Goal: Transaction & Acquisition: Purchase product/service

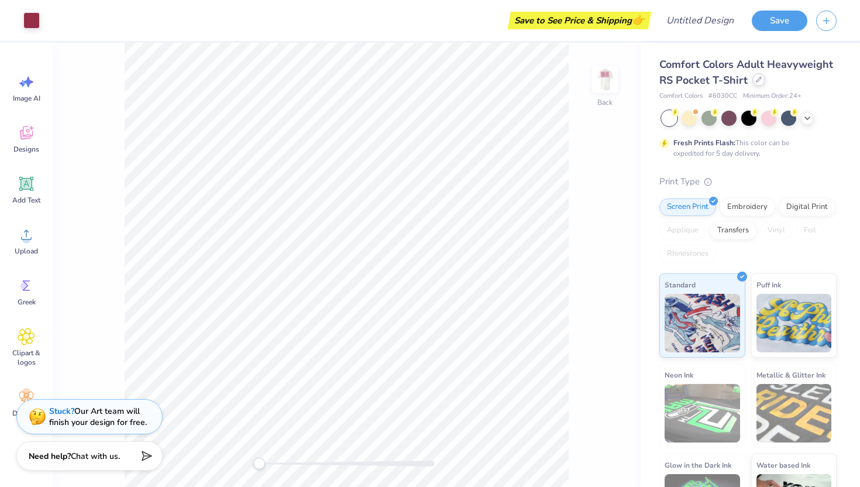
click at [757, 81] on icon at bounding box center [759, 80] width 6 height 6
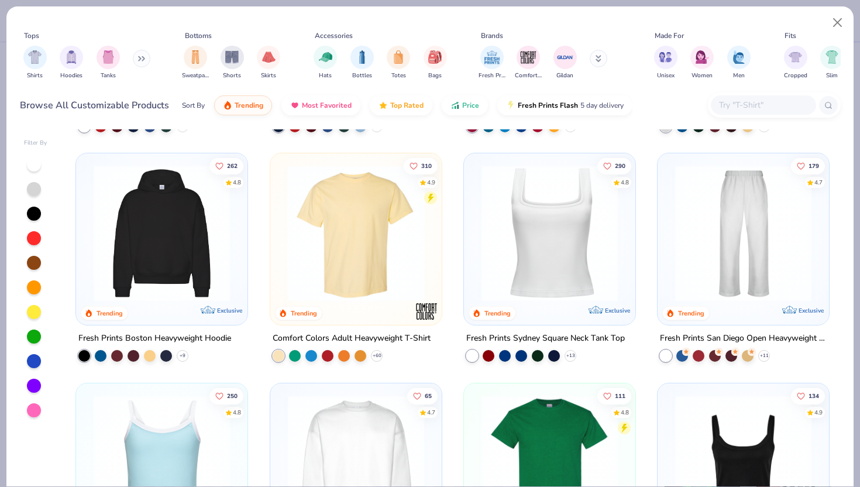
scroll to position [209, 0]
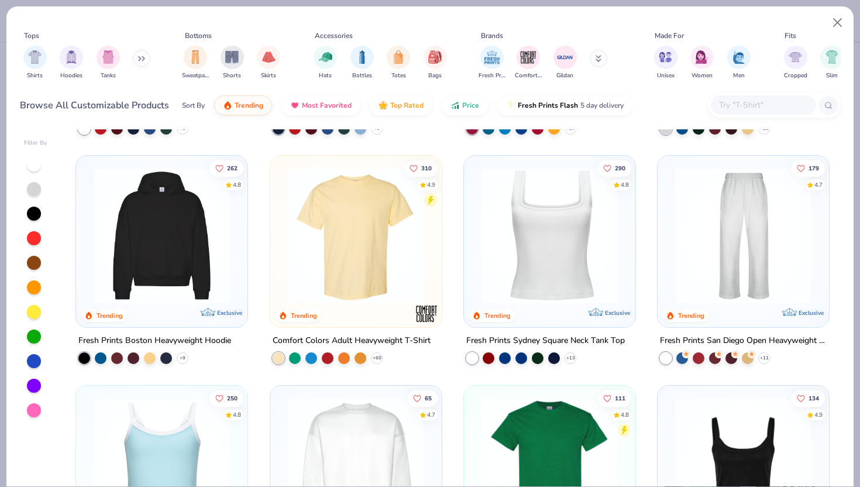
click at [201, 222] on img at bounding box center [162, 235] width 148 height 136
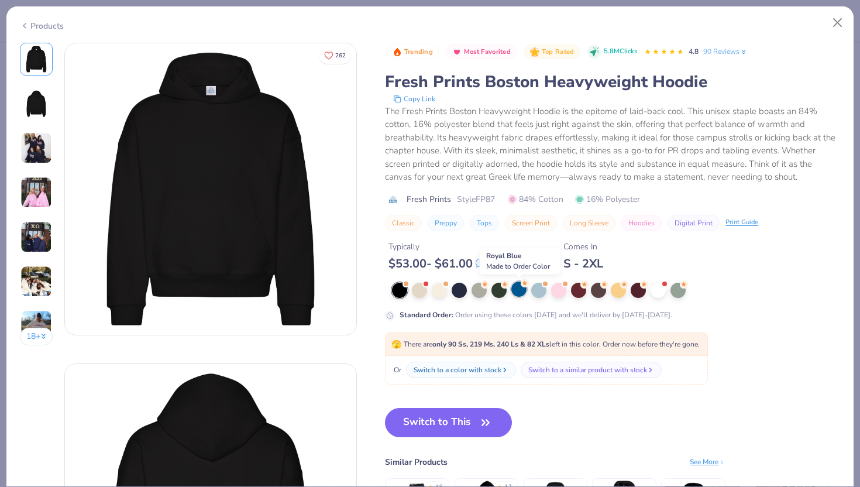
click at [518, 294] on div at bounding box center [518, 288] width 15 height 15
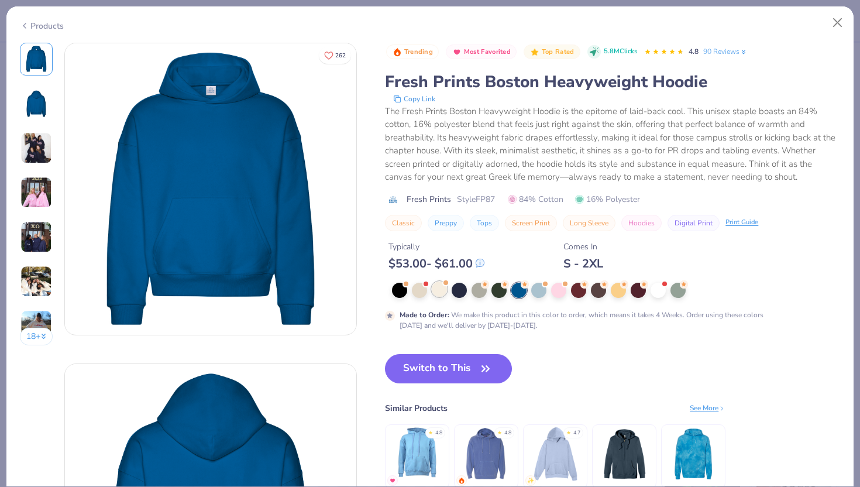
click at [441, 287] on div at bounding box center [439, 288] width 15 height 15
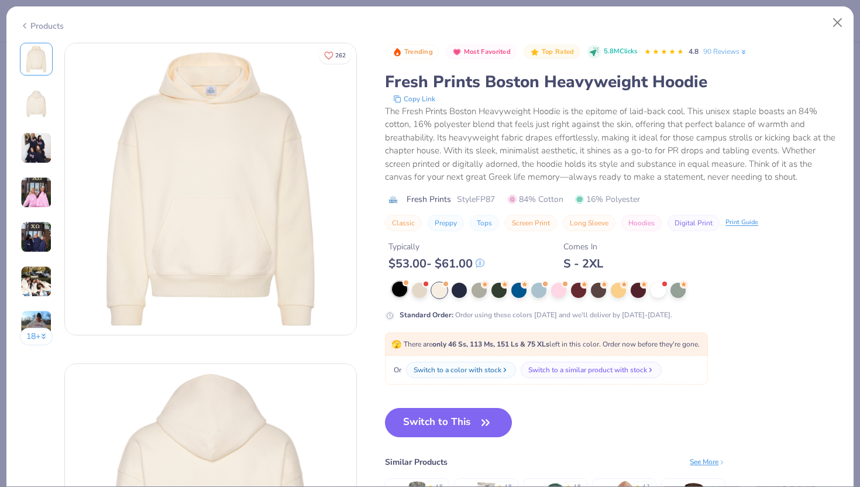
click at [401, 290] on div at bounding box center [399, 288] width 15 height 15
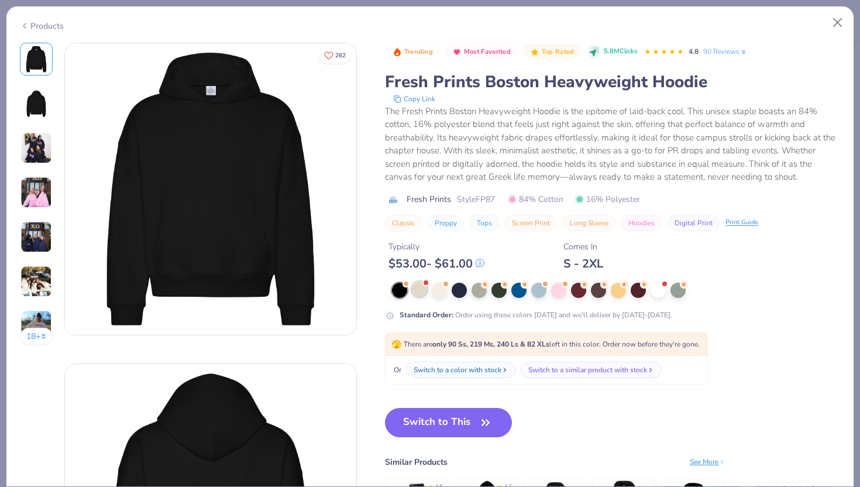
click at [421, 291] on div at bounding box center [419, 288] width 15 height 15
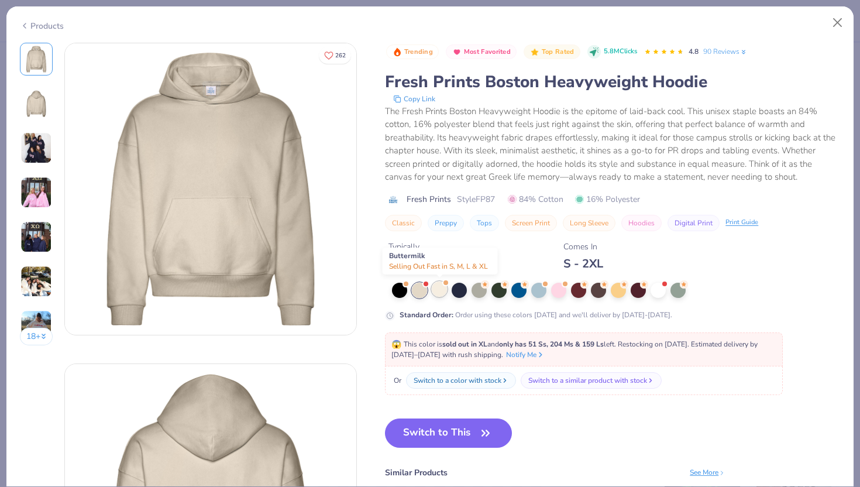
click at [441, 294] on div at bounding box center [439, 288] width 15 height 15
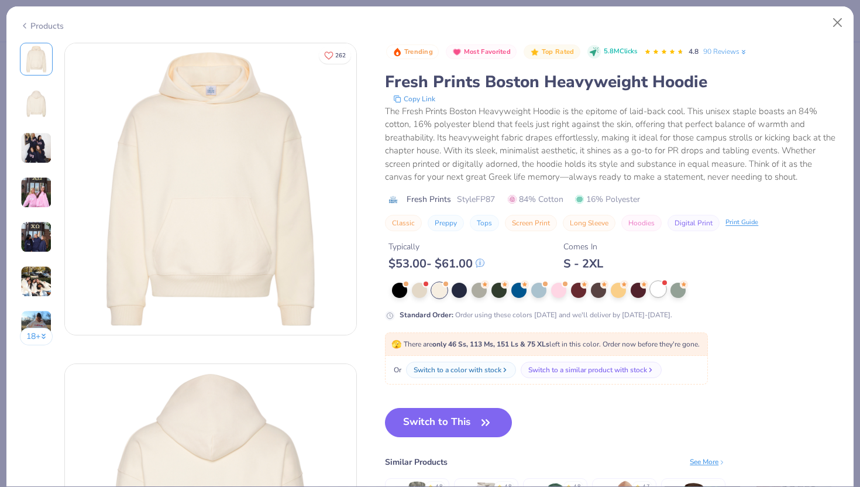
click at [665, 291] on div at bounding box center [658, 288] width 15 height 15
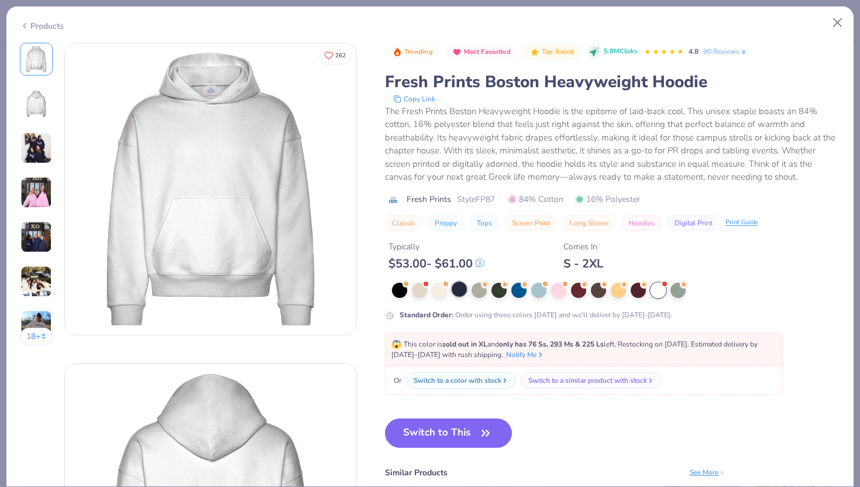
click at [463, 293] on div at bounding box center [459, 288] width 15 height 15
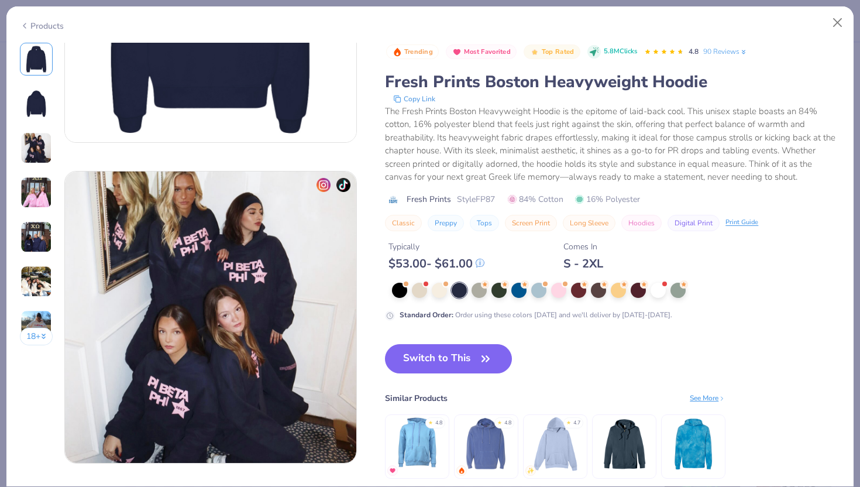
scroll to position [429, 0]
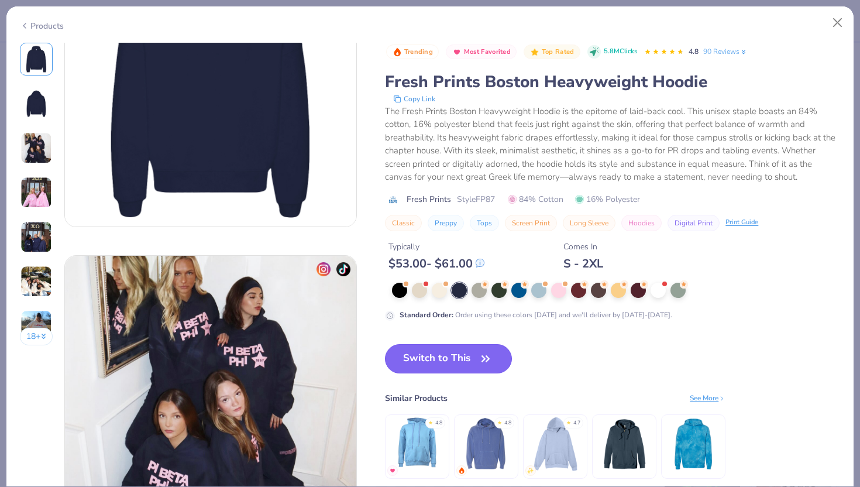
click at [469, 366] on button "Switch to This" at bounding box center [448, 358] width 127 height 29
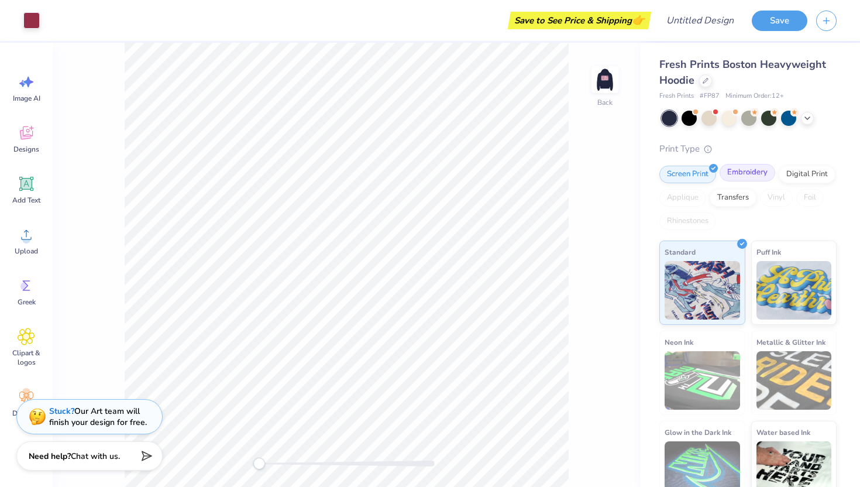
click at [752, 177] on div "Embroidery" at bounding box center [748, 173] width 56 height 18
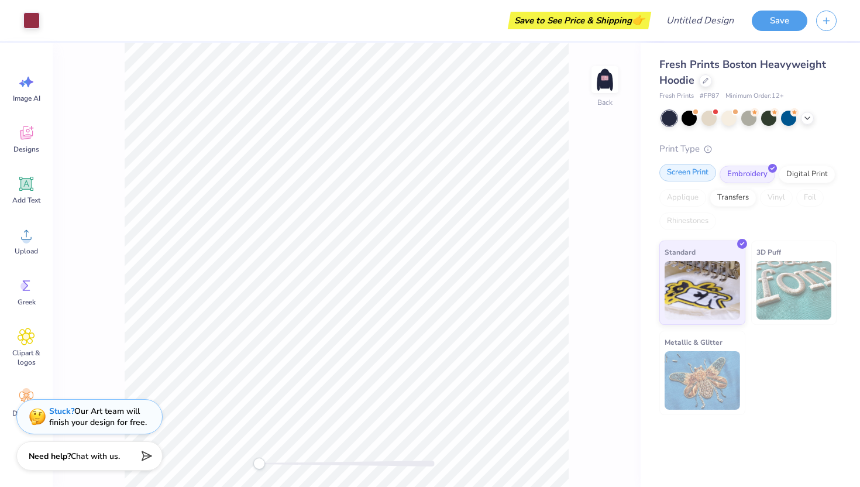
click at [702, 173] on div "Screen Print" at bounding box center [687, 173] width 57 height 18
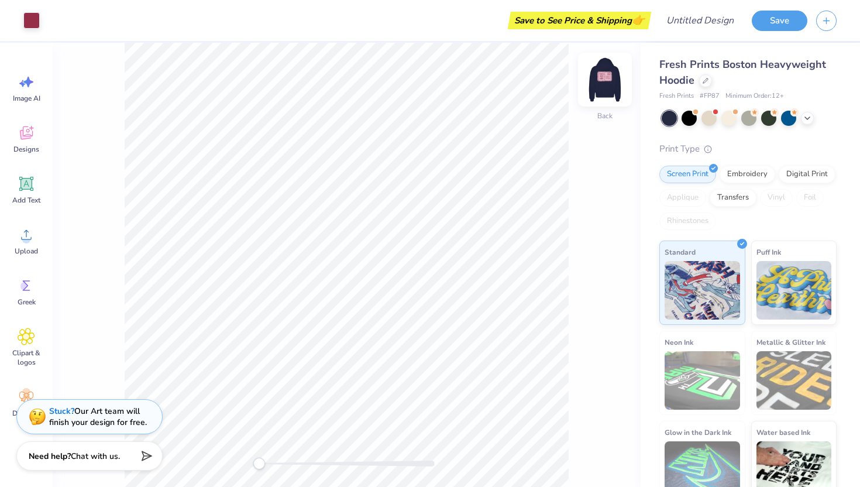
click at [607, 81] on img at bounding box center [605, 79] width 47 height 47
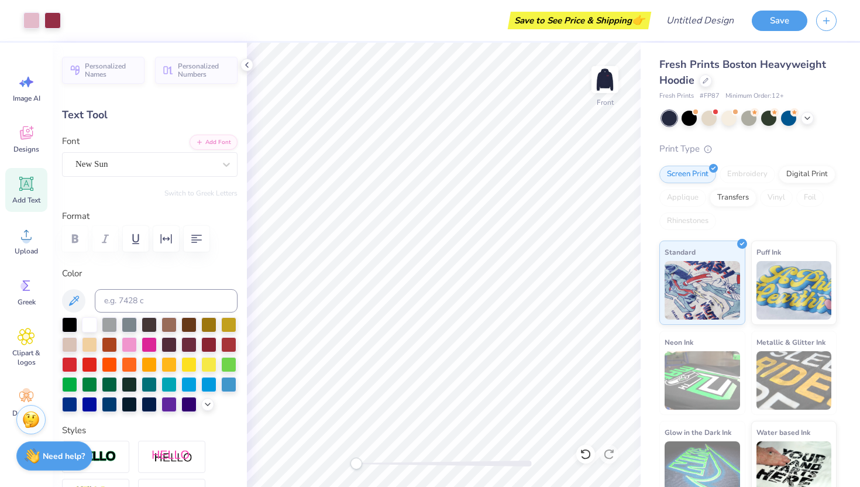
type input "3.76"
type input "1.37"
type input "8.00"
type input "3.10"
type input "1.35"
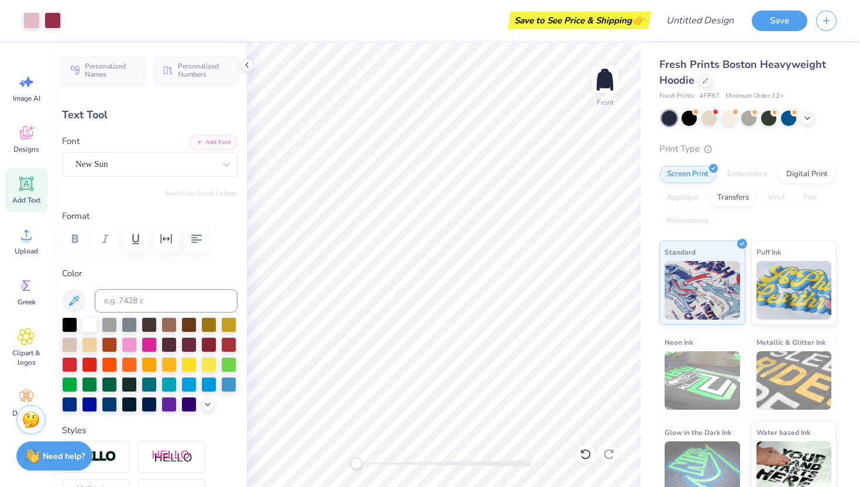
type input "11.83"
type input "1.06"
type input "0.62"
type input "11.11"
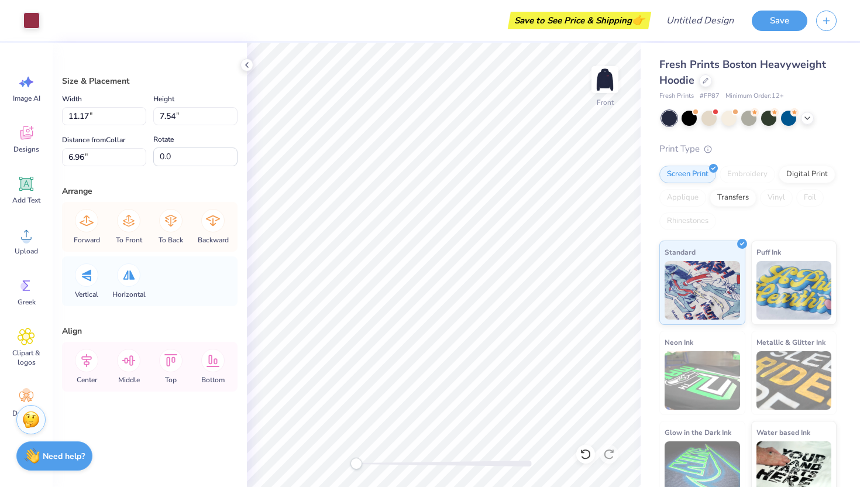
type input "12.00"
type input "8.11"
type input "6.64"
click at [27, 185] on icon at bounding box center [26, 183] width 11 height 11
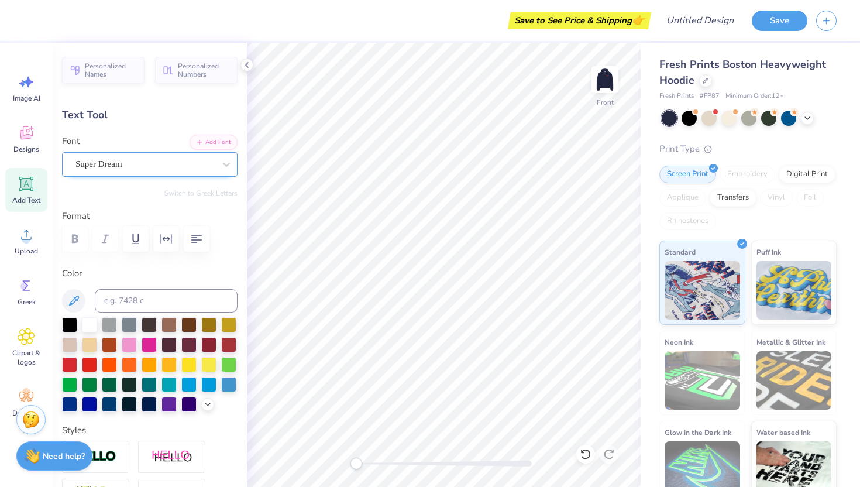
click at [173, 169] on div "Super Dream" at bounding box center [145, 164] width 142 height 18
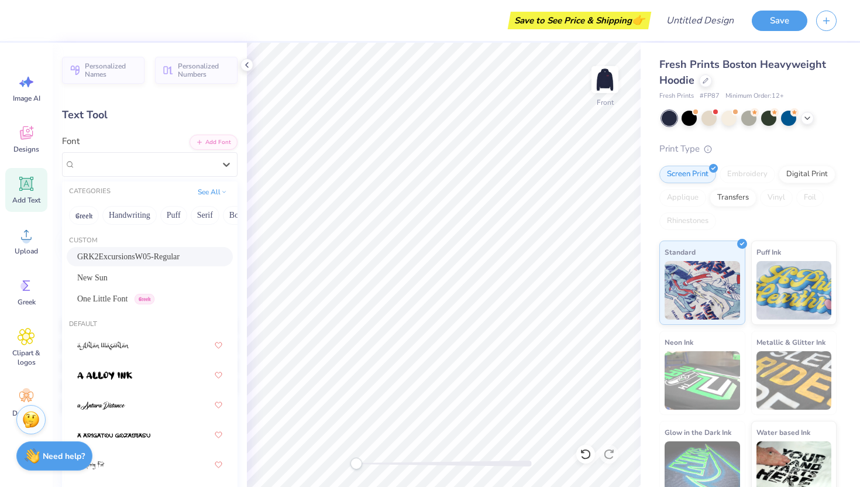
scroll to position [71, 0]
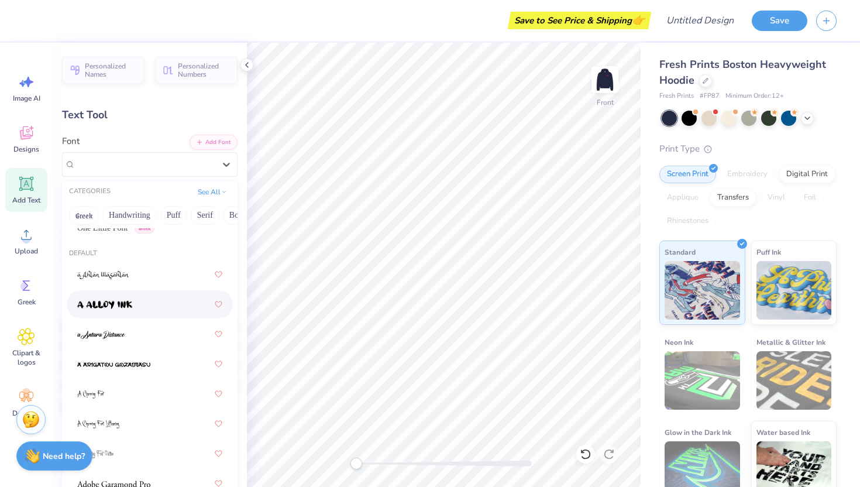
click at [178, 296] on div at bounding box center [149, 304] width 145 height 21
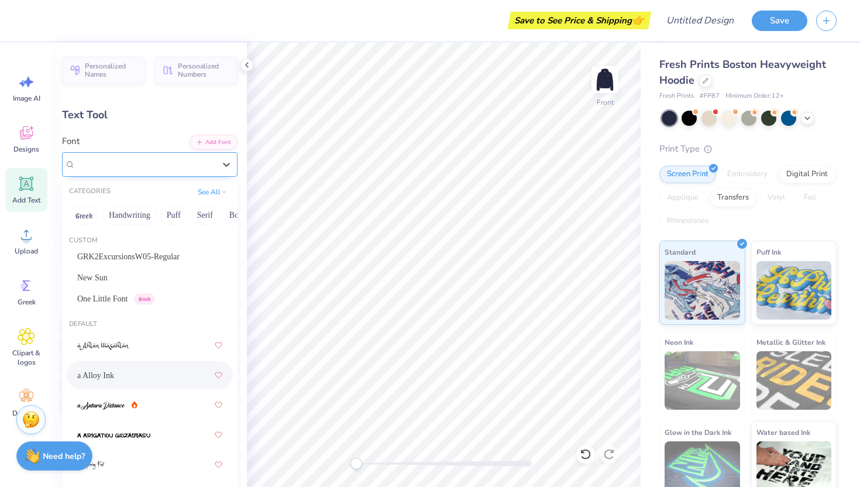
click at [157, 157] on div "a Alloy Ink" at bounding box center [145, 164] width 142 height 18
click at [147, 215] on button "Handwriting" at bounding box center [129, 215] width 54 height 19
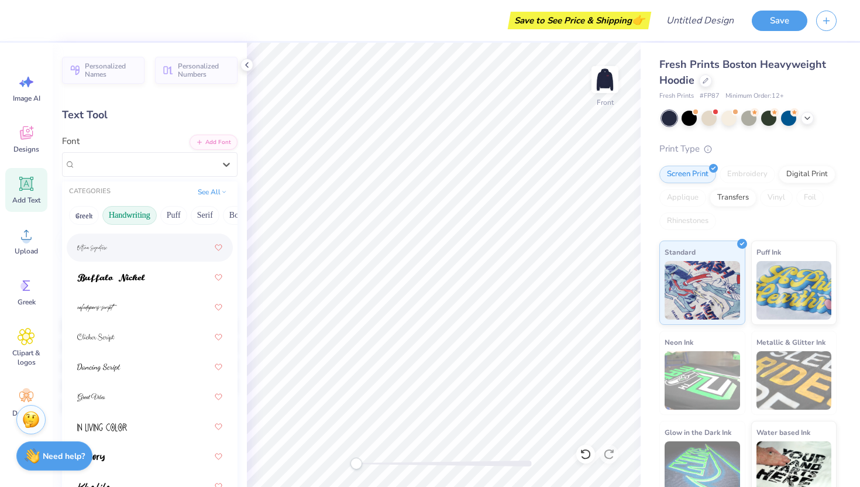
scroll to position [104, 0]
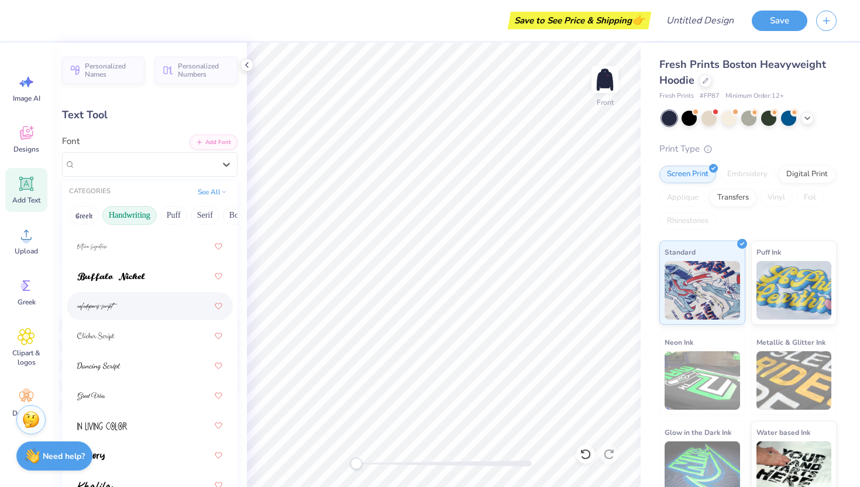
click at [154, 312] on div at bounding box center [149, 305] width 145 height 21
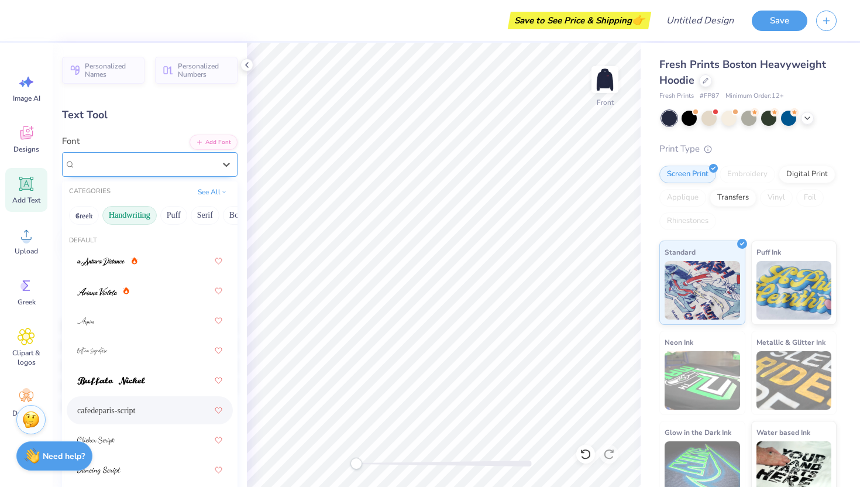
click at [129, 169] on div "cafedeparis-script" at bounding box center [145, 164] width 142 height 18
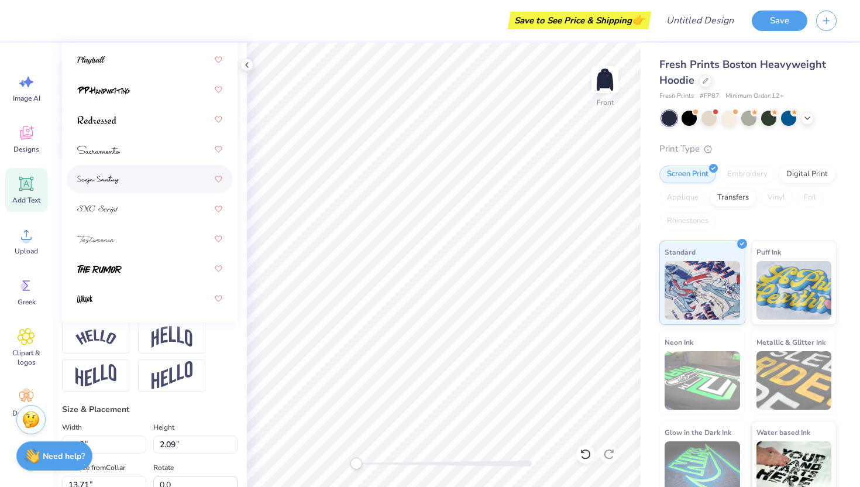
scroll to position [256, 0]
click at [126, 235] on div at bounding box center [149, 239] width 145 height 21
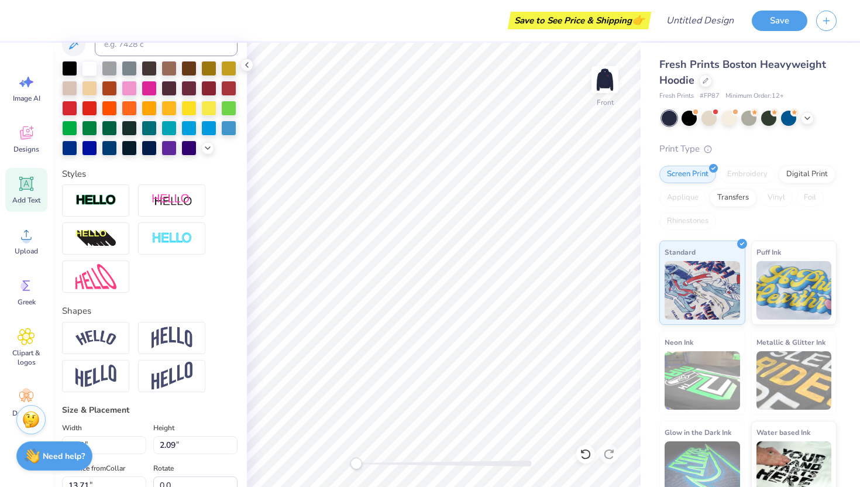
scroll to position [0, 8]
type textarea "Let us steadfastly love one another"
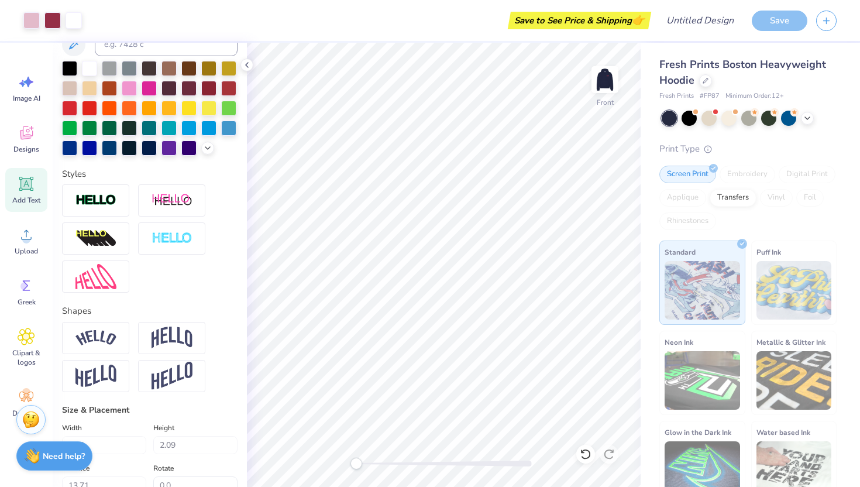
type input "18.36"
type input "1.32"
type input "14.09"
type textarea "Let us steadfastly love one another"
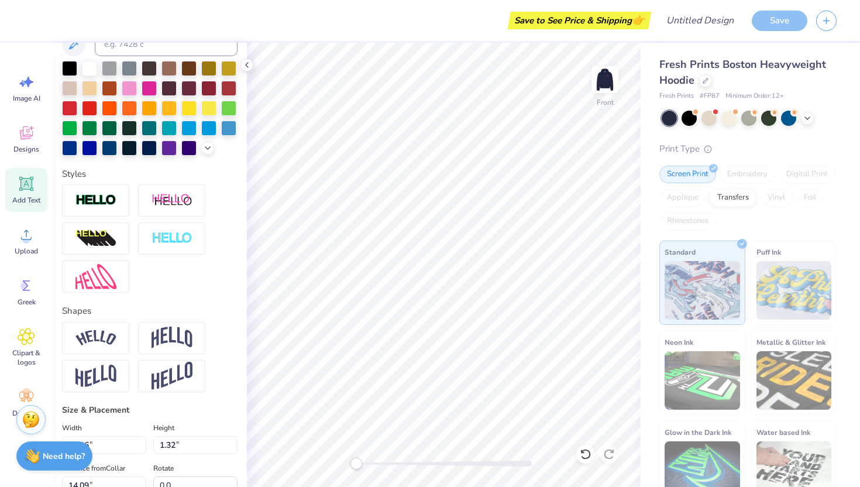
scroll to position [1, 4]
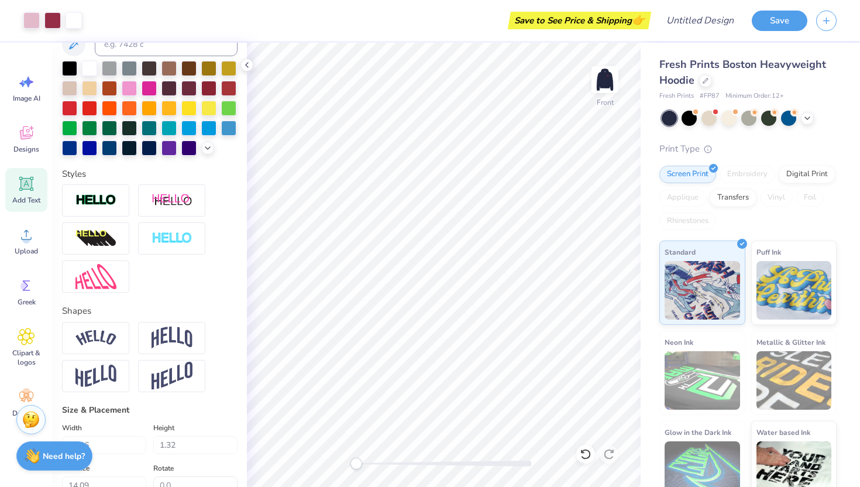
type input "9.87"
type input "2.72"
type input "13.39"
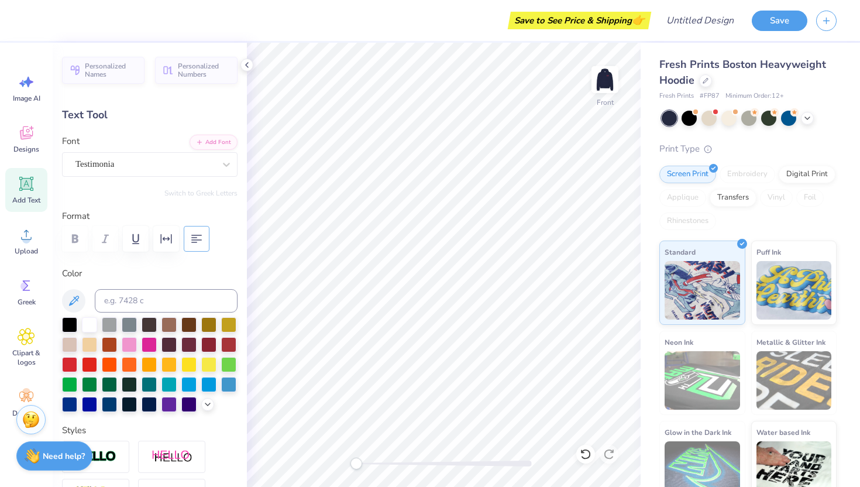
click at [203, 241] on icon "button" at bounding box center [197, 239] width 14 height 14
click at [128, 166] on div "Testimonia" at bounding box center [145, 164] width 142 height 18
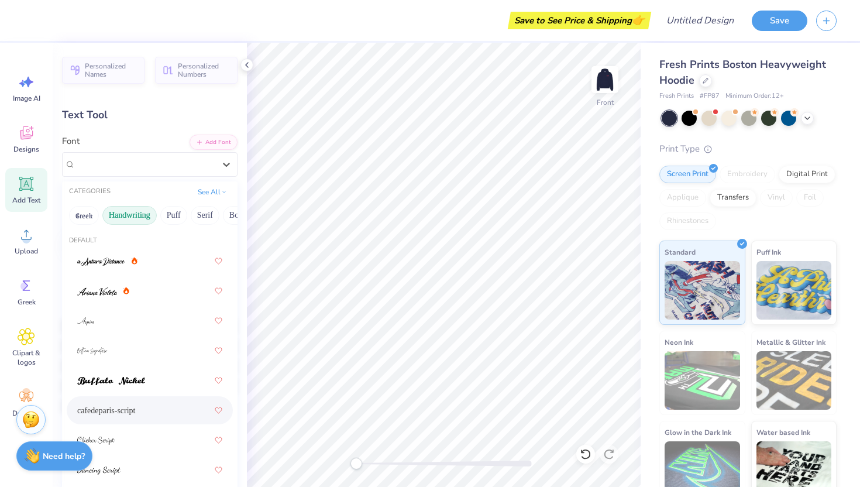
scroll to position [81, 0]
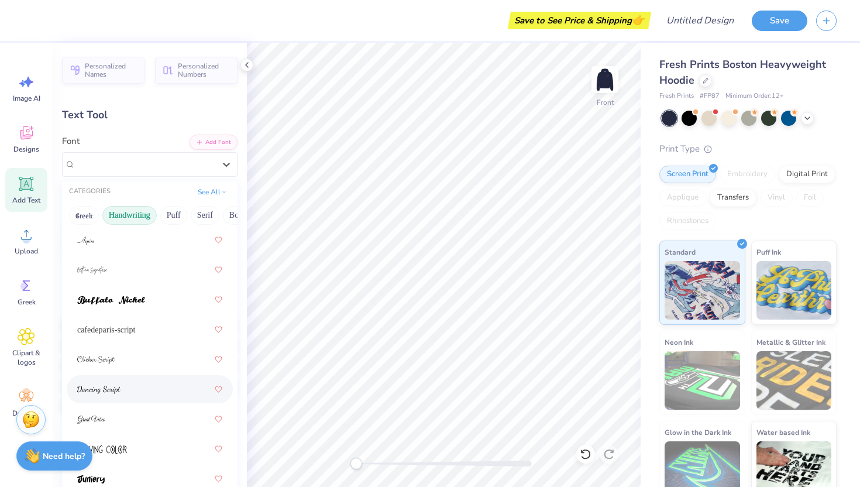
click at [135, 393] on div at bounding box center [149, 389] width 145 height 21
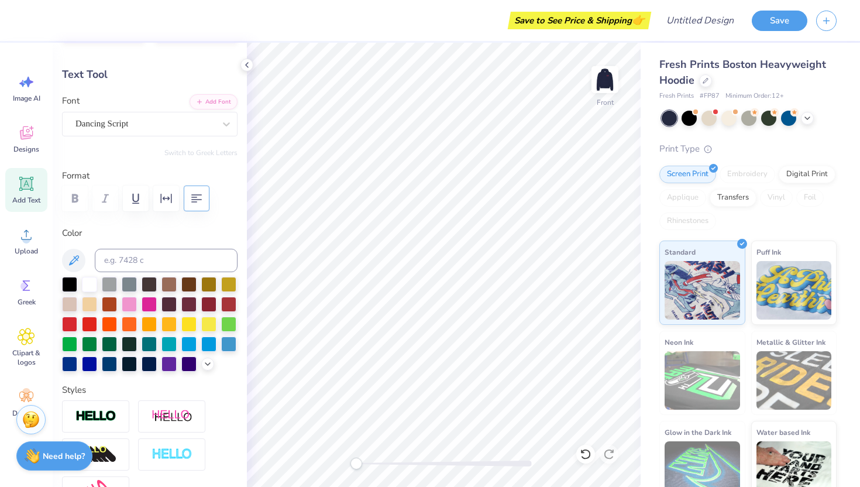
scroll to position [49, 0]
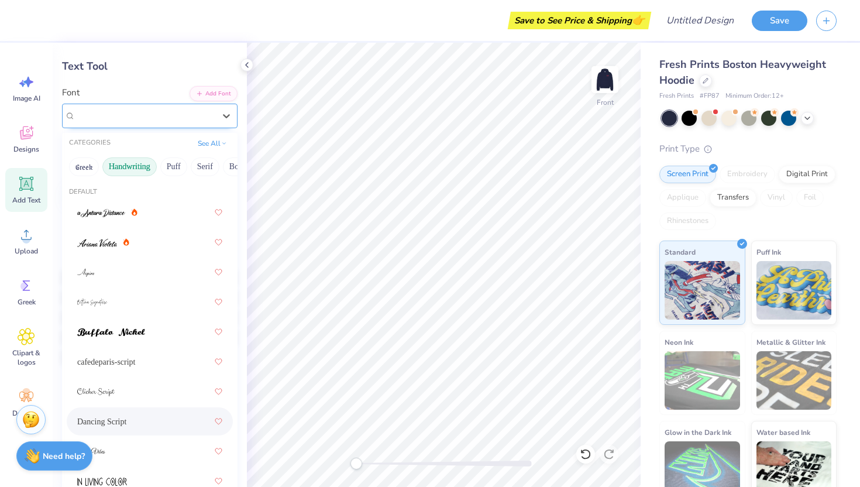
click at [130, 122] on div "Dancing Script" at bounding box center [145, 115] width 142 height 18
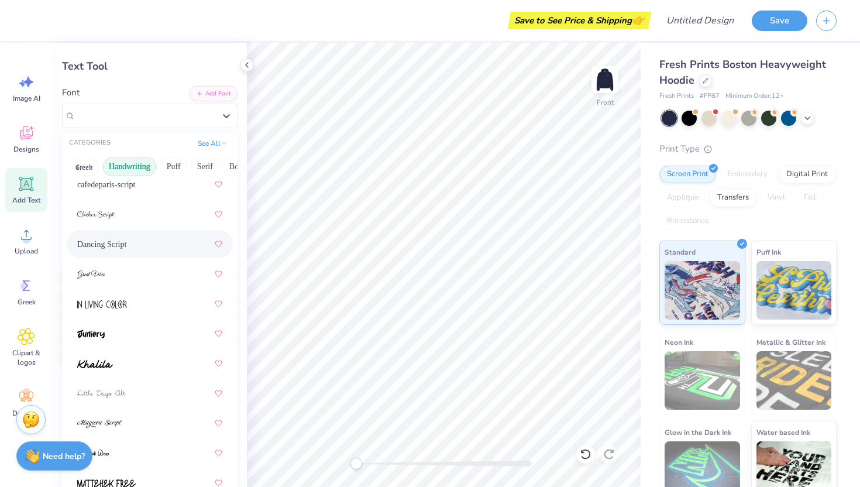
scroll to position [178, 0]
click at [142, 312] on div at bounding box center [149, 302] width 145 height 21
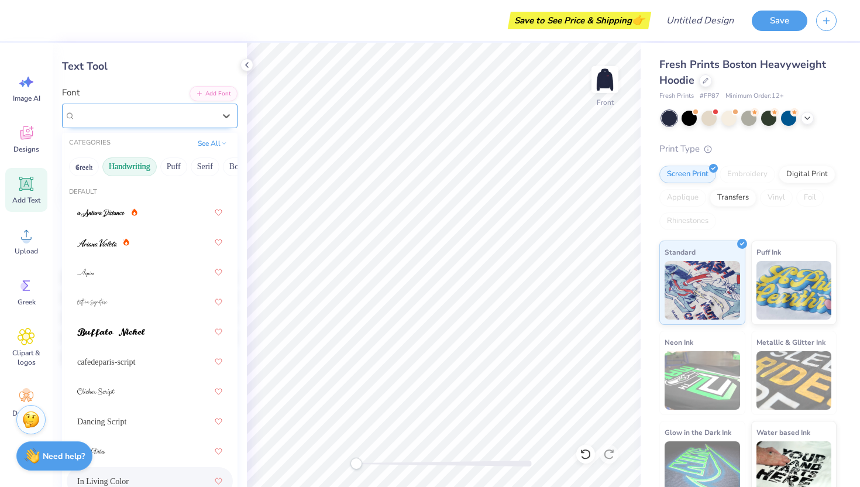
click at [146, 121] on div "In Living Color" at bounding box center [145, 115] width 142 height 18
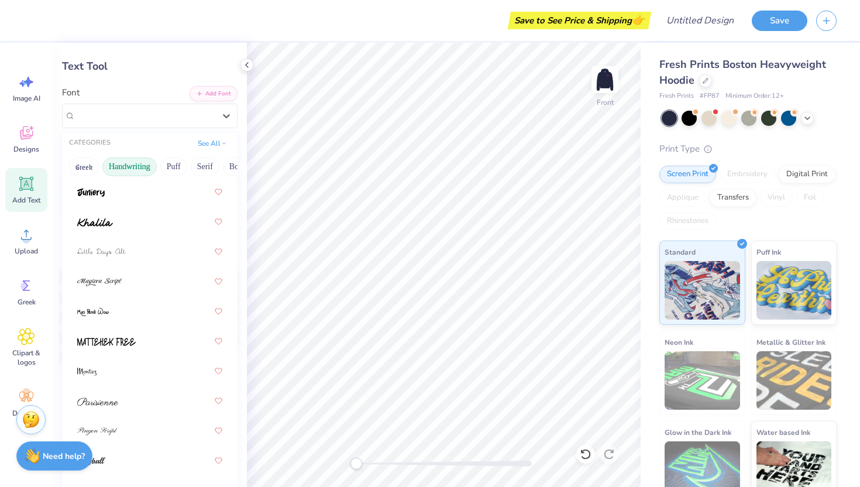
scroll to position [322, 0]
click at [117, 360] on div at bounding box center [149, 367] width 145 height 21
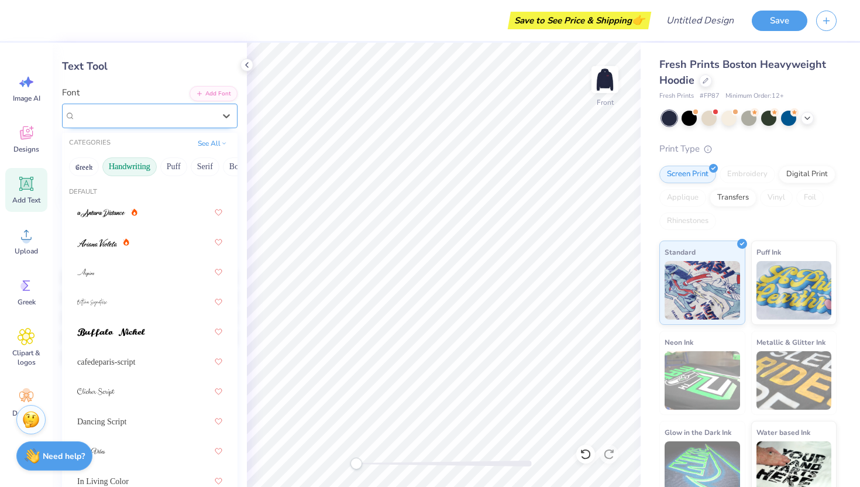
click at [159, 111] on div "[PERSON_NAME]" at bounding box center [145, 115] width 142 height 18
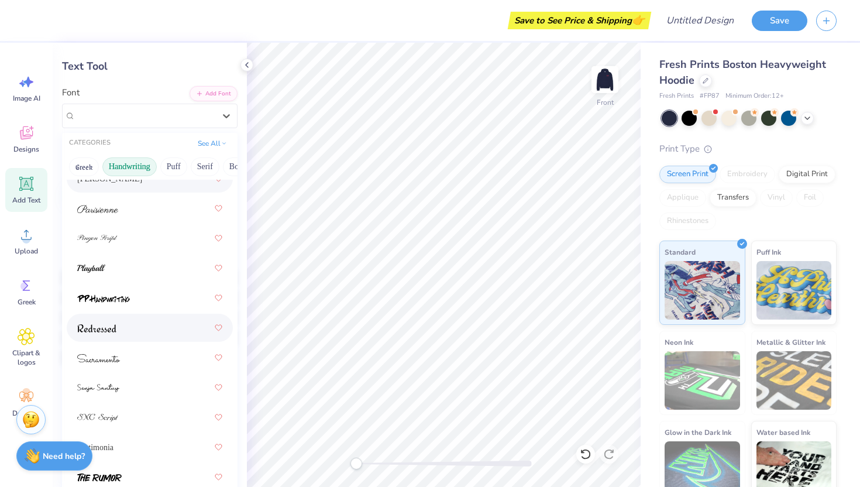
scroll to position [510, 0]
click at [160, 387] on div at bounding box center [149, 388] width 145 height 21
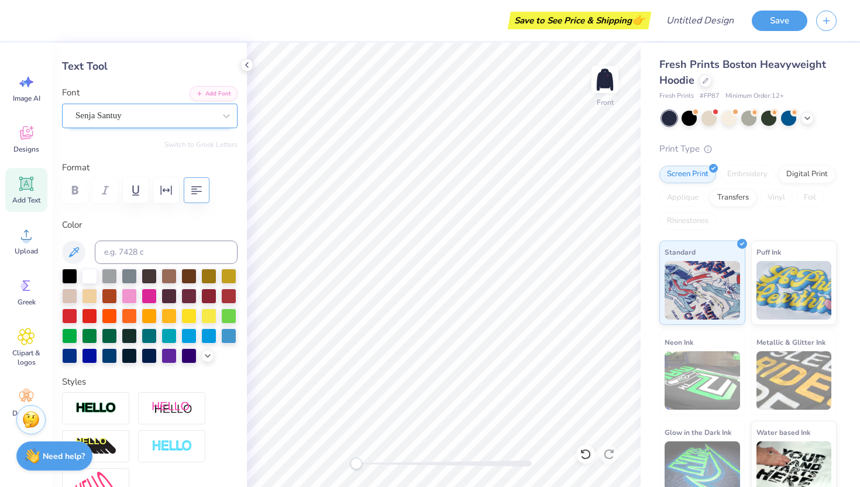
click at [131, 120] on div "Senja Santuy" at bounding box center [145, 115] width 142 height 18
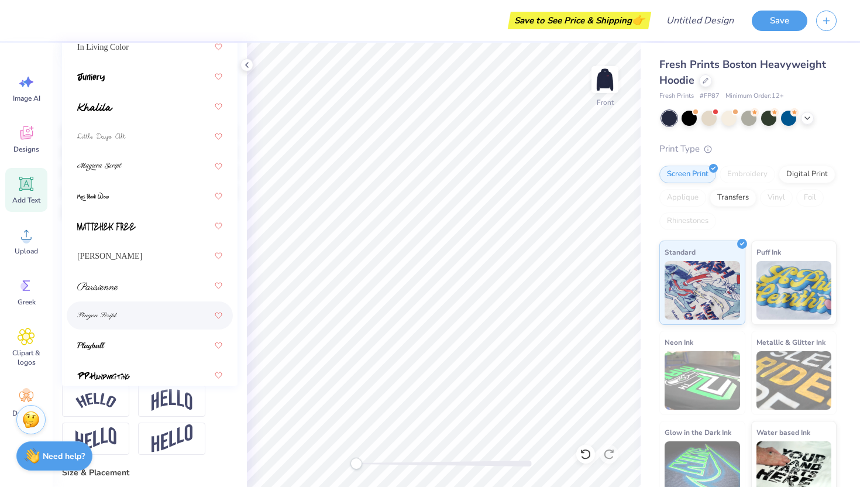
scroll to position [288, 0]
click at [116, 135] on img at bounding box center [101, 138] width 49 height 8
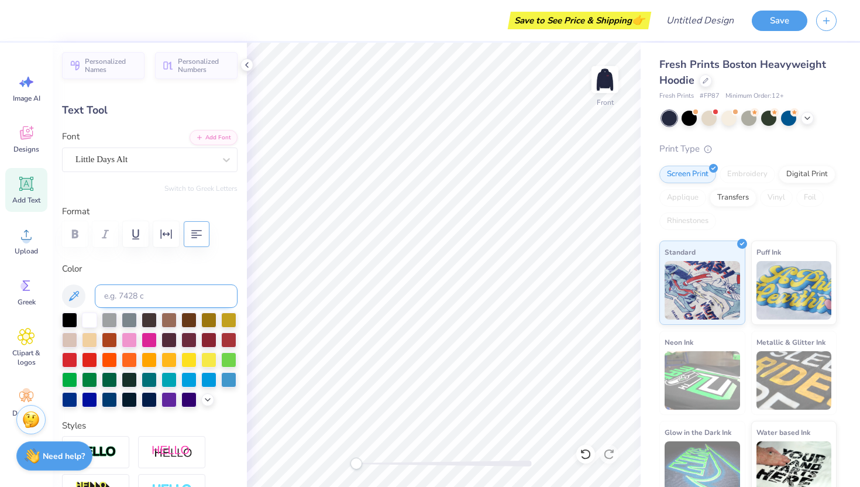
scroll to position [4, 0]
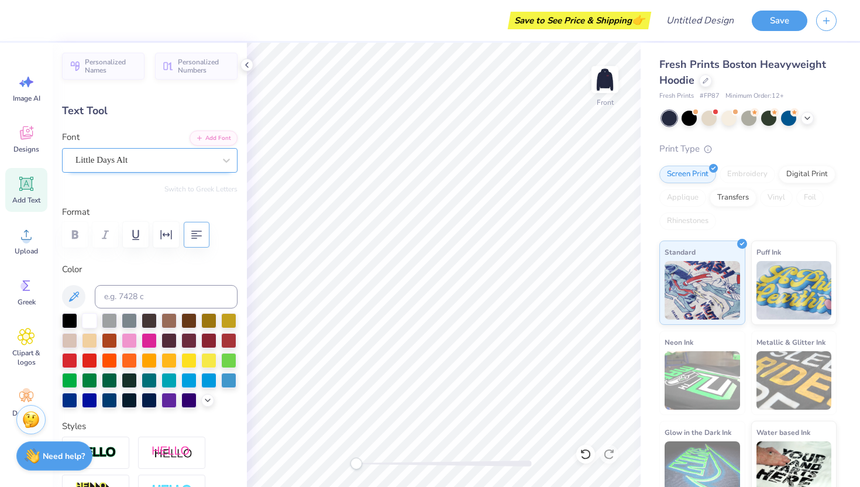
click at [145, 164] on div "Little Days Alt" at bounding box center [145, 160] width 142 height 18
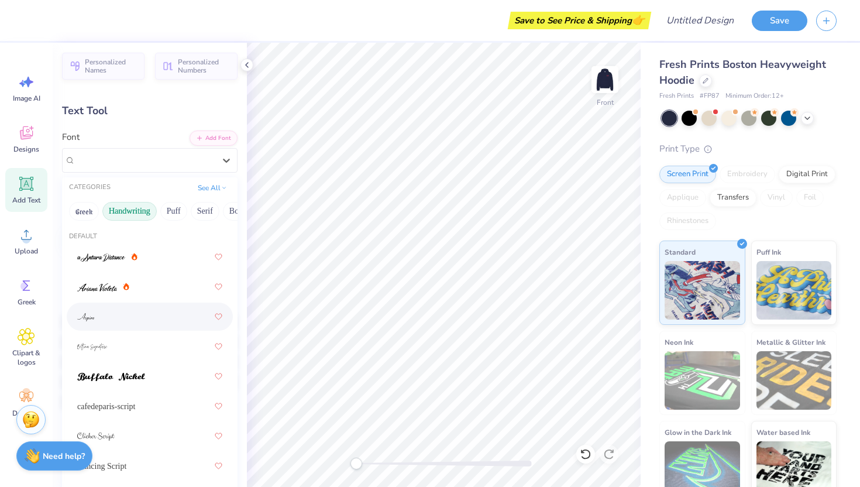
scroll to position [0, 0]
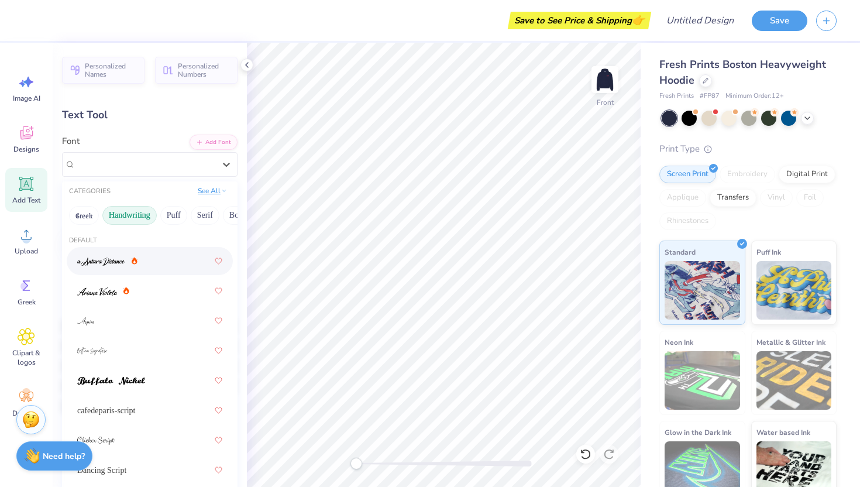
click at [211, 194] on button "See All" at bounding box center [212, 191] width 36 height 12
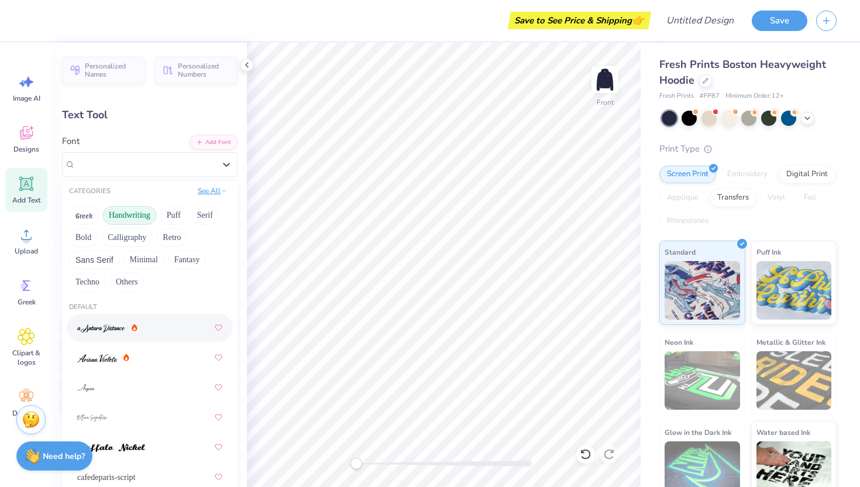
click at [211, 194] on button "See All" at bounding box center [212, 191] width 36 height 12
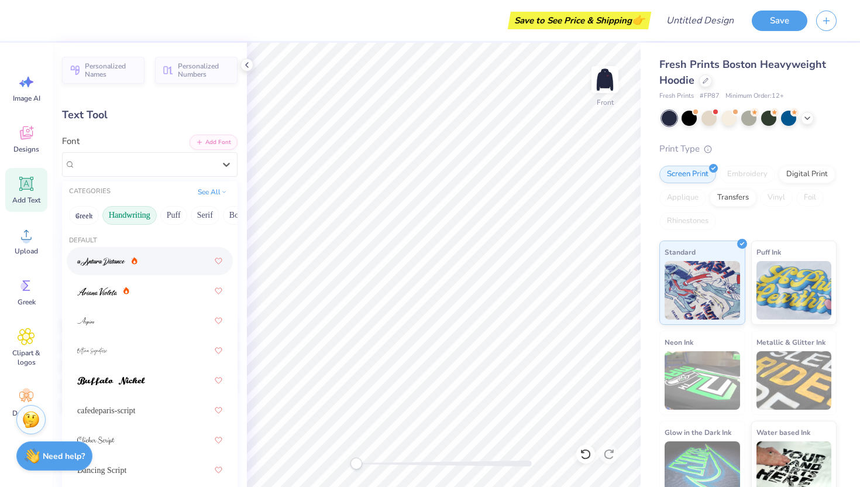
click at [164, 271] on div at bounding box center [150, 261] width 166 height 28
click at [145, 159] on div "a Antara Distance" at bounding box center [145, 164] width 142 height 18
click at [139, 290] on div at bounding box center [149, 290] width 145 height 21
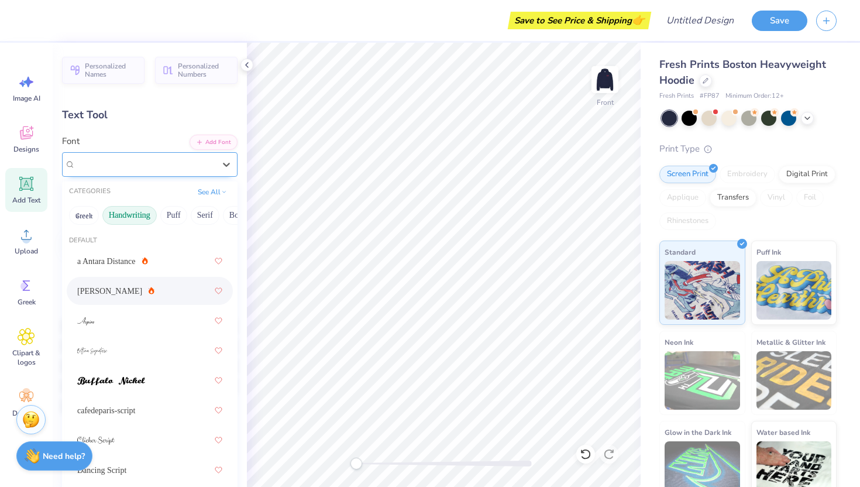
click at [121, 159] on div "[PERSON_NAME]" at bounding box center [145, 164] width 142 height 18
click at [92, 211] on button "Greek" at bounding box center [84, 215] width 30 height 19
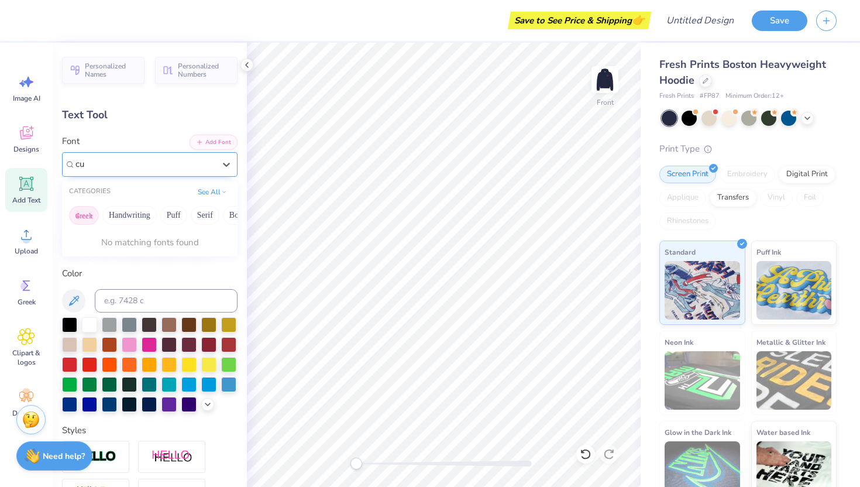
type input "c"
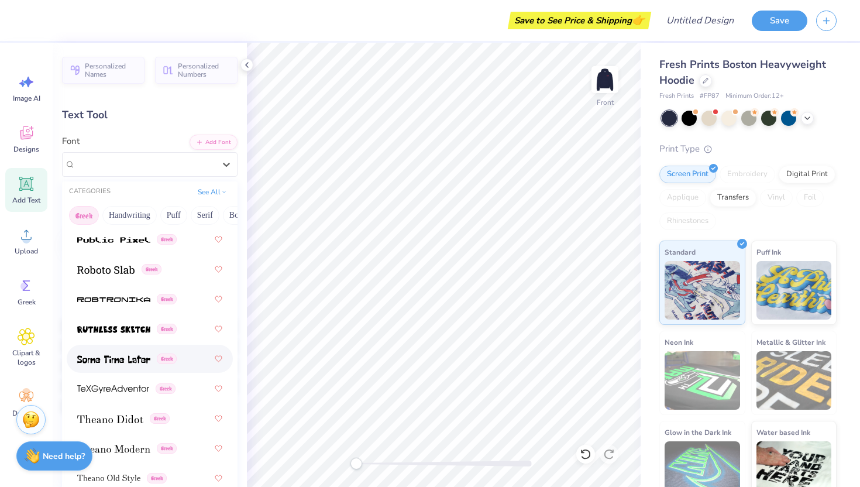
scroll to position [1138, 0]
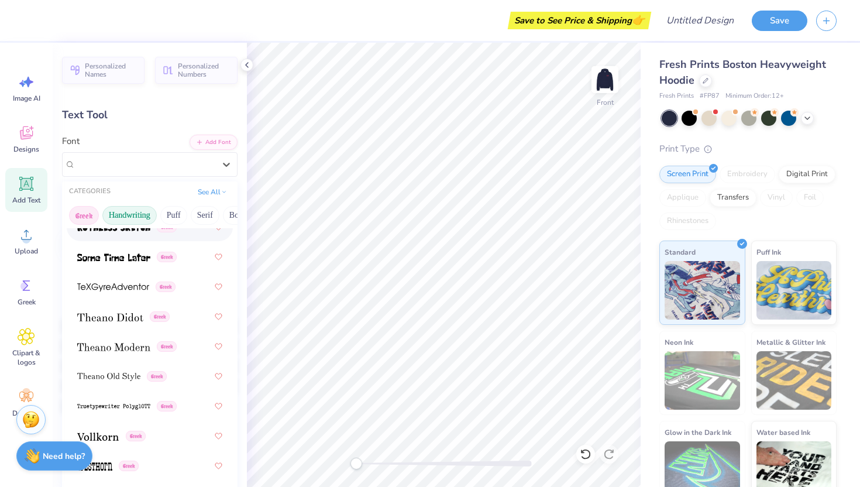
click at [139, 211] on button "Handwriting" at bounding box center [129, 215] width 54 height 19
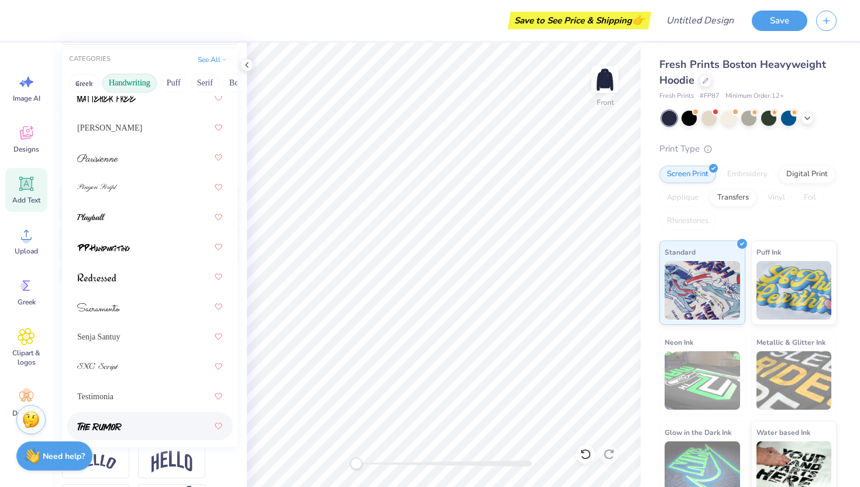
scroll to position [476, 0]
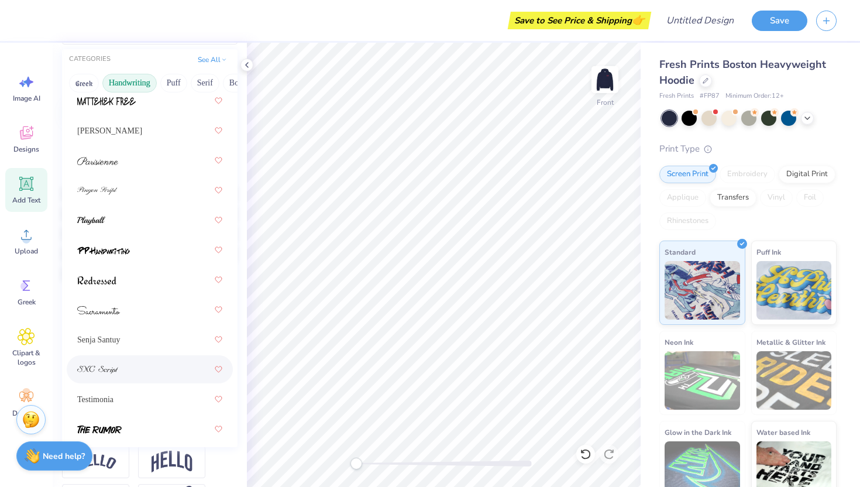
click at [153, 380] on div at bounding box center [150, 369] width 166 height 28
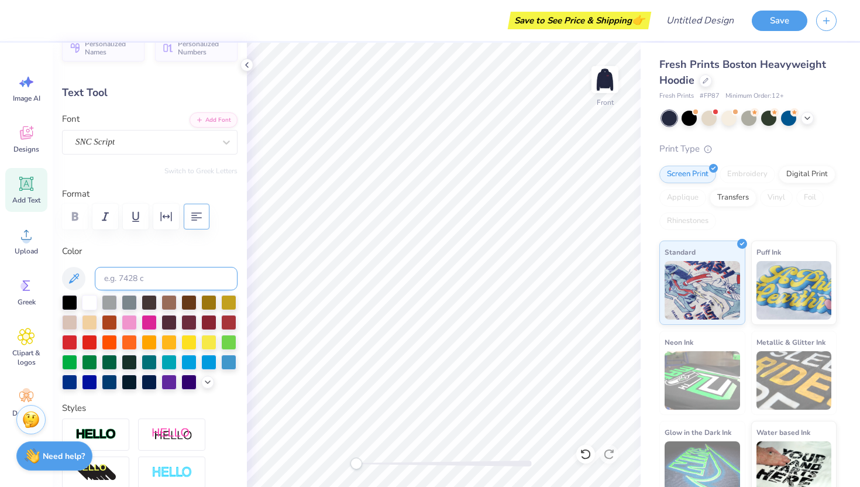
scroll to position [0, 0]
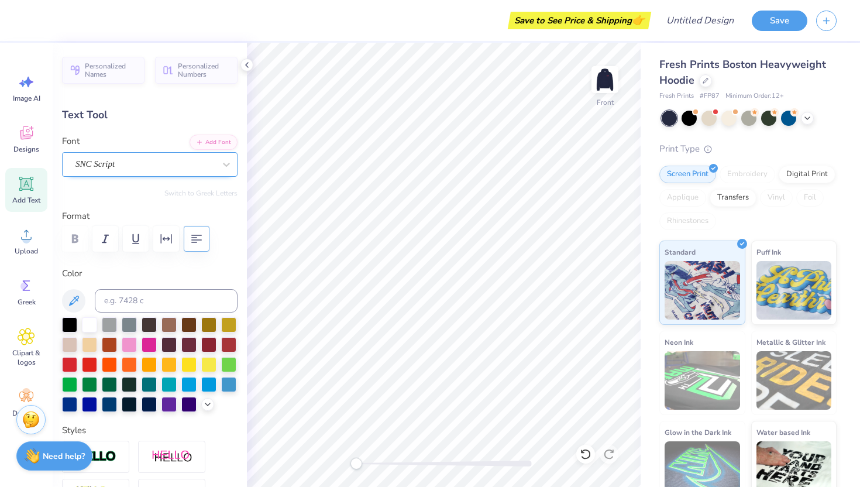
click at [153, 161] on div "SNC Script" at bounding box center [145, 164] width 142 height 18
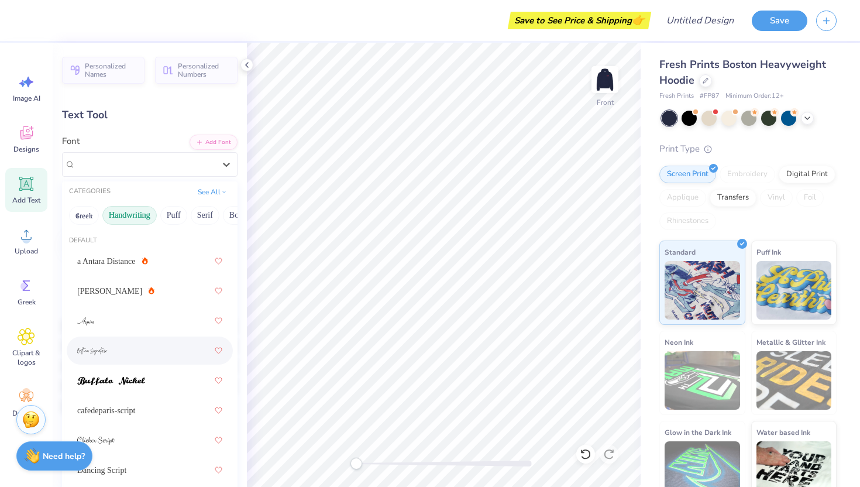
click at [147, 352] on div at bounding box center [149, 350] width 145 height 21
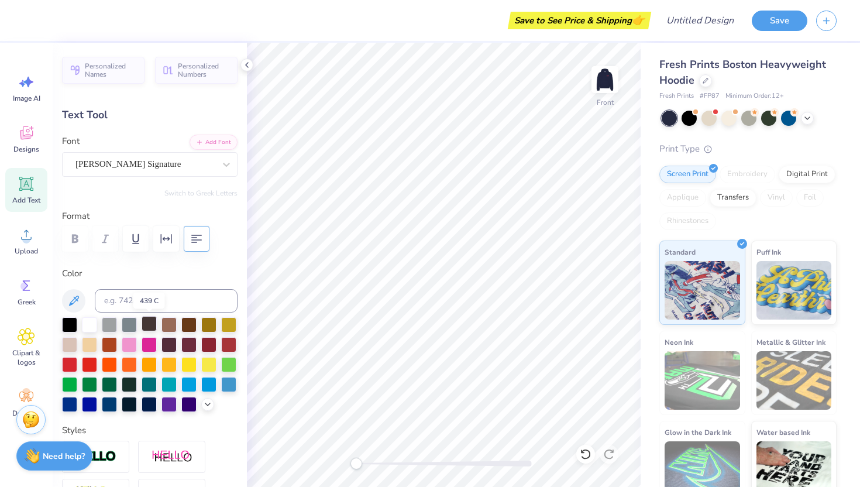
click at [147, 326] on div at bounding box center [149, 323] width 15 height 15
click at [87, 324] on div at bounding box center [89, 323] width 15 height 15
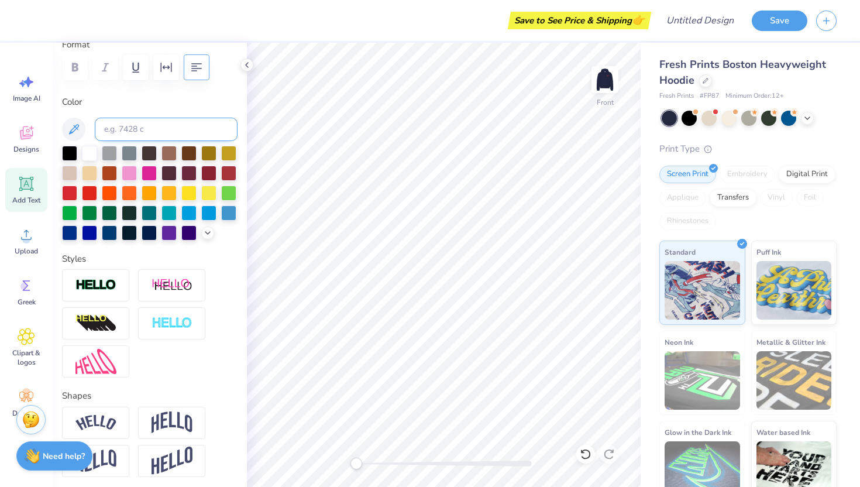
scroll to position [176, 0]
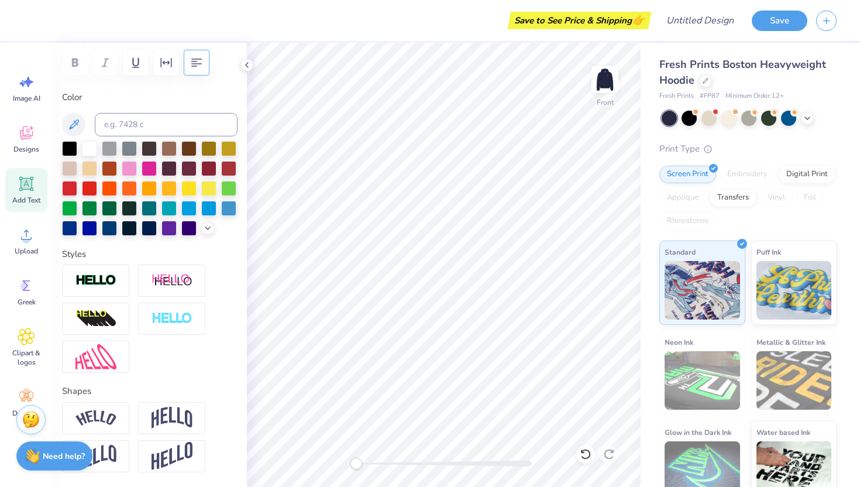
click at [212, 370] on div at bounding box center [150, 318] width 176 height 108
type input "14.86"
type input "5.51"
type input "7.59"
type input "10.30"
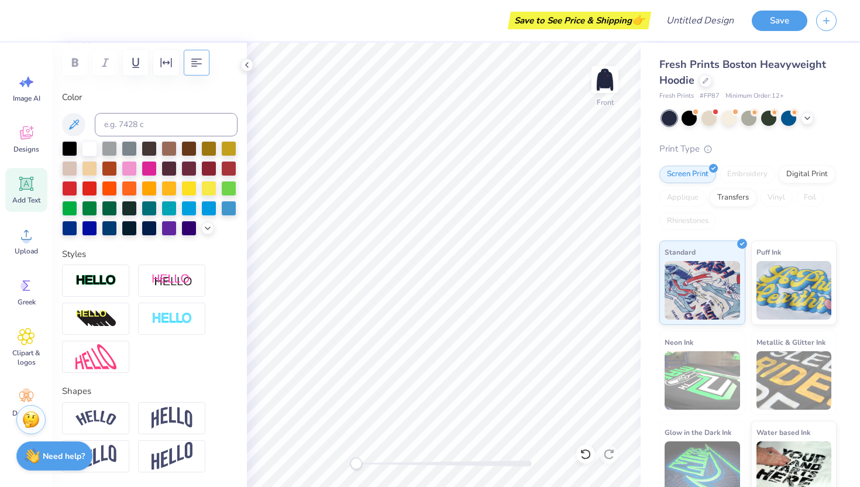
type input "3.82"
type input "9.15"
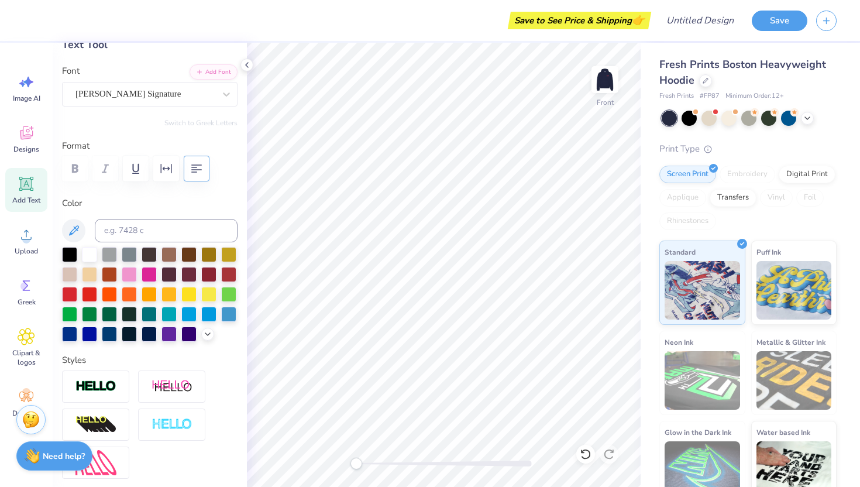
scroll to position [0, 0]
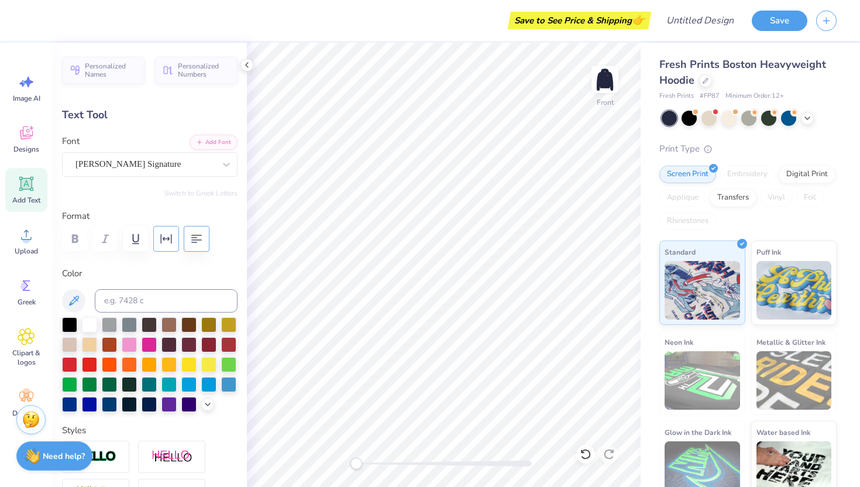
click at [169, 239] on icon "button" at bounding box center [166, 238] width 11 height 9
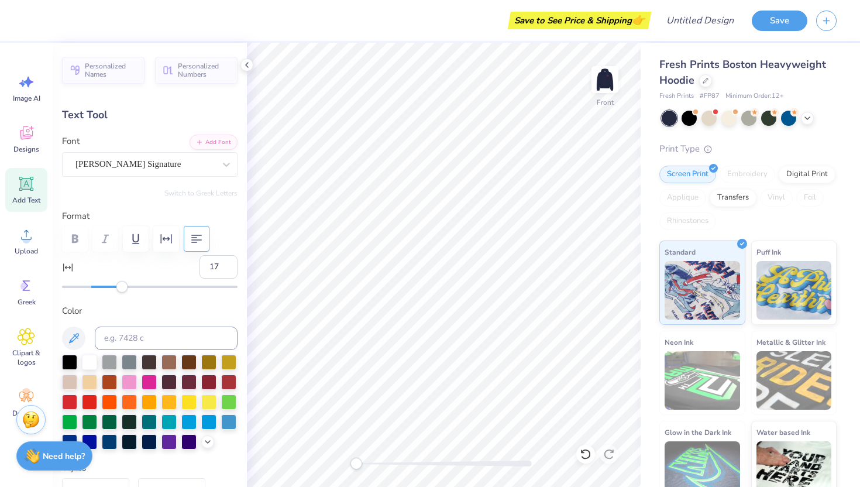
type input "16"
drag, startPoint x: 90, startPoint y: 288, endPoint x: 114, endPoint y: 287, distance: 24.6
click at [116, 288] on div "Accessibility label" at bounding box center [122, 287] width 12 height 12
type input "6"
drag, startPoint x: 114, startPoint y: 287, endPoint x: 101, endPoint y: 287, distance: 13.5
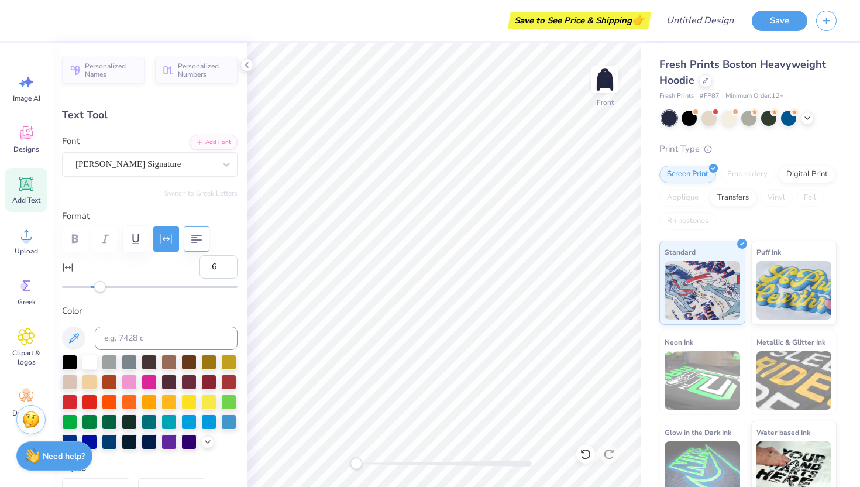
click at [101, 287] on div "Accessibility label" at bounding box center [100, 287] width 12 height 12
type input "22"
drag, startPoint x: 102, startPoint y: 288, endPoint x: 123, endPoint y: 288, distance: 20.5
click at [123, 288] on div "Accessibility label" at bounding box center [118, 287] width 12 height 12
type input "12"
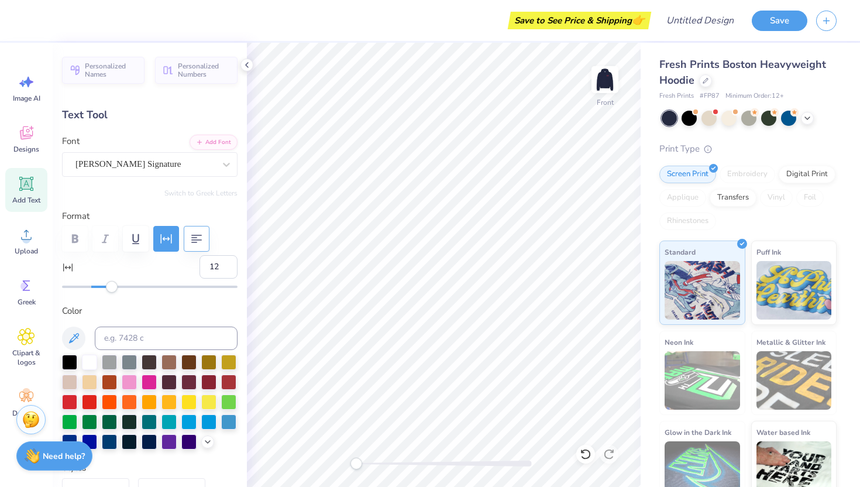
drag, startPoint x: 123, startPoint y: 288, endPoint x: 108, endPoint y: 288, distance: 14.6
click at [108, 288] on div "Accessibility label" at bounding box center [112, 287] width 12 height 12
type input "9.17"
type input "2.83"
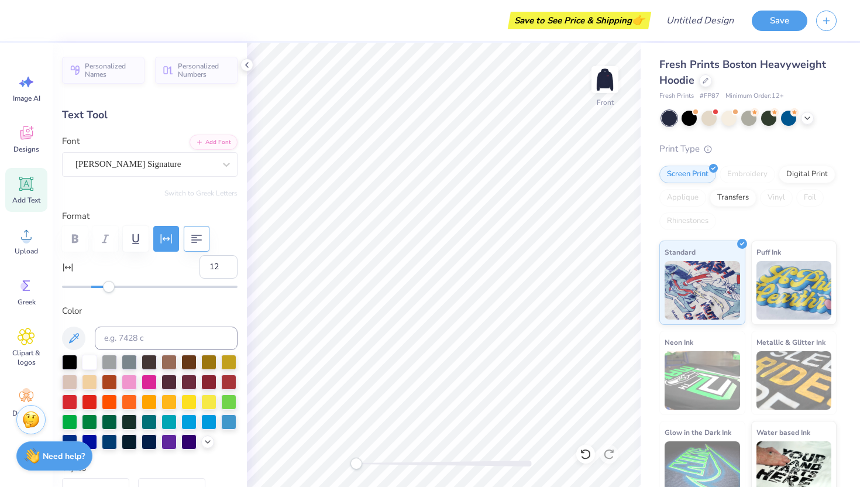
type input "9.30"
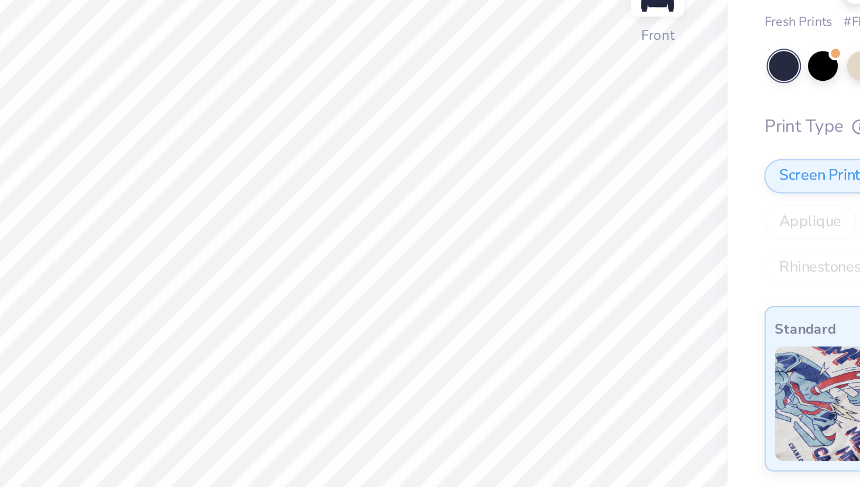
scroll to position [0, 2]
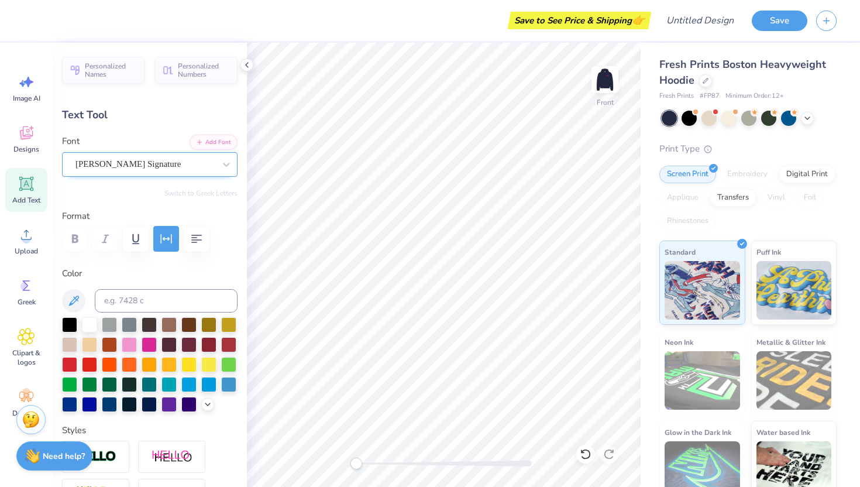
click at [163, 162] on div "[PERSON_NAME] Signature" at bounding box center [145, 164] width 142 height 18
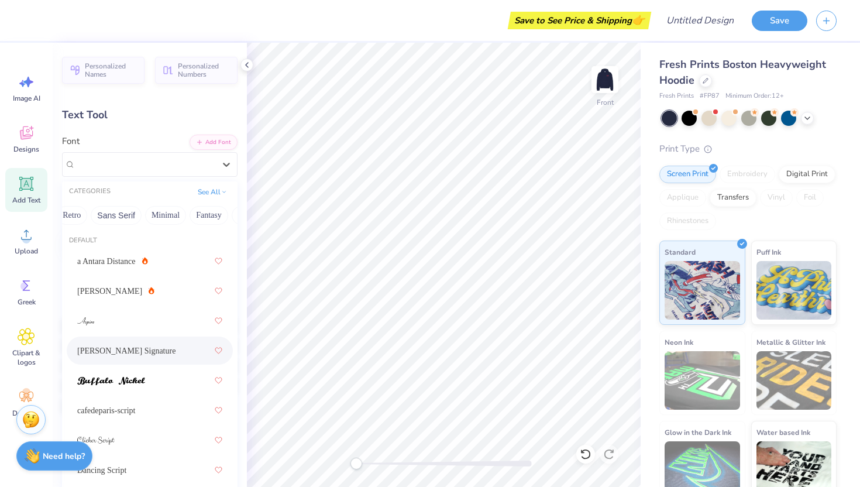
scroll to position [0, 255]
click at [163, 223] on button "Minimal" at bounding box center [164, 215] width 41 height 19
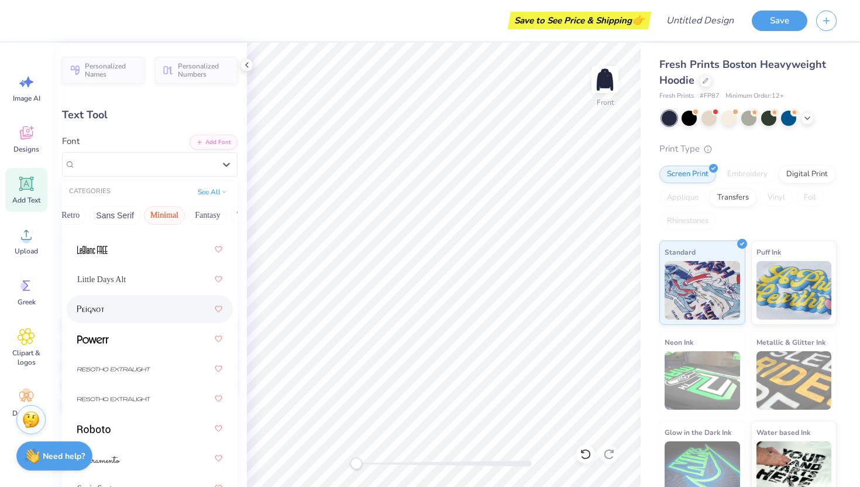
scroll to position [438, 0]
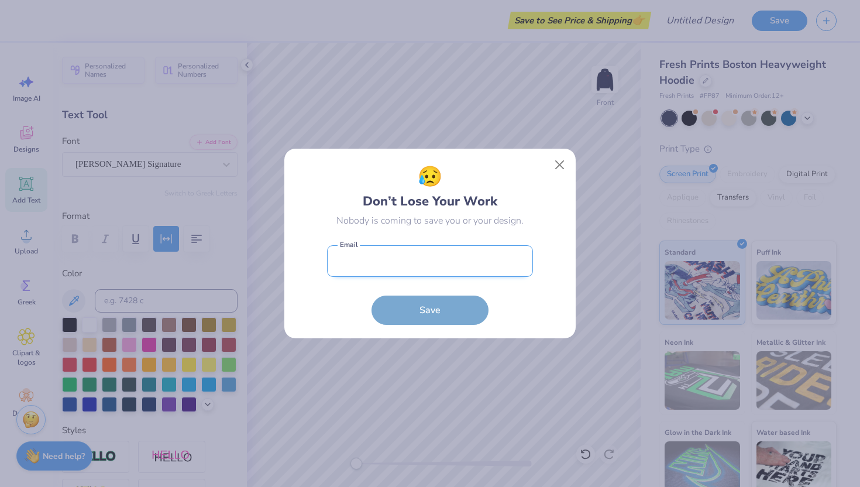
click at [497, 262] on input "email" at bounding box center [430, 261] width 206 height 32
type input "[EMAIL_ADDRESS][DOMAIN_NAME]"
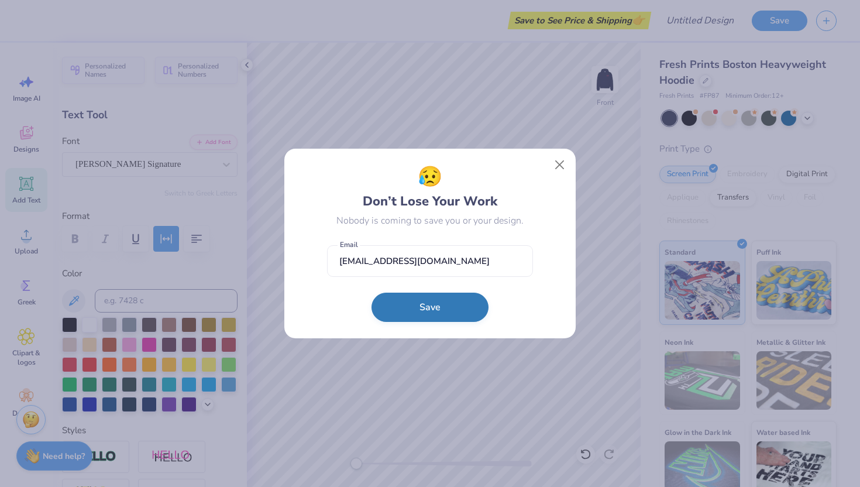
click at [448, 316] on button "Save" at bounding box center [430, 307] width 117 height 29
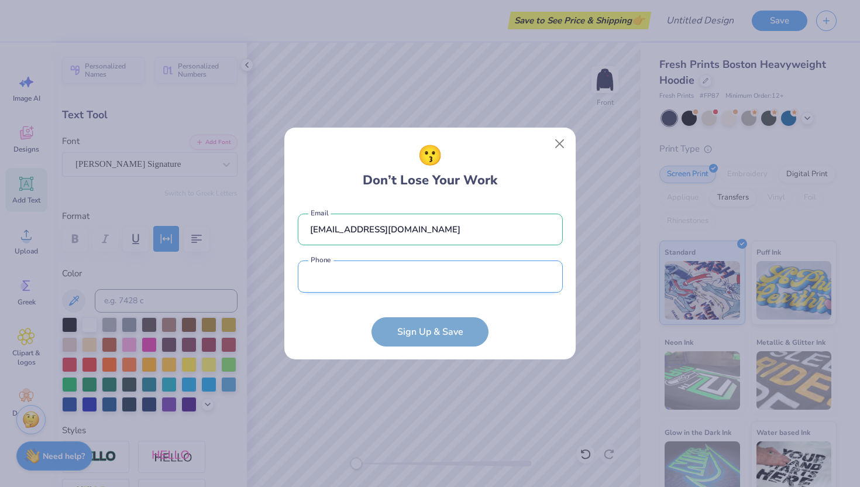
click at [425, 282] on input "tel" at bounding box center [430, 276] width 265 height 32
type input "[PHONE_NUMBER]"
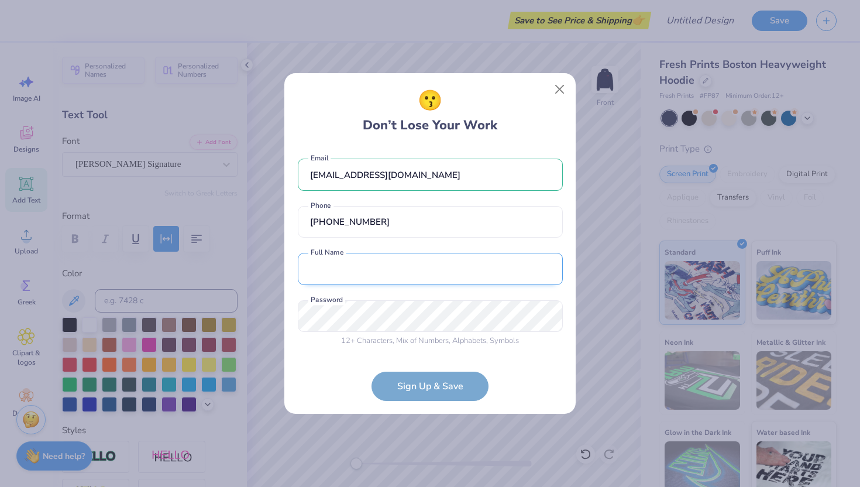
click at [415, 264] on input "text" at bounding box center [430, 269] width 265 height 32
type input "[PERSON_NAME]"
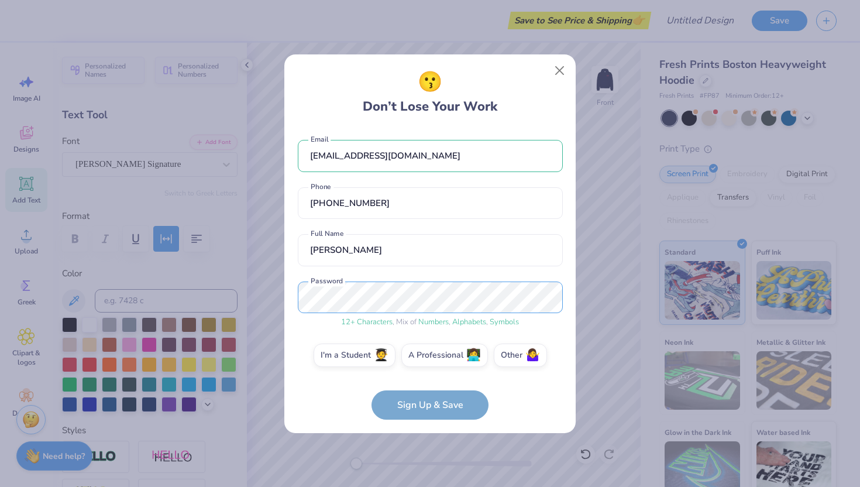
scroll to position [6, 0]
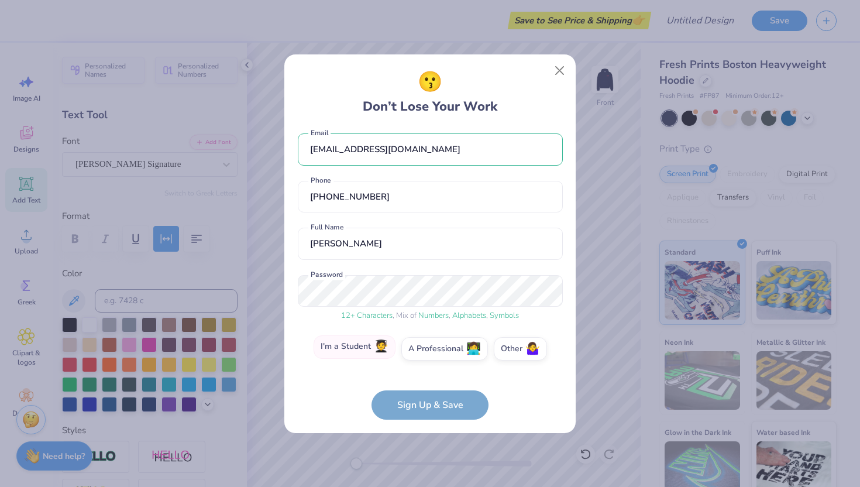
click at [363, 345] on label "I'm a Student 🧑‍🎓" at bounding box center [355, 346] width 82 height 23
click at [427, 354] on input "I'm a Student 🧑‍🎓" at bounding box center [431, 358] width 8 height 8
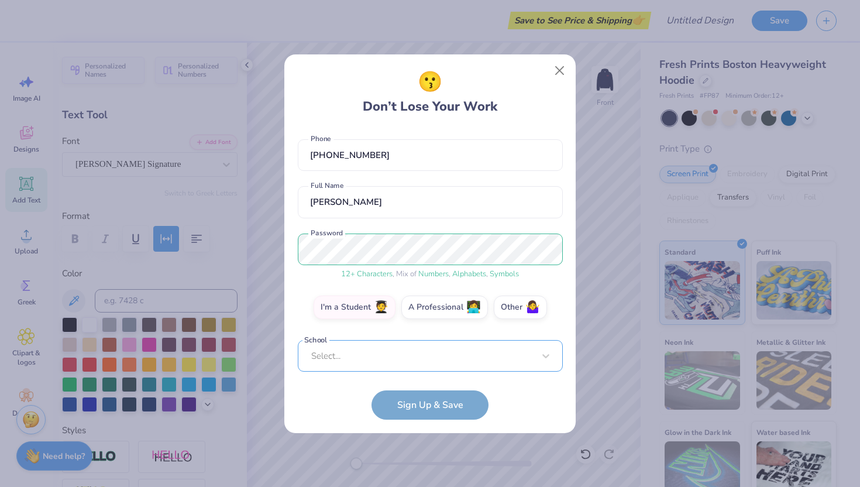
click at [381, 356] on div "Select..." at bounding box center [430, 356] width 265 height 32
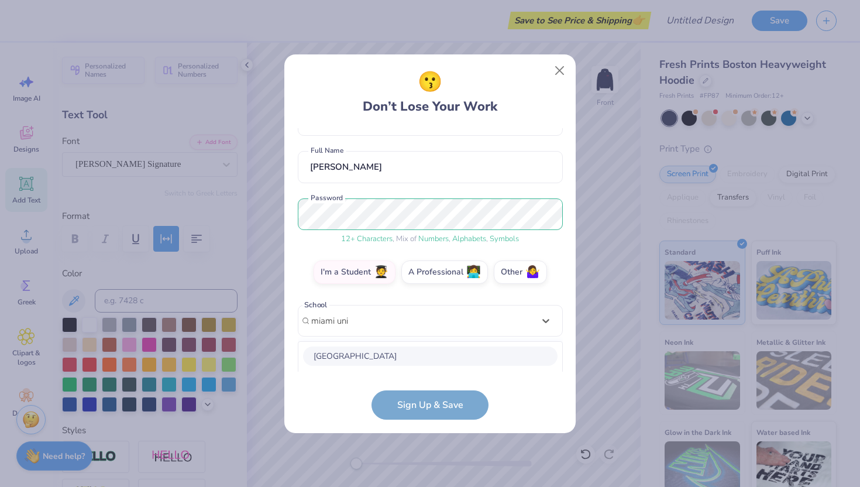
scroll to position [229, 0]
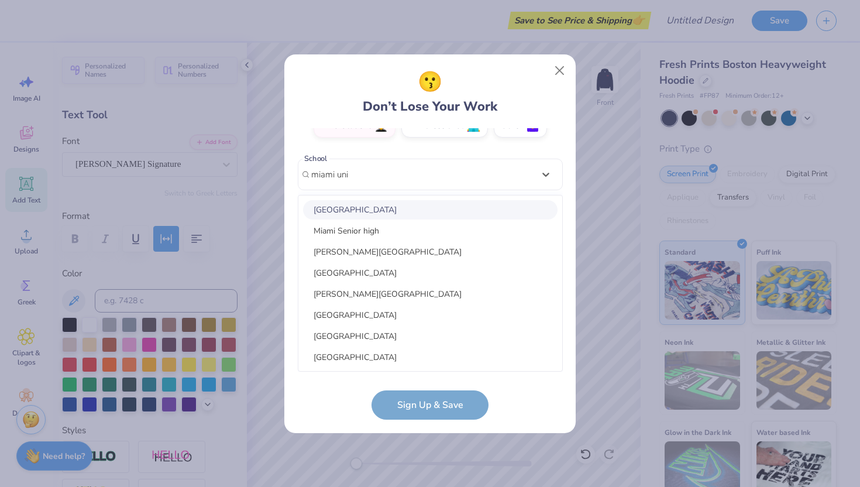
click at [425, 211] on div "[GEOGRAPHIC_DATA]" at bounding box center [430, 209] width 255 height 19
type input "miami uni"
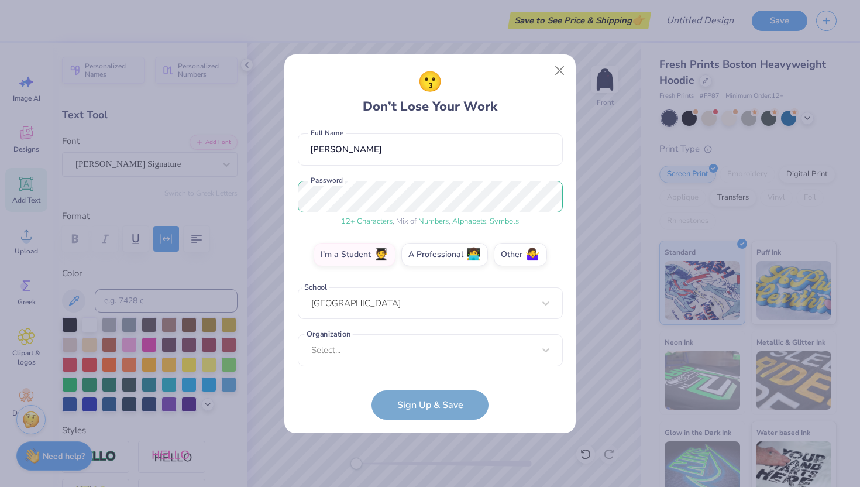
scroll to position [101, 0]
click at [410, 357] on div "option focused, 9 of 15. 15 results available. Use Up and Down to choose option…" at bounding box center [430, 441] width 265 height 214
click at [346, 394] on form "[EMAIL_ADDRESS][DOMAIN_NAME] Email [PHONE_NUMBER] Phone [PERSON_NAME] Full Name…" at bounding box center [430, 273] width 265 height 291
click at [384, 350] on div "Select..." at bounding box center [430, 350] width 265 height 32
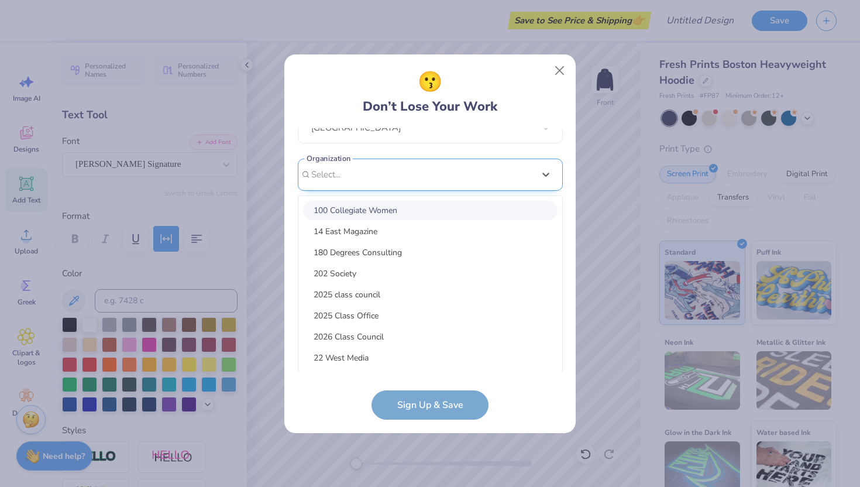
type input "g"
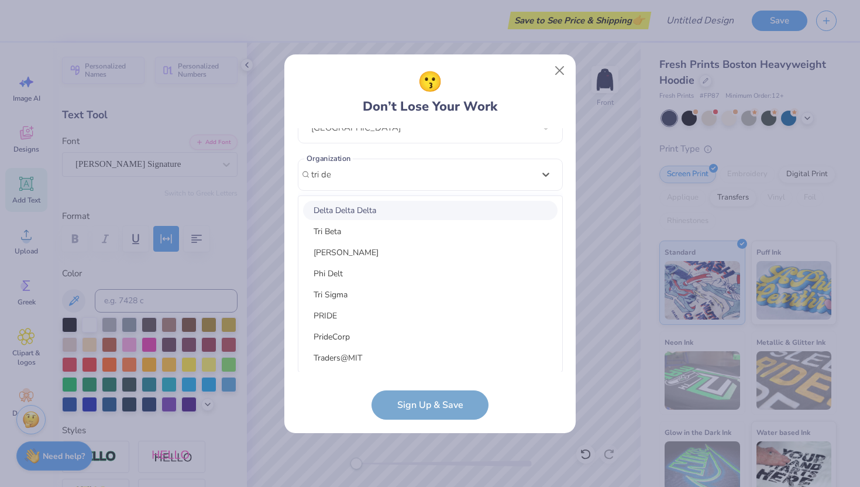
click at [381, 211] on div "Delta Delta Delta" at bounding box center [430, 210] width 255 height 19
type input "tri de"
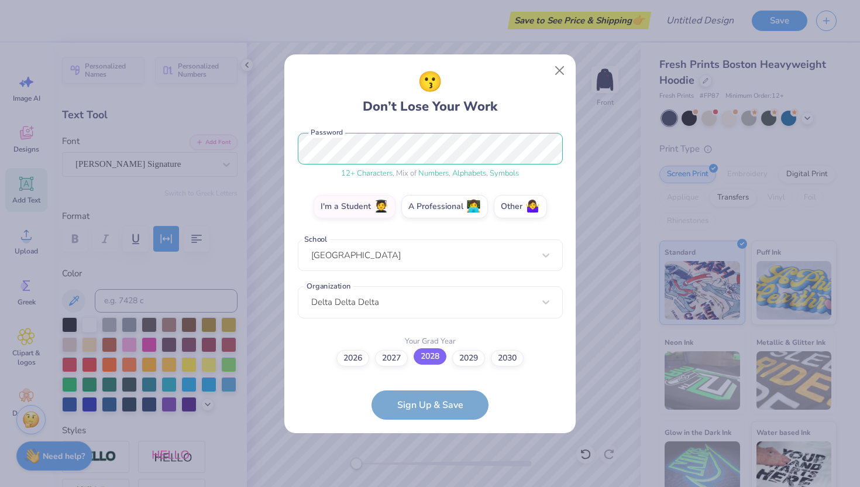
click at [431, 359] on label "2028" at bounding box center [430, 356] width 33 height 16
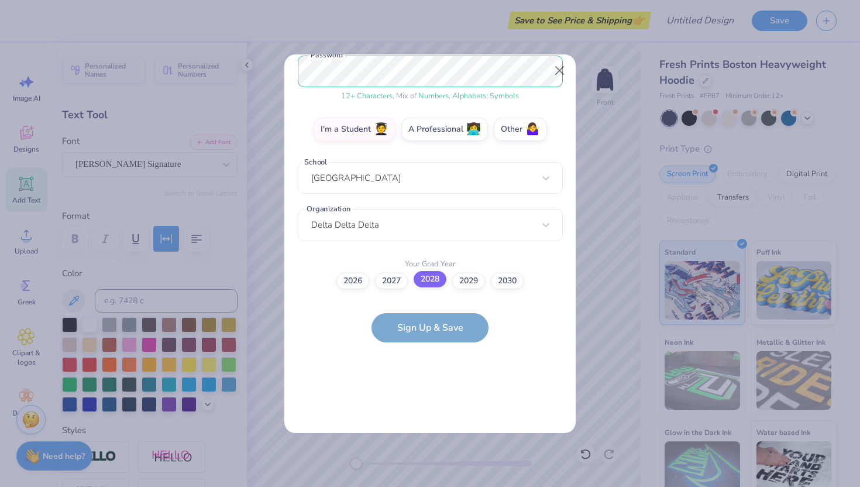
scroll to position [0, 0]
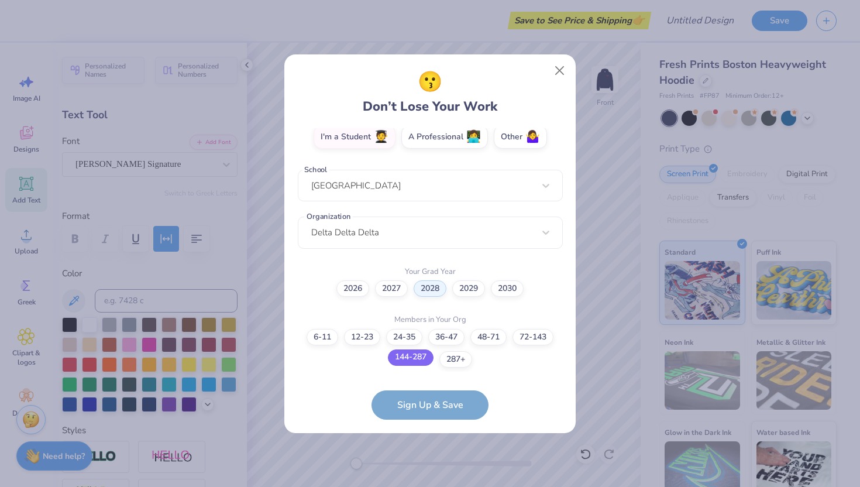
click at [418, 358] on label "144-287" at bounding box center [411, 357] width 46 height 16
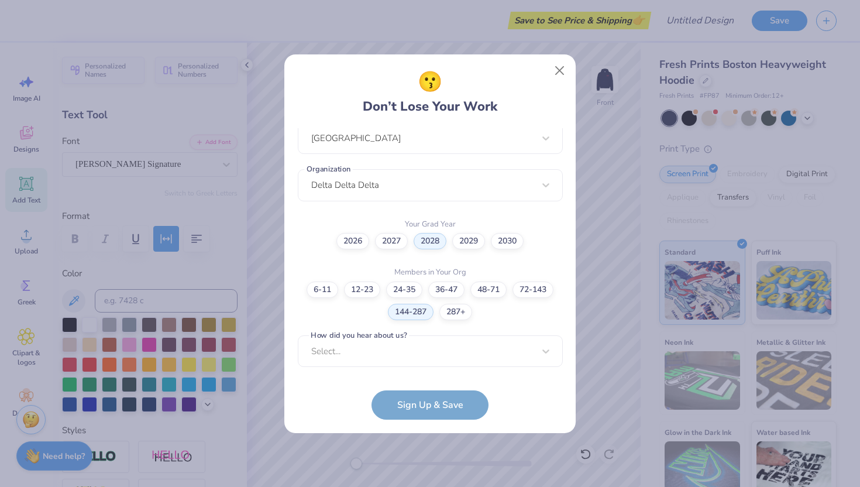
click at [435, 414] on form "[EMAIL_ADDRESS][DOMAIN_NAME] Email [PHONE_NUMBER] Phone [PERSON_NAME] Full Name…" at bounding box center [430, 273] width 265 height 291
click at [418, 352] on div "Select..." at bounding box center [430, 351] width 265 height 32
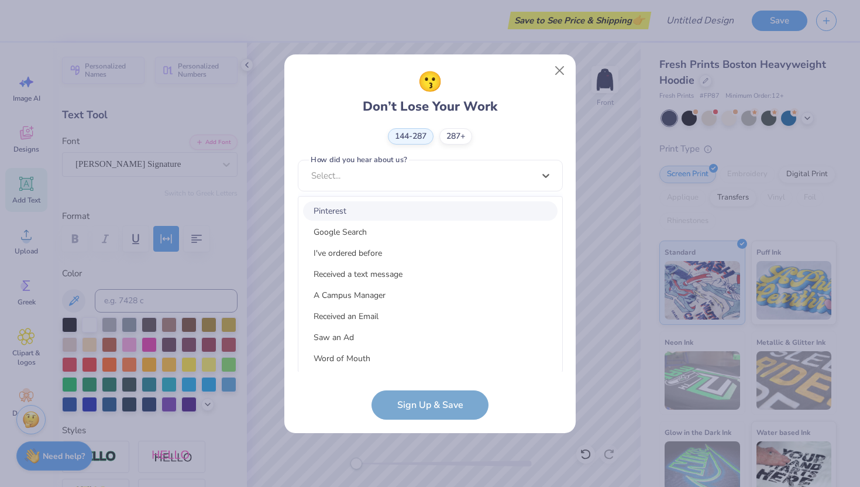
click at [359, 212] on div "Pinterest" at bounding box center [430, 210] width 255 height 19
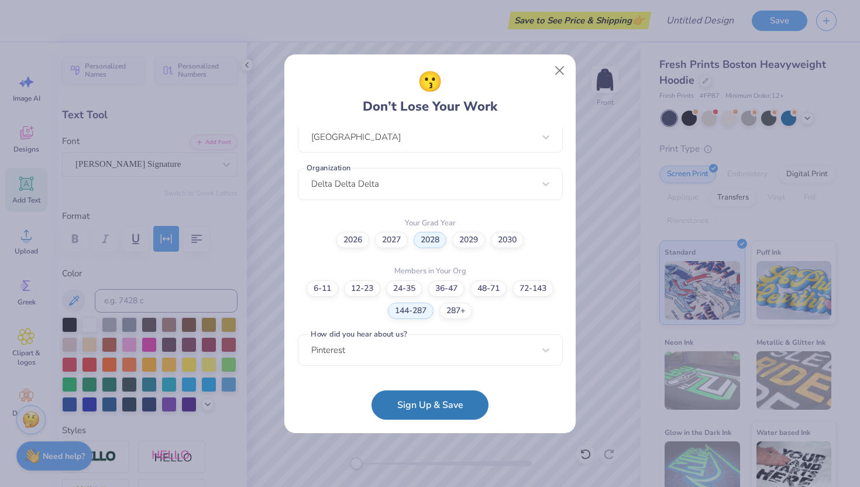
scroll to position [266, 0]
click at [424, 403] on button "Sign Up & Save" at bounding box center [430, 401] width 117 height 29
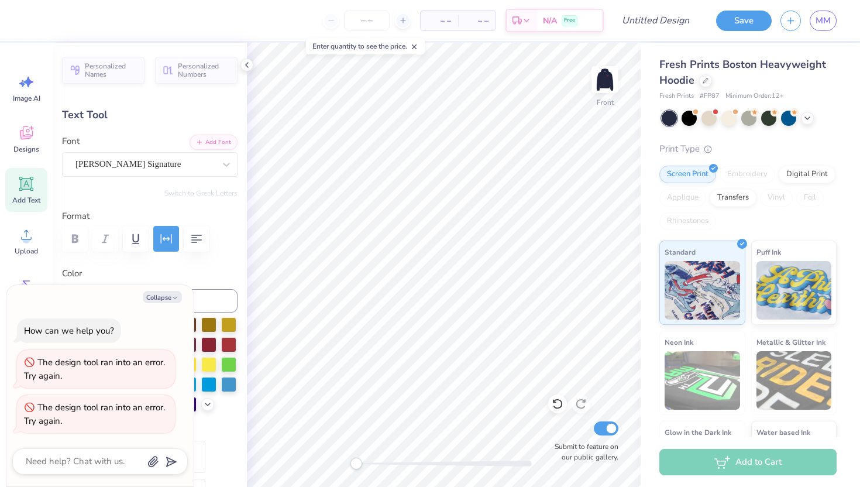
click at [228, 440] on div "Styles" at bounding box center [150, 487] width 176 height 126
click at [216, 222] on label "Format" at bounding box center [150, 215] width 176 height 13
type textarea "x"
type input "8.71"
type textarea "x"
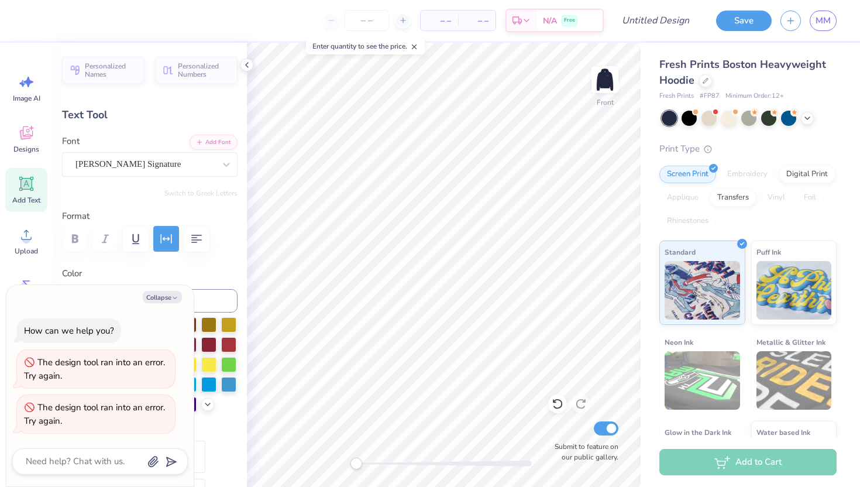
type input "7.52"
type input "2.32"
type input "9.23"
type textarea "x"
type input "-20.8"
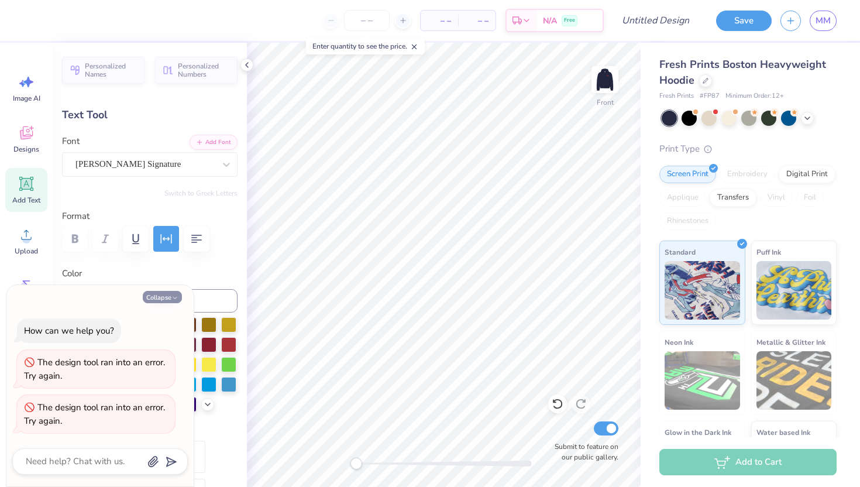
click at [169, 295] on button "Collapse" at bounding box center [162, 297] width 39 height 12
type textarea "x"
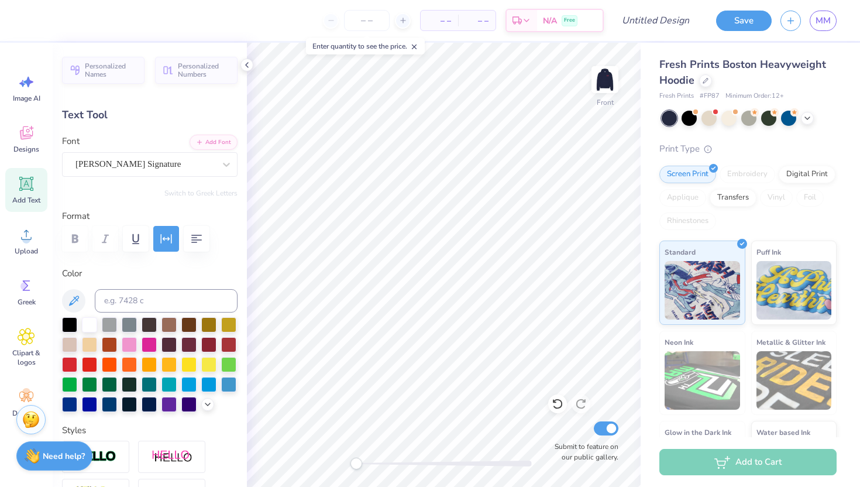
type input "-32.1"
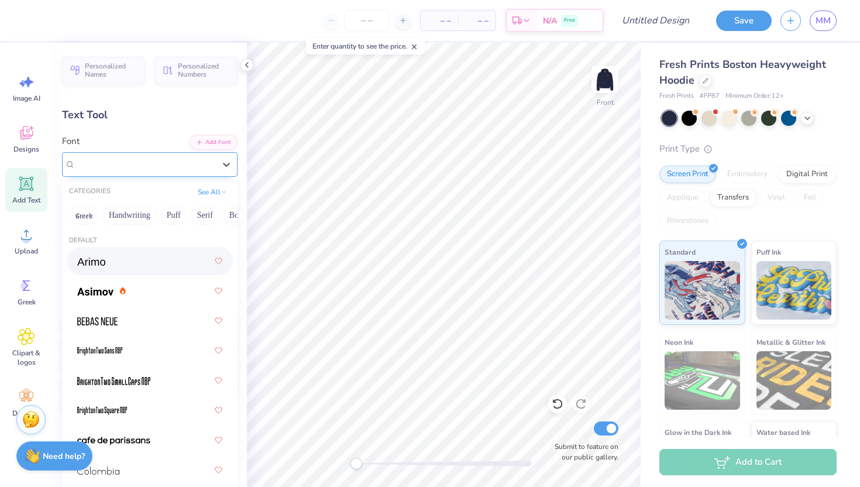
click at [179, 171] on div "[PERSON_NAME] Signature" at bounding box center [145, 164] width 142 height 18
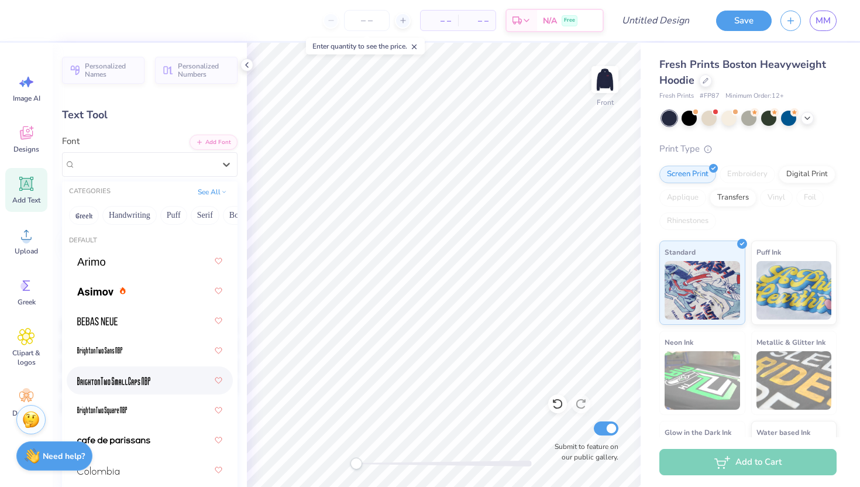
scroll to position [163, 0]
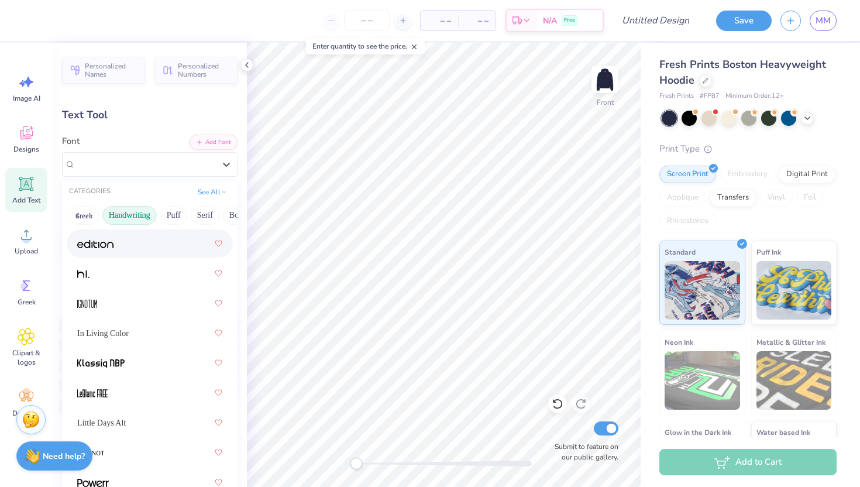
click at [140, 216] on button "Handwriting" at bounding box center [129, 215] width 54 height 19
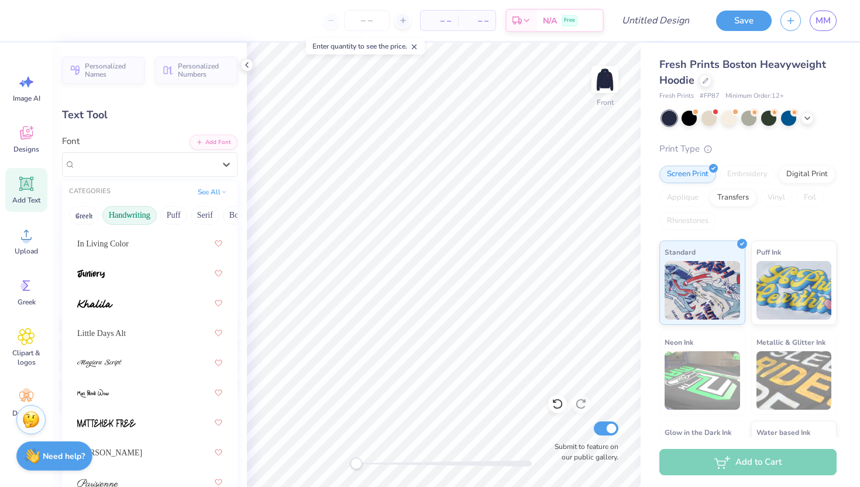
scroll to position [197, 0]
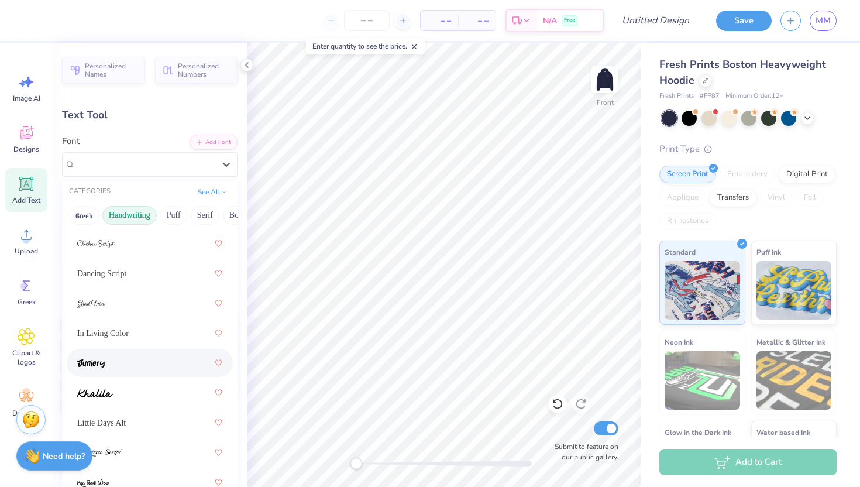
click at [120, 361] on div at bounding box center [149, 362] width 145 height 21
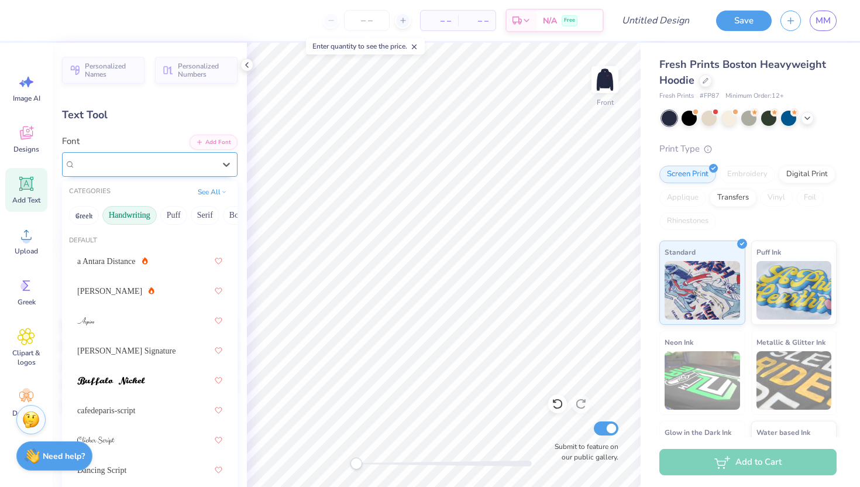
click at [122, 161] on div "Juniory" at bounding box center [145, 164] width 142 height 18
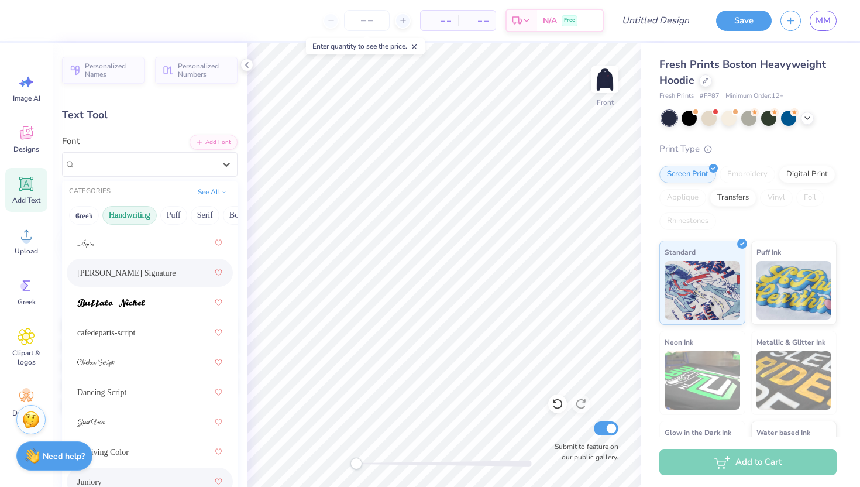
scroll to position [106, 0]
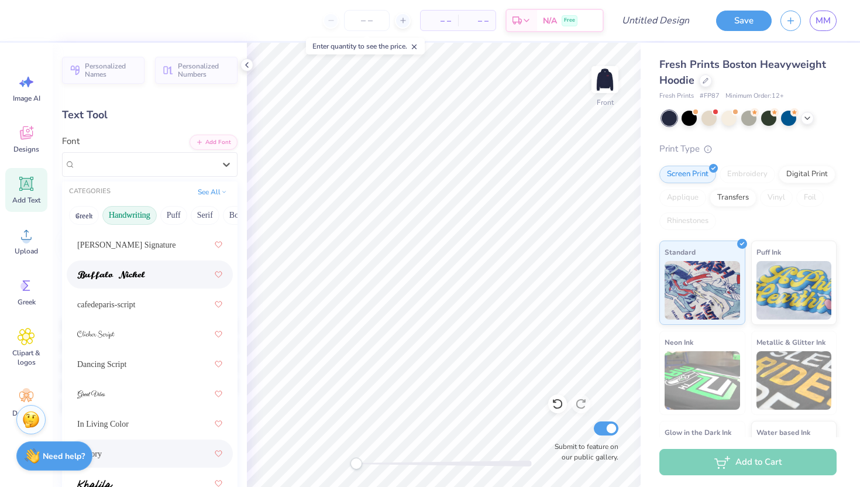
click at [145, 269] on span at bounding box center [111, 275] width 68 height 12
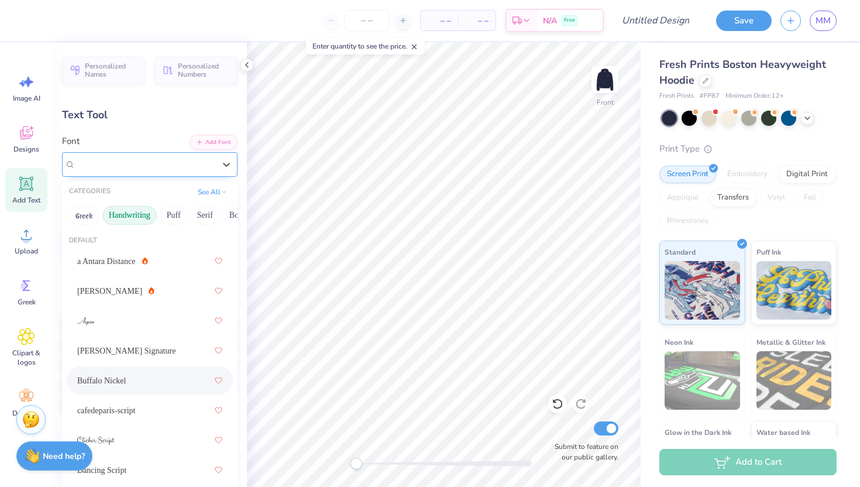
click at [134, 167] on div "Buffalo Nickel" at bounding box center [145, 164] width 142 height 18
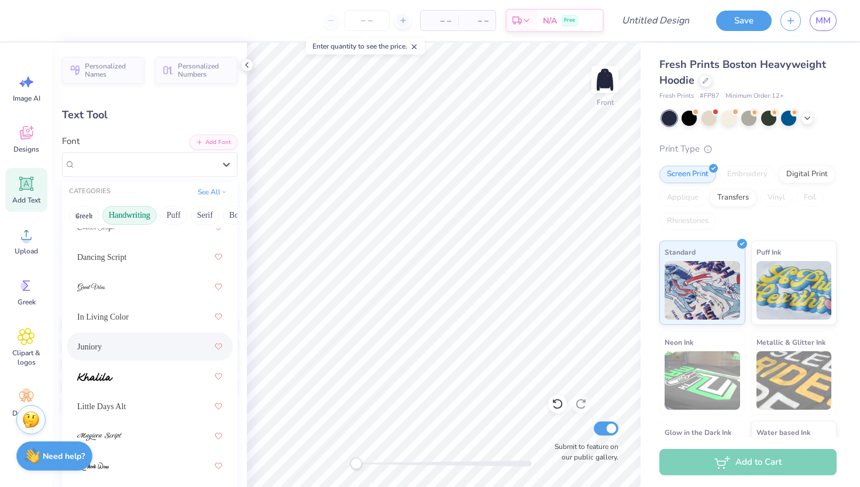
scroll to position [231, 0]
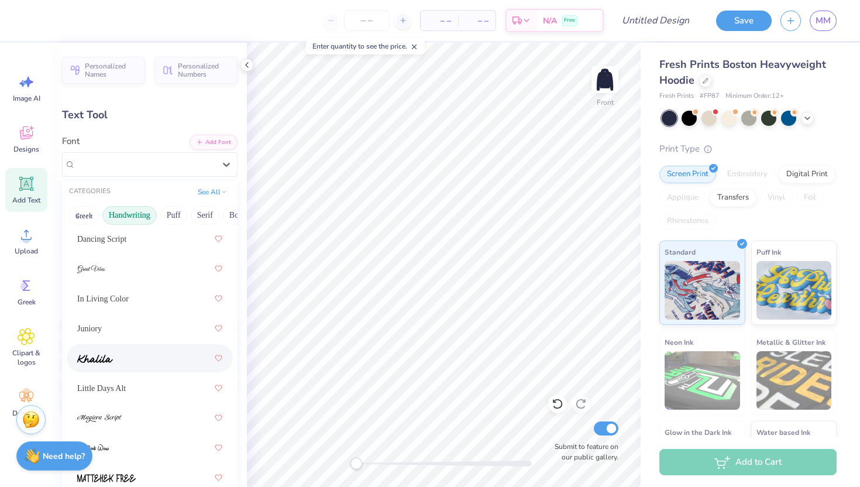
click at [122, 366] on div at bounding box center [149, 358] width 145 height 21
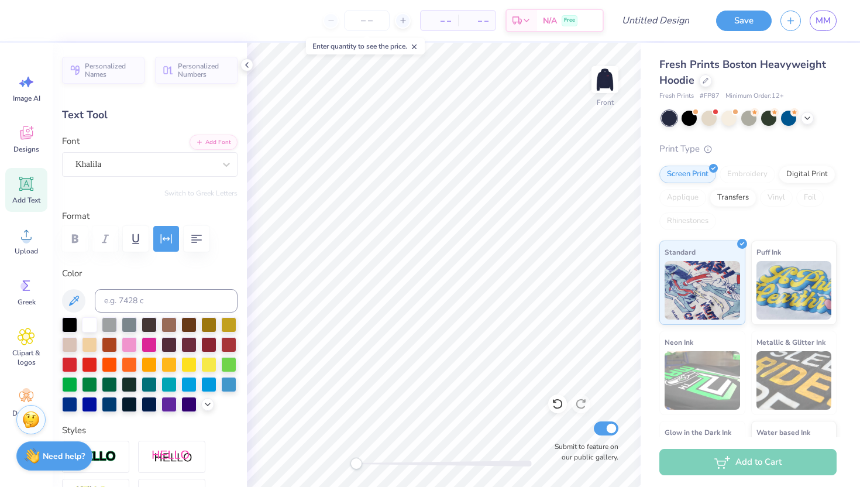
scroll to position [0, 3]
type input "5.14"
type input "3.88"
type input "9.04"
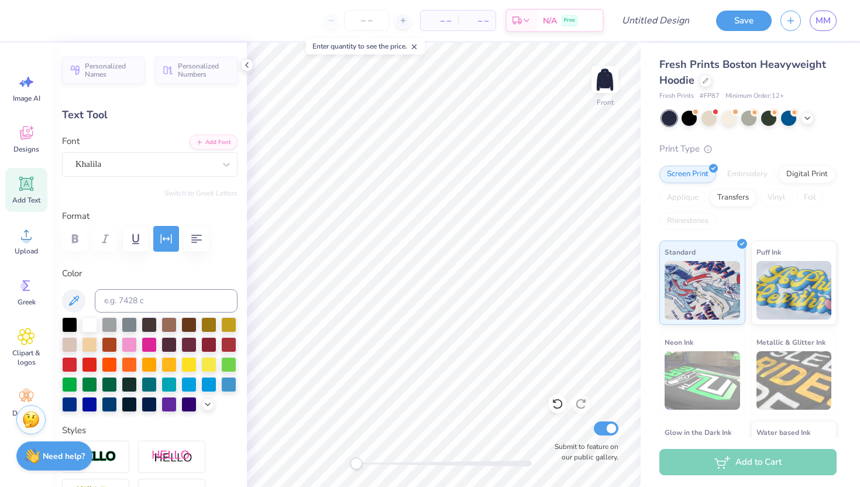
type input "7.95"
type input "6.00"
type input "6.91"
type input "-32.1"
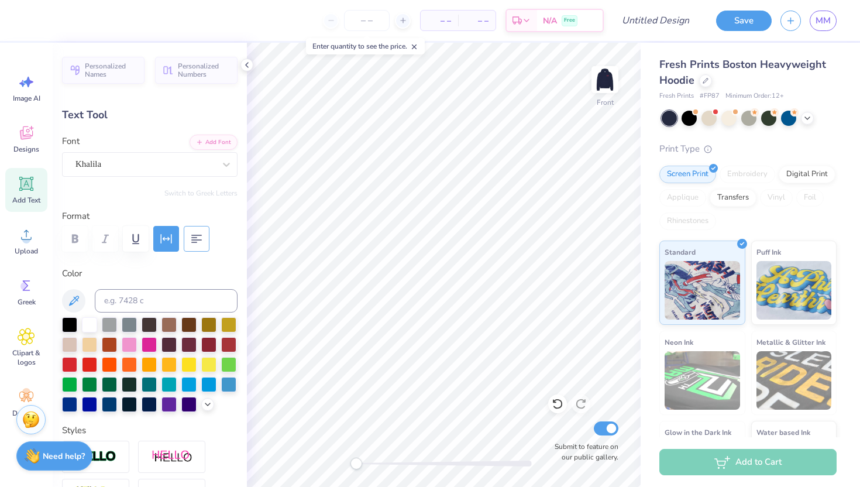
click at [200, 232] on icon "button" at bounding box center [197, 239] width 14 height 14
type textarea "Let us steadfastly love one another"
type input "0.0"
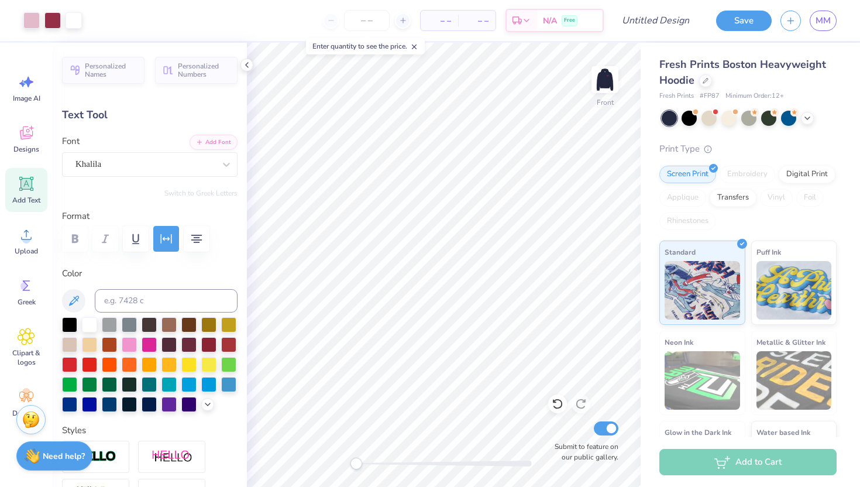
type input "8.31"
type input "0.0"
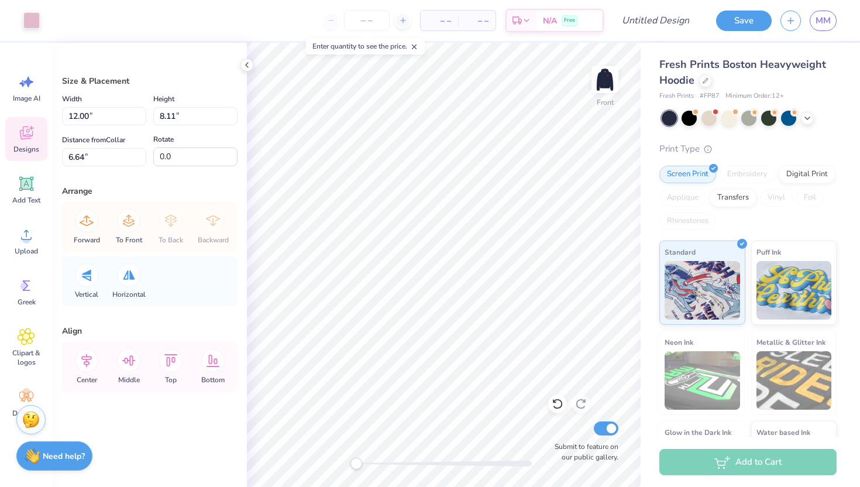
click at [22, 143] on div "Designs" at bounding box center [26, 139] width 42 height 44
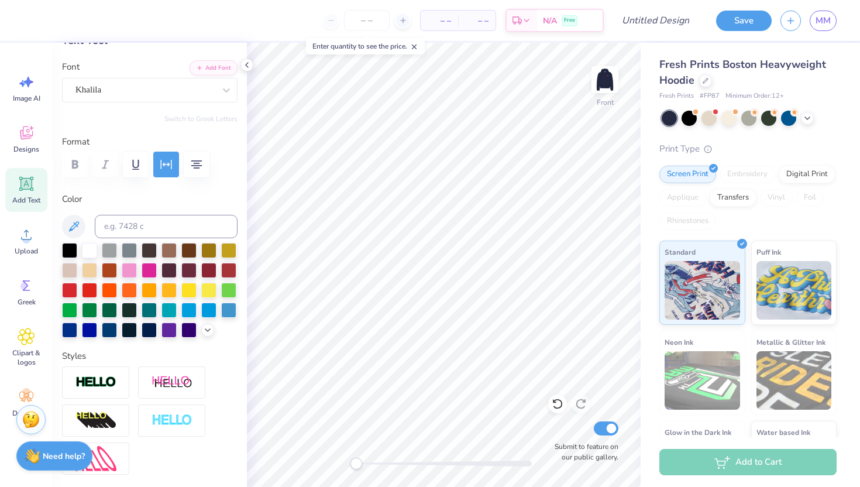
scroll to position [77, 0]
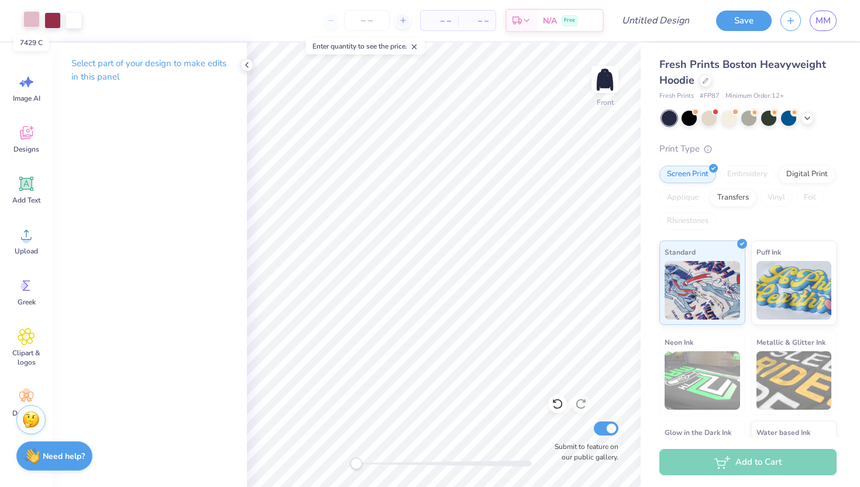
click at [31, 20] on div at bounding box center [31, 19] width 16 height 16
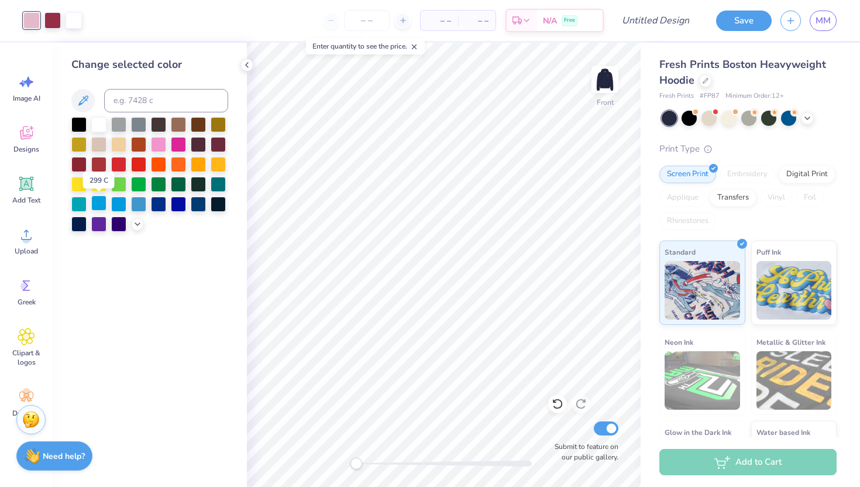
click at [104, 205] on div at bounding box center [98, 202] width 15 height 15
click at [88, 108] on button at bounding box center [82, 100] width 23 height 23
click at [115, 202] on div at bounding box center [118, 202] width 15 height 15
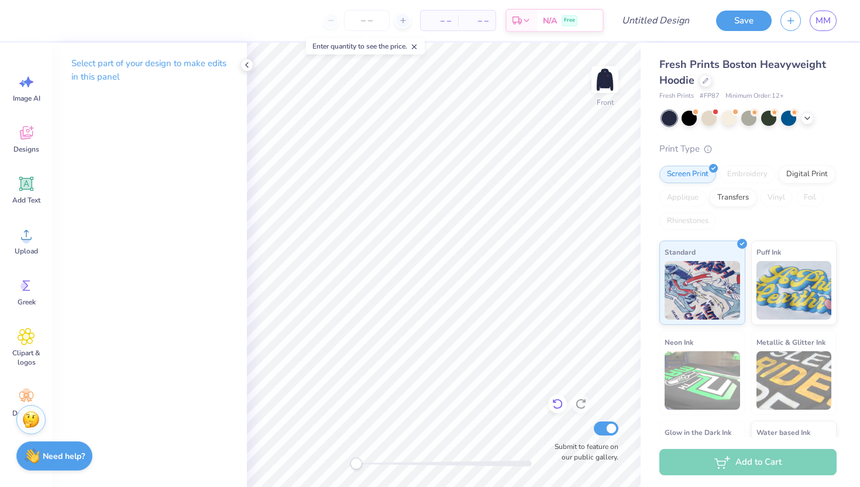
click at [562, 403] on icon at bounding box center [557, 404] width 10 height 11
click at [553, 403] on icon at bounding box center [558, 404] width 12 height 12
click at [246, 61] on icon at bounding box center [246, 64] width 9 height 9
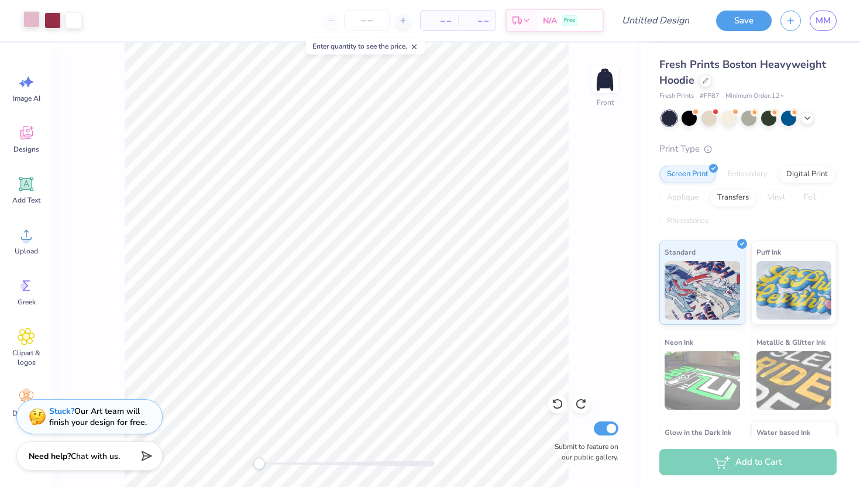
click at [32, 21] on div at bounding box center [31, 19] width 16 height 16
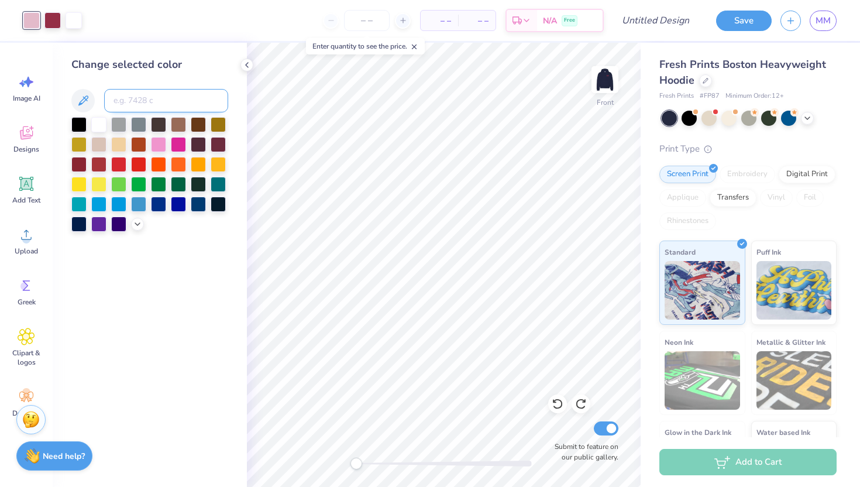
click at [145, 104] on input at bounding box center [166, 100] width 124 height 23
click at [141, 221] on icon at bounding box center [137, 222] width 9 height 9
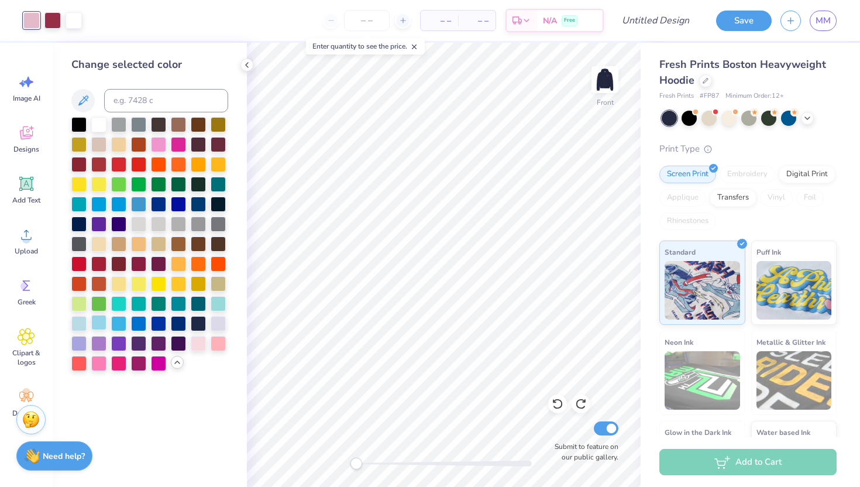
click at [100, 324] on div at bounding box center [98, 322] width 15 height 15
click at [82, 321] on div at bounding box center [78, 322] width 15 height 15
click at [122, 324] on div at bounding box center [118, 322] width 15 height 15
click at [97, 323] on div at bounding box center [98, 322] width 15 height 15
click at [80, 324] on div at bounding box center [78, 322] width 15 height 15
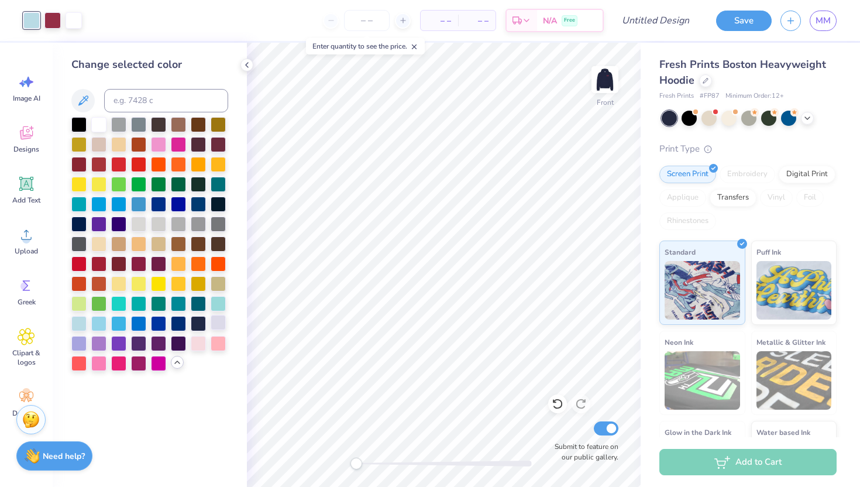
click at [218, 322] on div at bounding box center [218, 322] width 15 height 15
click at [200, 343] on div at bounding box center [198, 342] width 15 height 15
click at [80, 321] on div at bounding box center [78, 322] width 15 height 15
click at [103, 321] on div at bounding box center [98, 322] width 15 height 15
click at [52, 23] on div at bounding box center [52, 19] width 16 height 16
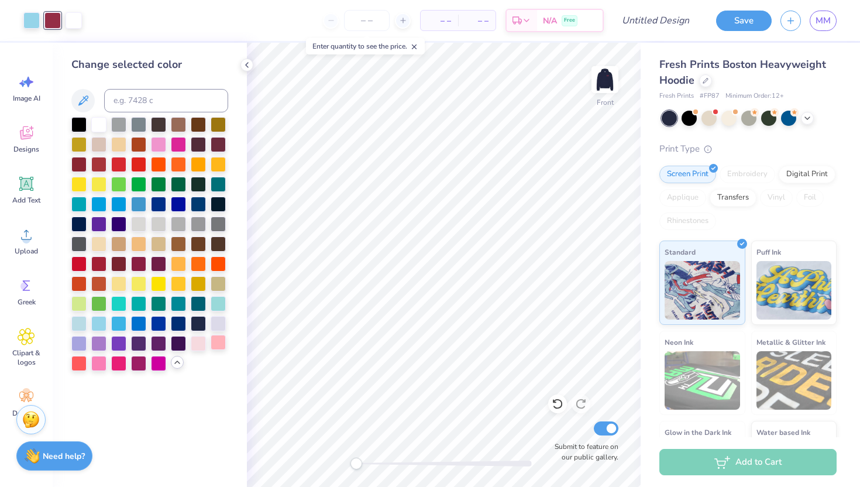
click at [222, 348] on div at bounding box center [218, 342] width 15 height 15
click at [100, 124] on div at bounding box center [98, 123] width 15 height 15
click at [35, 20] on div at bounding box center [31, 19] width 16 height 16
click at [81, 346] on div at bounding box center [78, 342] width 15 height 15
click at [196, 345] on div at bounding box center [198, 342] width 15 height 15
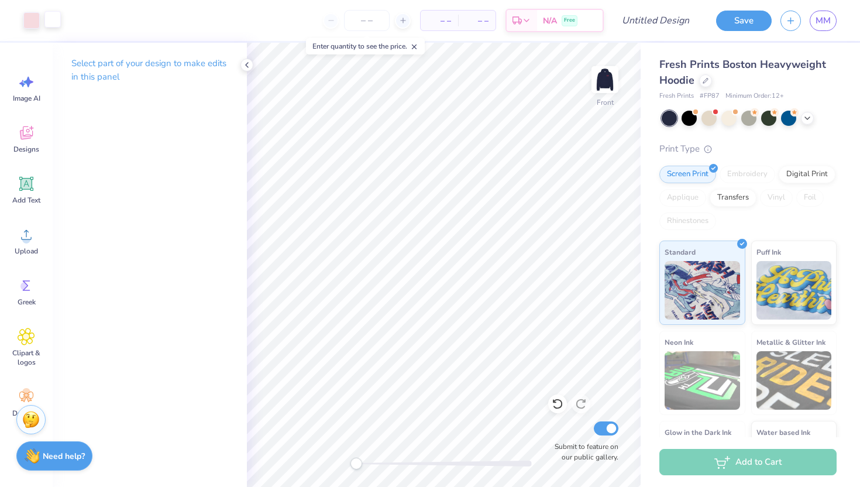
click at [49, 22] on div at bounding box center [52, 19] width 16 height 16
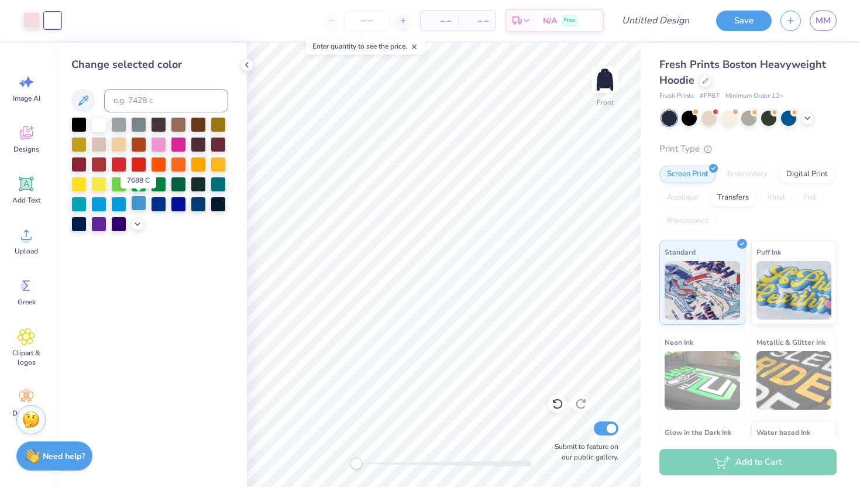
click at [143, 205] on div at bounding box center [138, 202] width 15 height 15
click at [140, 221] on icon at bounding box center [137, 222] width 9 height 9
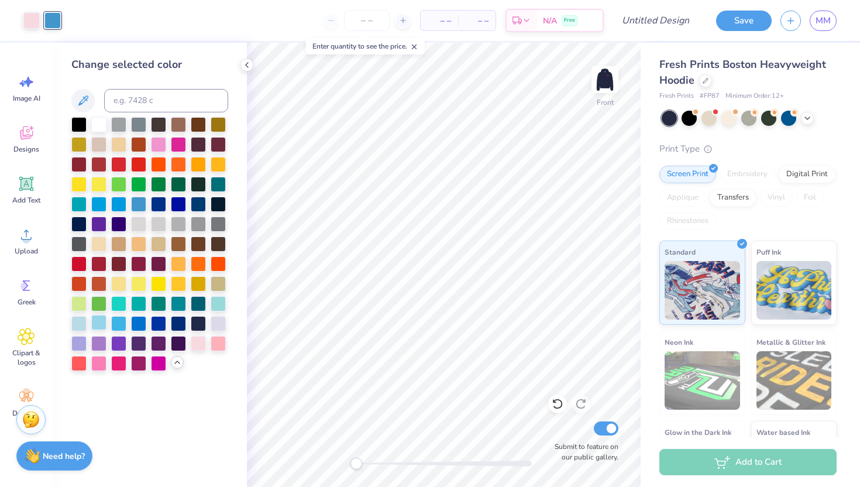
click at [101, 325] on div at bounding box center [98, 322] width 15 height 15
click at [77, 322] on div at bounding box center [78, 322] width 15 height 15
click at [125, 321] on div at bounding box center [118, 322] width 15 height 15
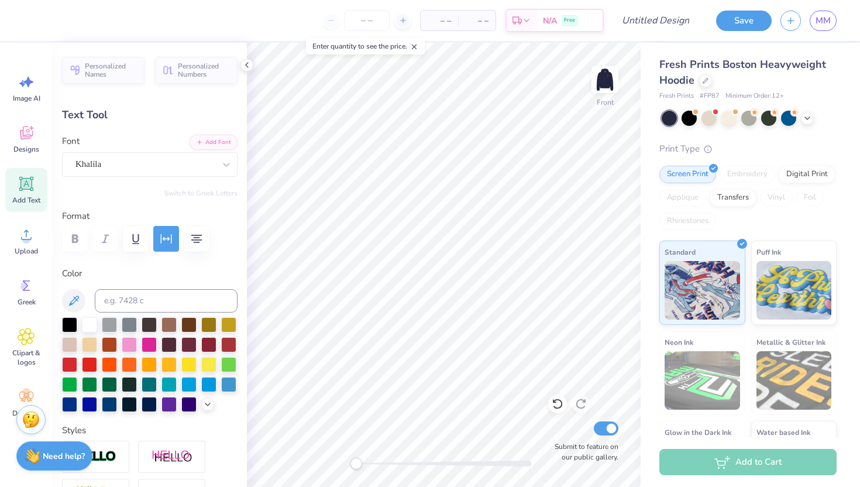
type input "4.96"
type input "4.53"
type input "8.77"
click at [88, 326] on div at bounding box center [89, 323] width 15 height 15
type input "0.0"
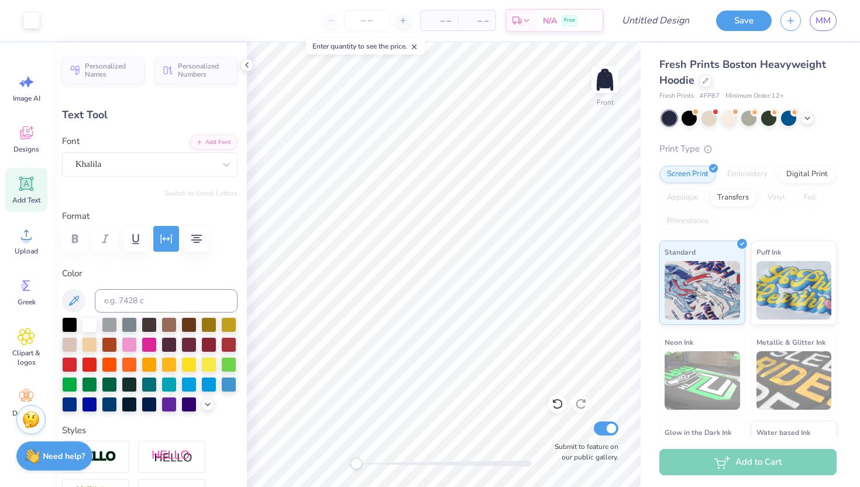
type input "8.31"
type input "-32.1"
type input "4.96"
type input "4.53"
type input "8.44"
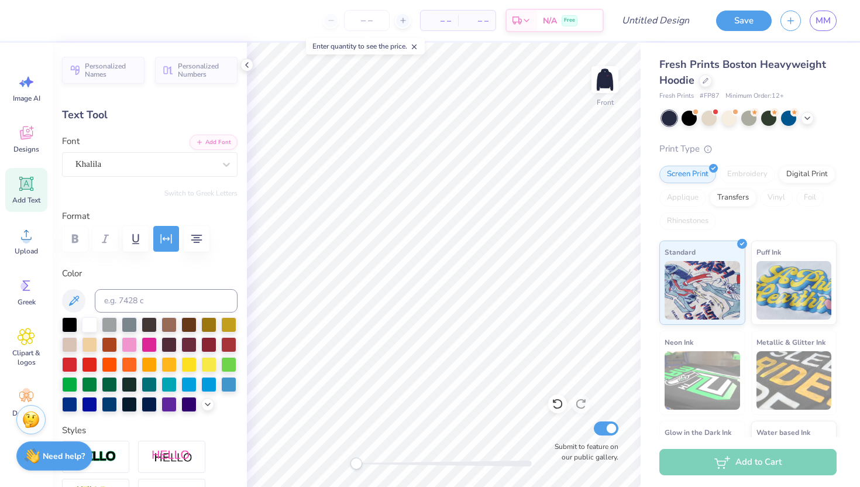
type input "-32.1"
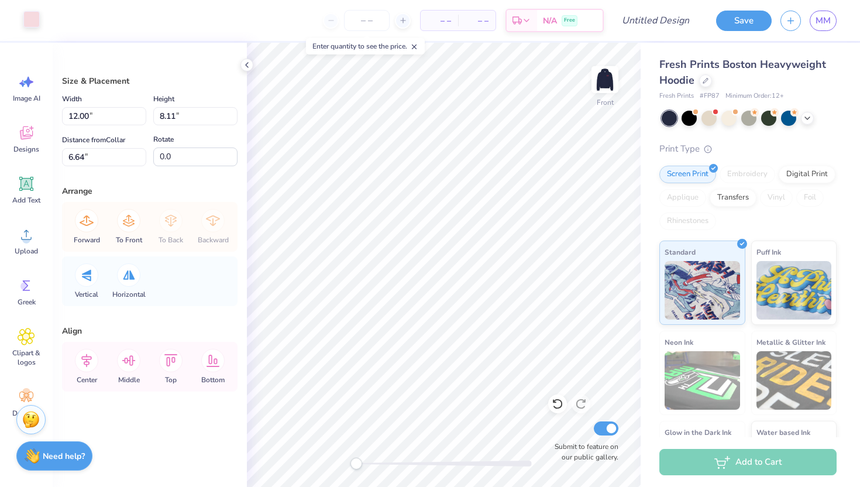
click at [33, 20] on div at bounding box center [31, 19] width 16 height 16
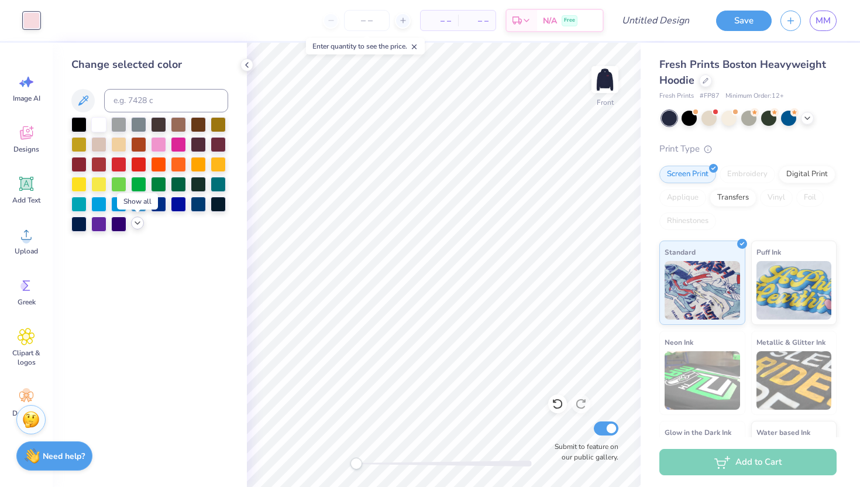
click at [136, 225] on icon at bounding box center [137, 222] width 9 height 9
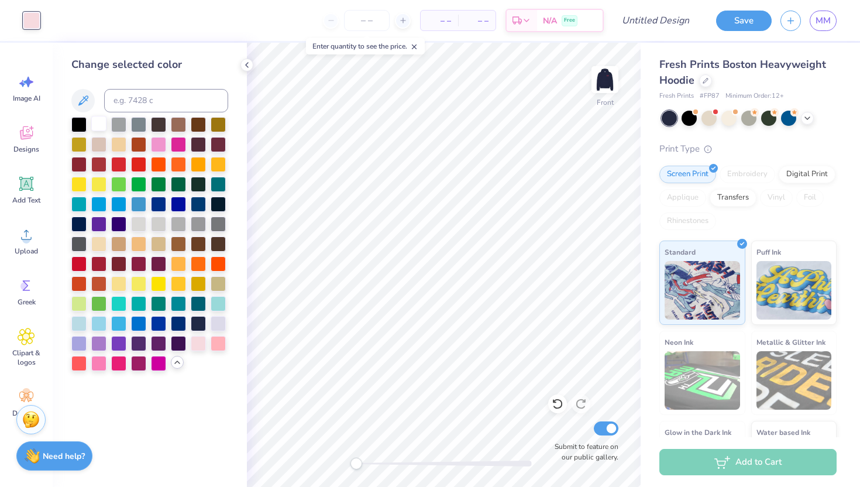
click at [98, 127] on div at bounding box center [98, 123] width 15 height 15
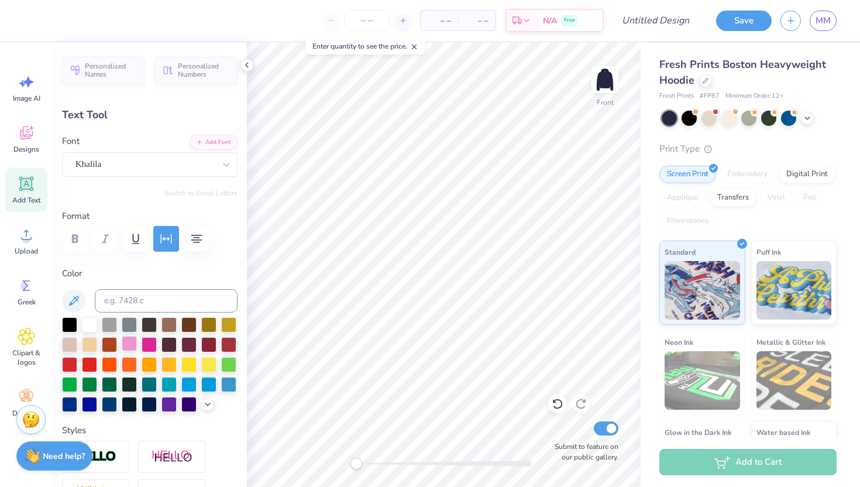
click at [132, 348] on div at bounding box center [129, 343] width 15 height 15
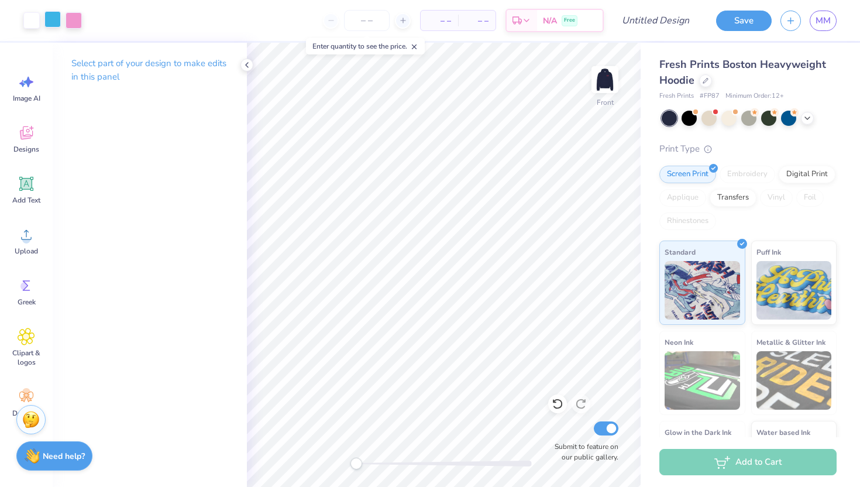
click at [59, 25] on div at bounding box center [52, 19] width 16 height 16
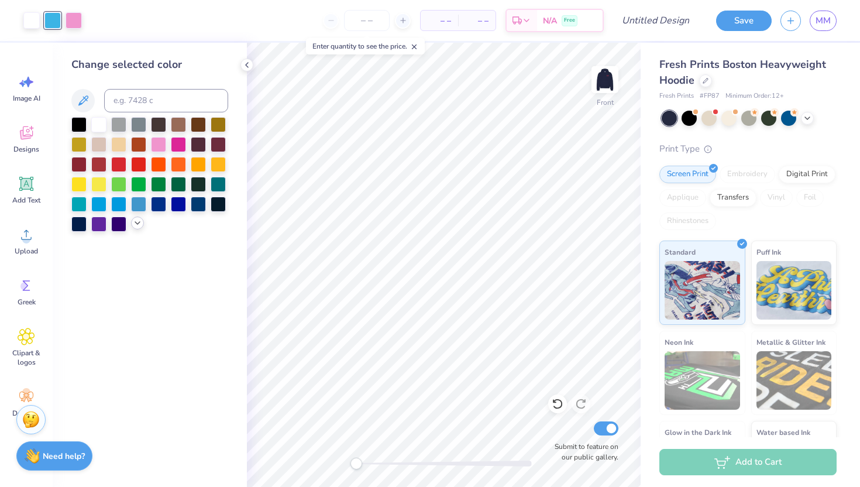
click at [139, 219] on icon at bounding box center [137, 222] width 9 height 9
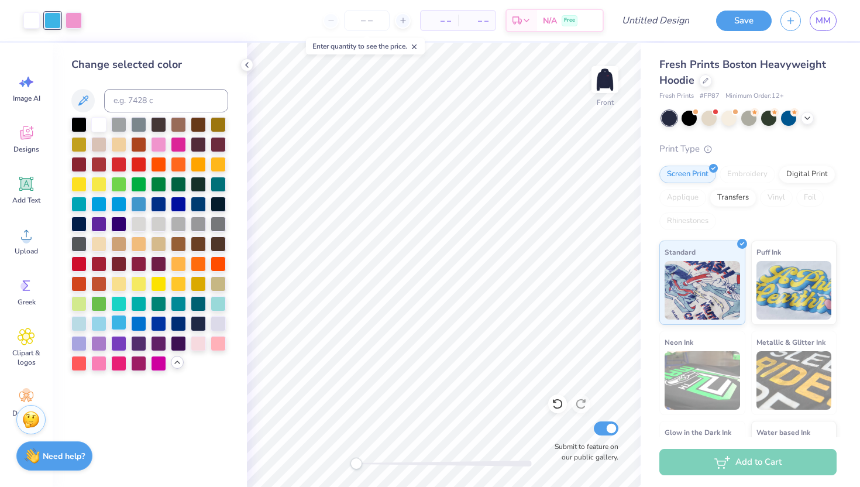
click at [122, 329] on div at bounding box center [118, 322] width 15 height 15
click at [121, 325] on div at bounding box center [118, 322] width 15 height 15
click at [102, 324] on div at bounding box center [98, 322] width 15 height 15
click at [77, 22] on div at bounding box center [74, 19] width 16 height 16
click at [203, 348] on div at bounding box center [198, 342] width 15 height 15
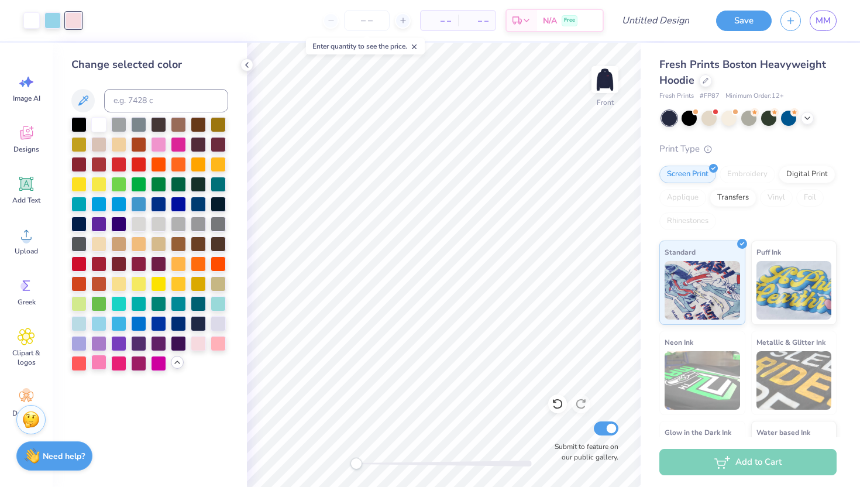
click at [99, 362] on div at bounding box center [98, 362] width 15 height 15
click at [218, 345] on div at bounding box center [218, 342] width 15 height 15
click at [203, 344] on div at bounding box center [198, 342] width 15 height 15
click at [157, 147] on div at bounding box center [158, 143] width 15 height 15
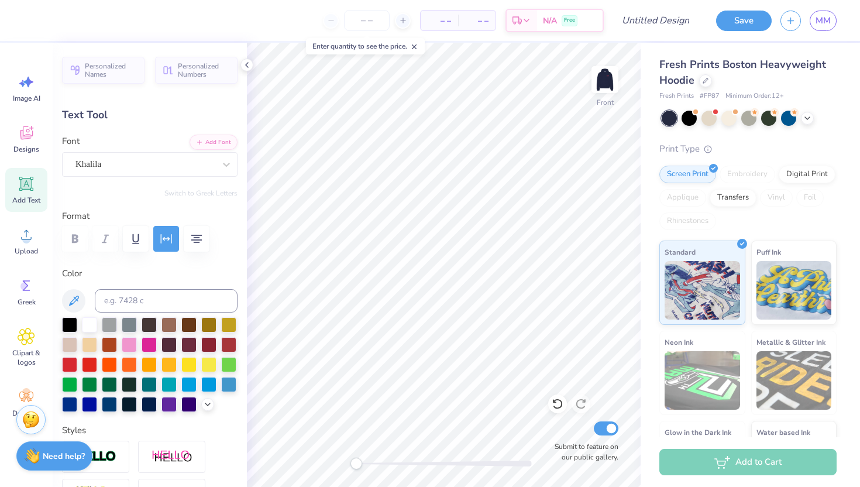
type input "0.0"
type input "8.31"
type input "0.0"
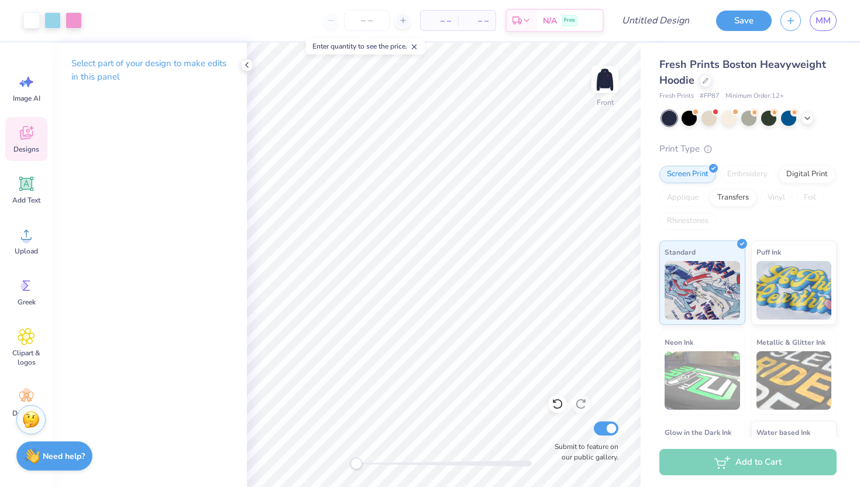
click at [22, 125] on icon at bounding box center [27, 133] width 18 height 18
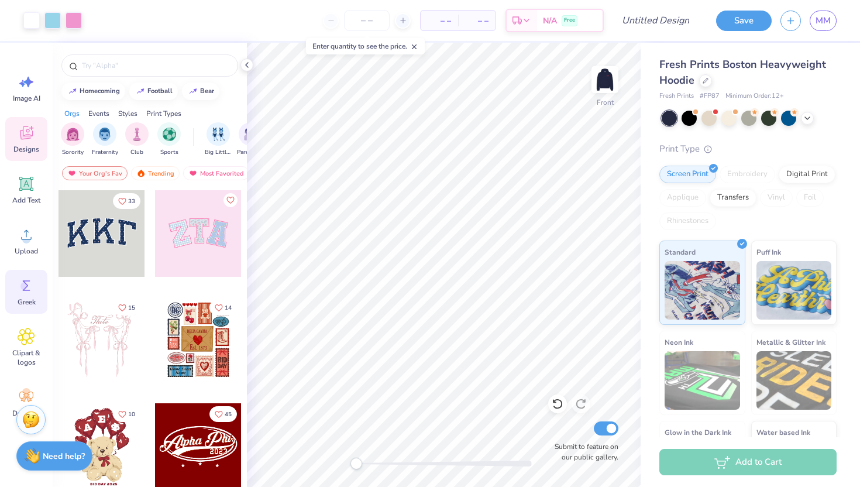
click at [27, 290] on icon at bounding box center [27, 285] width 8 height 11
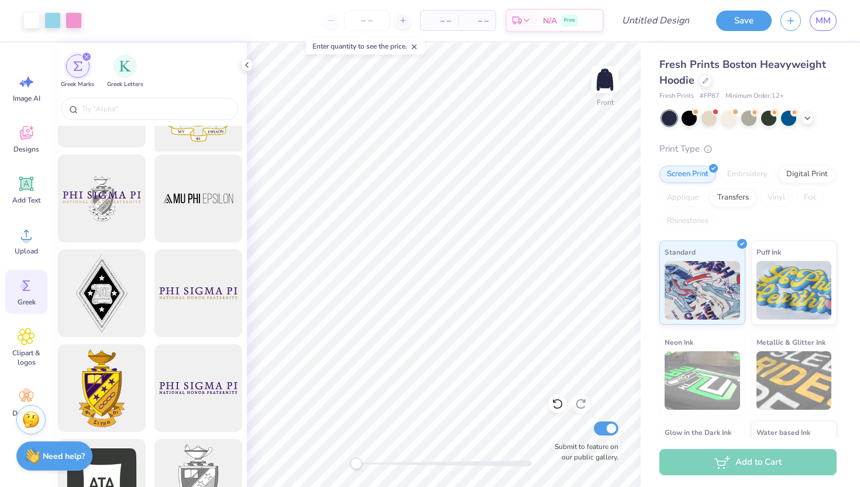
scroll to position [0, 0]
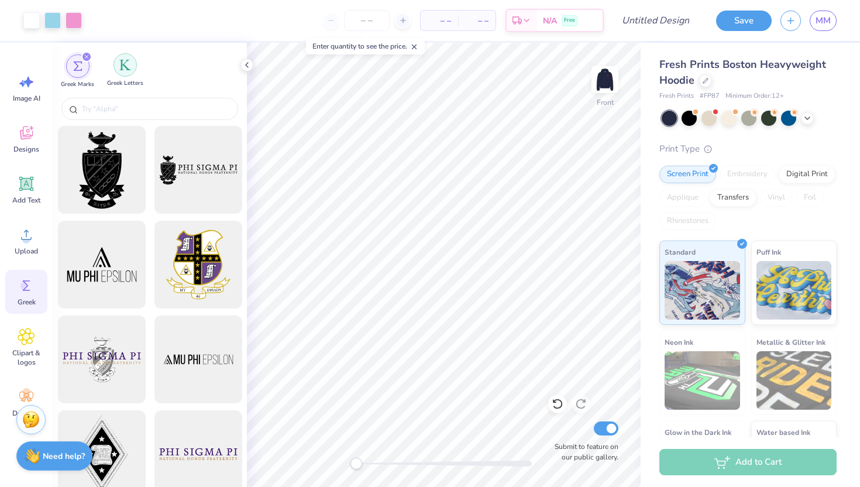
click at [119, 75] on div "filter for Greek Letters" at bounding box center [125, 64] width 23 height 23
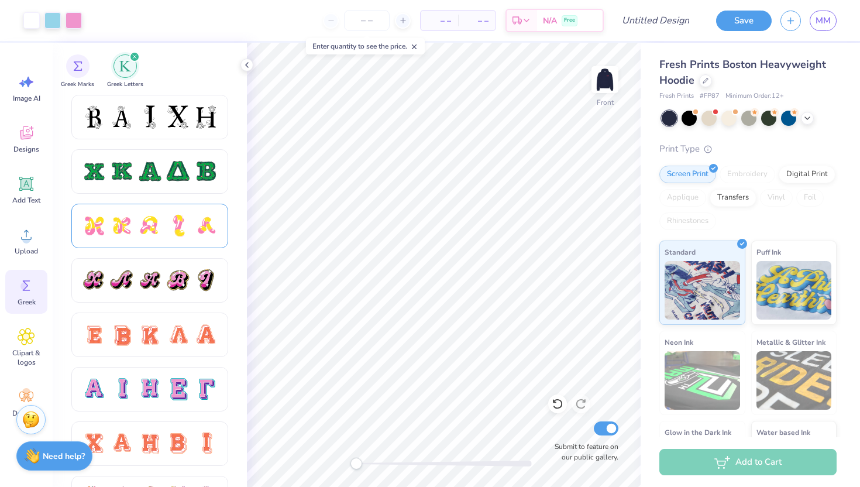
scroll to position [545, 0]
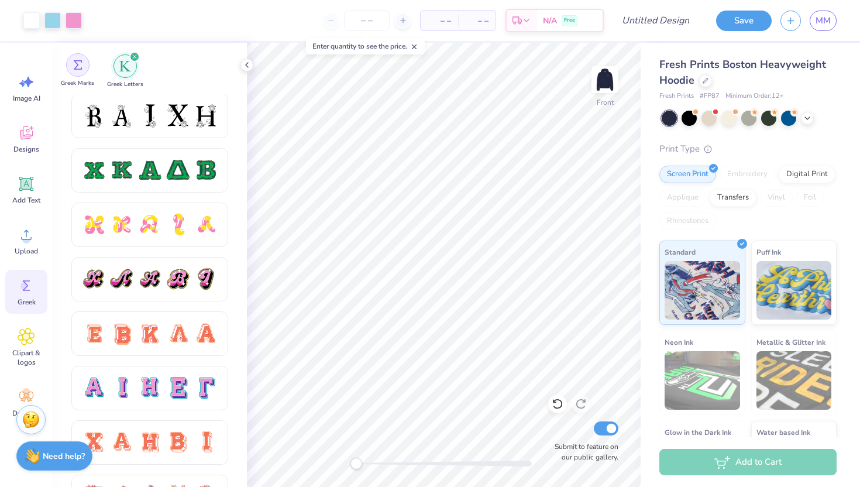
click at [76, 64] on img "filter for Greek Marks" at bounding box center [77, 64] width 9 height 9
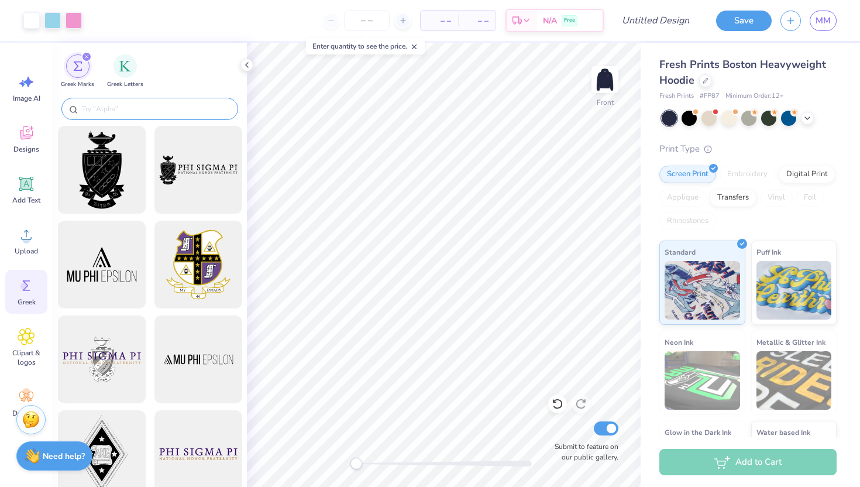
click at [95, 105] on input "text" at bounding box center [156, 109] width 150 height 12
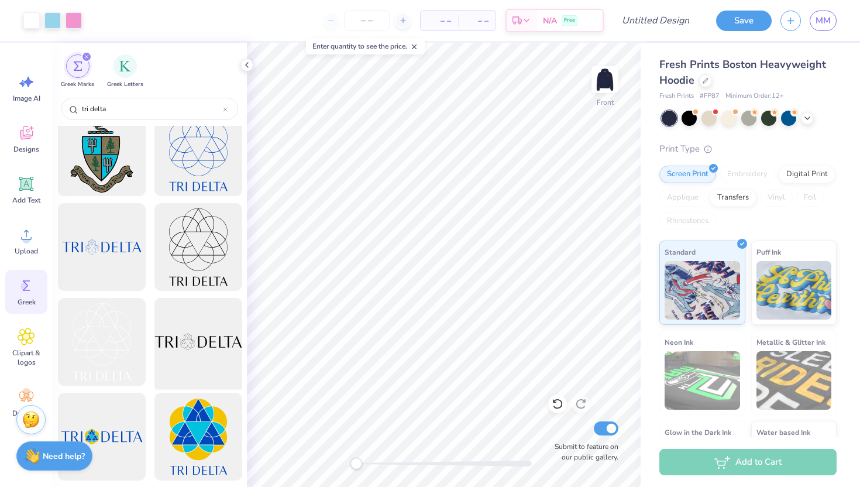
scroll to position [0, 0]
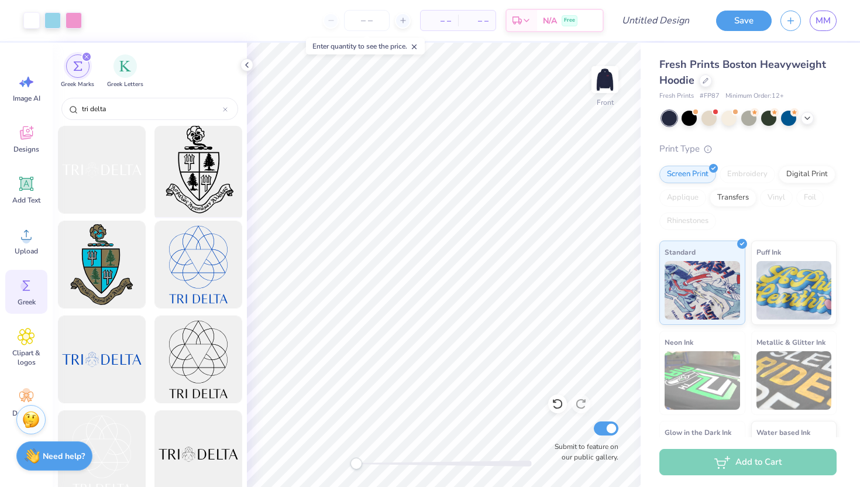
type input "tri delta"
click at [209, 175] on div at bounding box center [198, 170] width 97 height 97
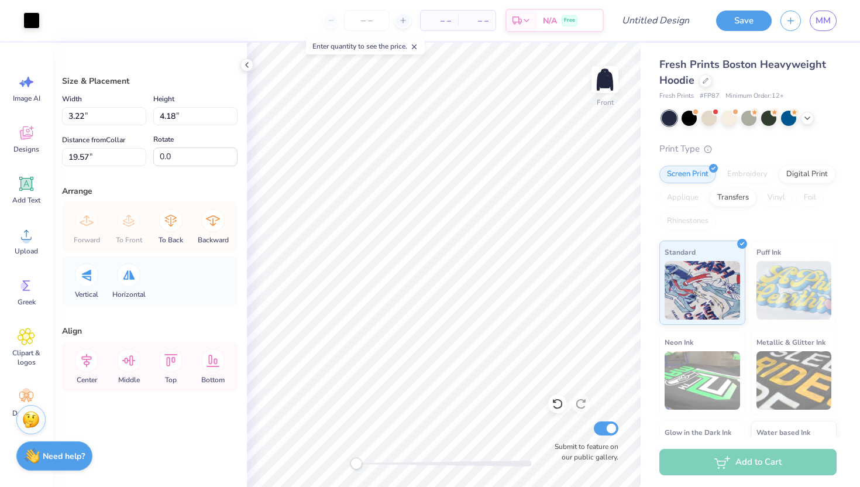
type input "3.22"
type input "4.18"
type input "19.57"
type input "1.32"
type input "1.71"
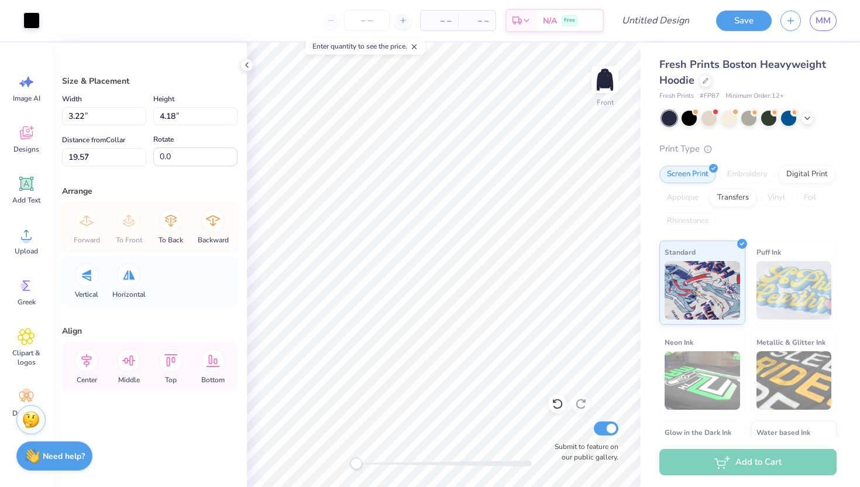
type input "8.82"
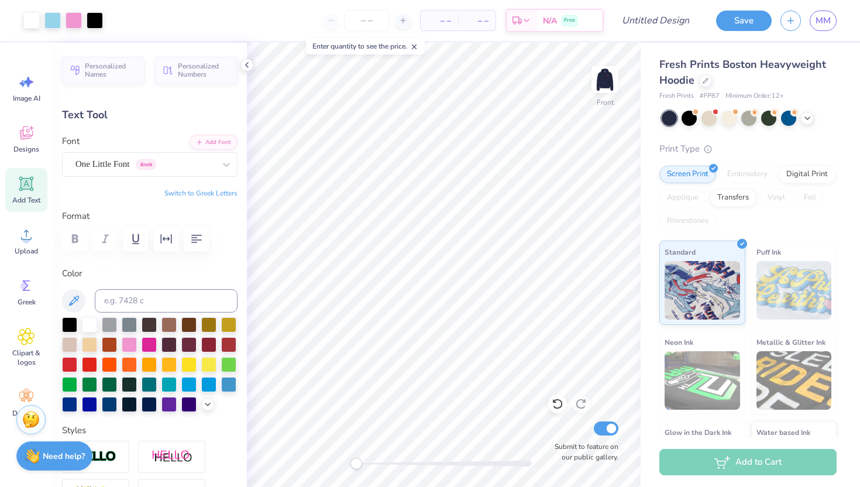
type input "1.11"
type input "0.29"
type input "7.90"
type input "0.65"
type input "0.27"
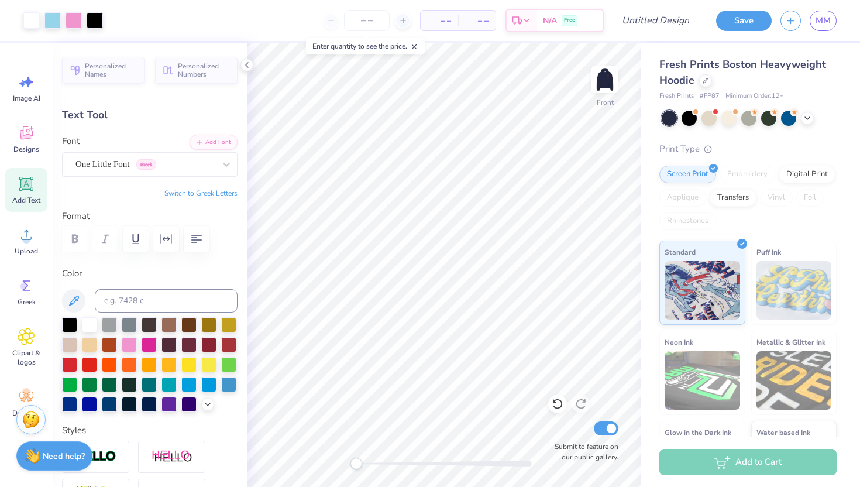
type input "8.71"
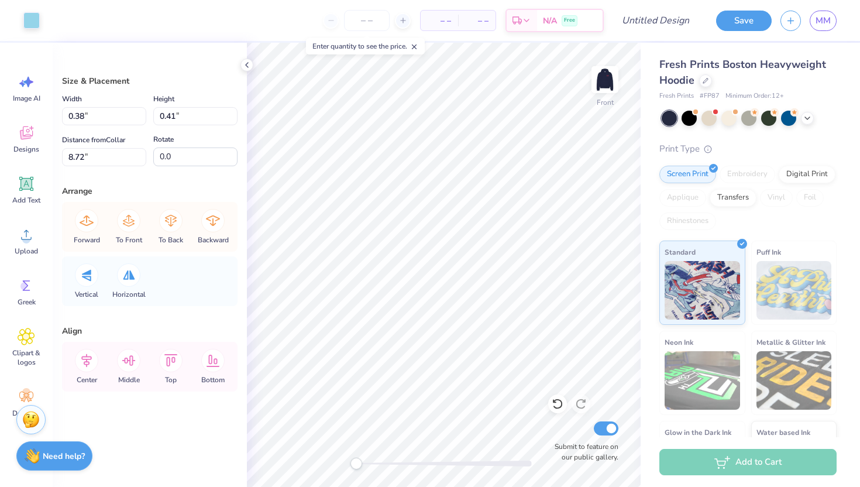
type input "1.32"
type input "1.71"
type input "8.82"
type input "1.00"
type input "1.29"
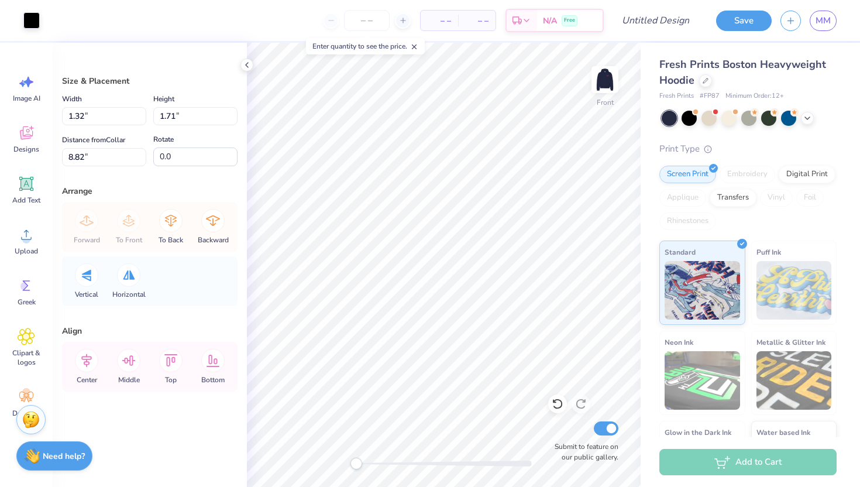
type input "8.00"
click at [33, 16] on div at bounding box center [31, 19] width 16 height 16
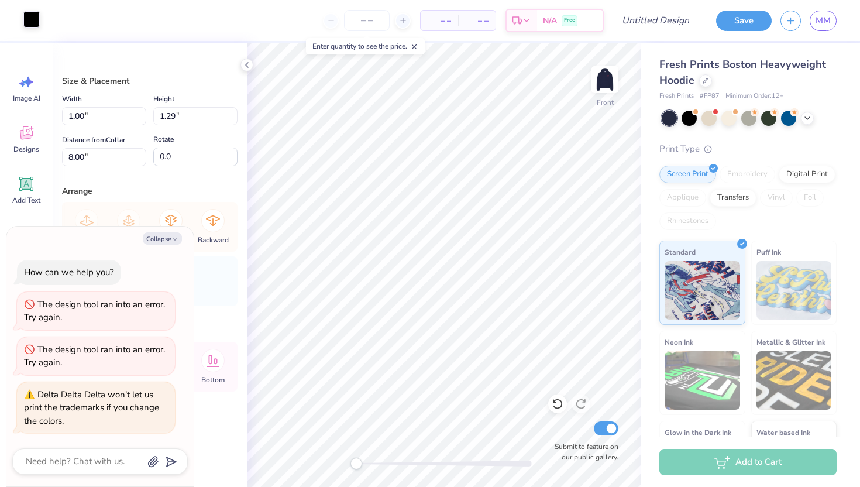
click at [33, 18] on div at bounding box center [31, 19] width 16 height 16
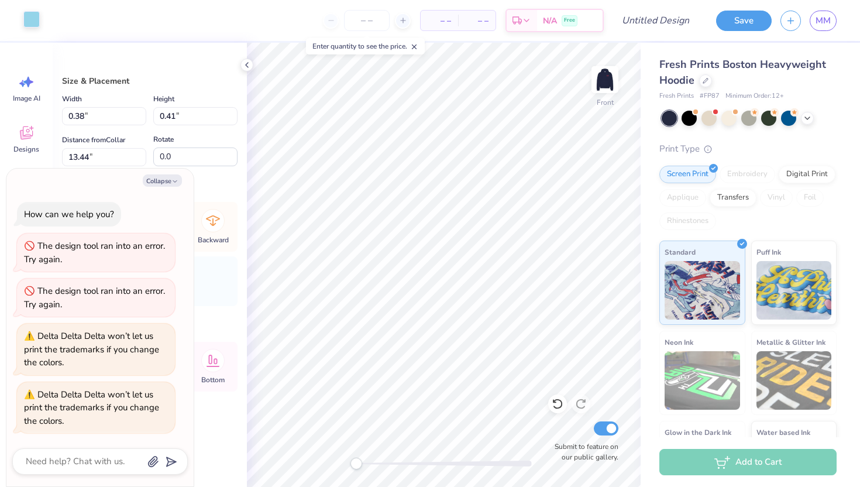
type textarea "x"
type input "0.99"
type input "1.06"
type input "7.79"
click at [27, 18] on div at bounding box center [31, 19] width 16 height 16
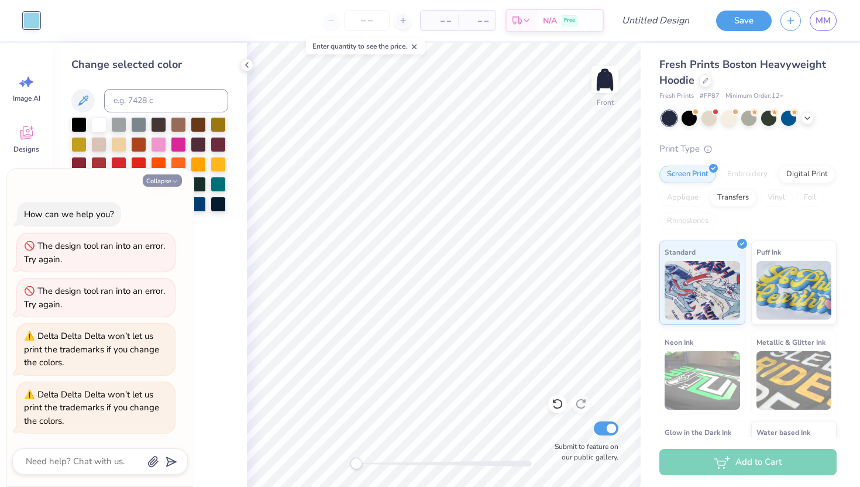
click at [172, 176] on button "Collapse" at bounding box center [162, 180] width 39 height 12
type textarea "x"
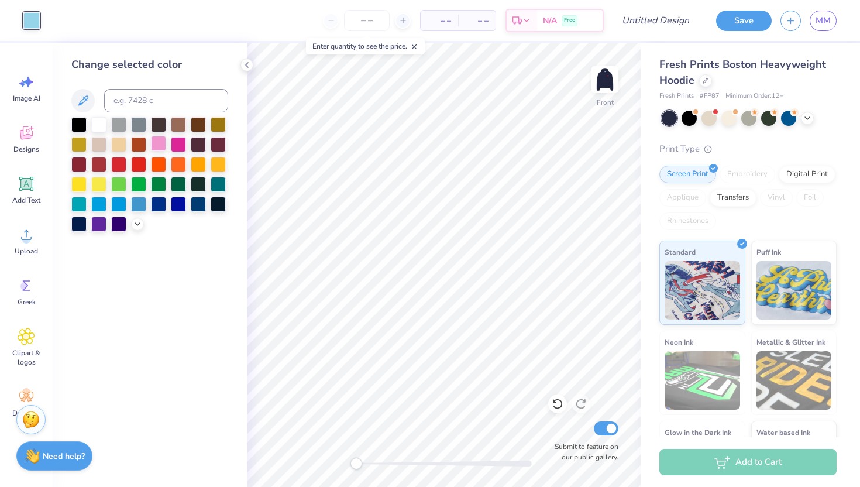
click at [160, 145] on div at bounding box center [158, 143] width 15 height 15
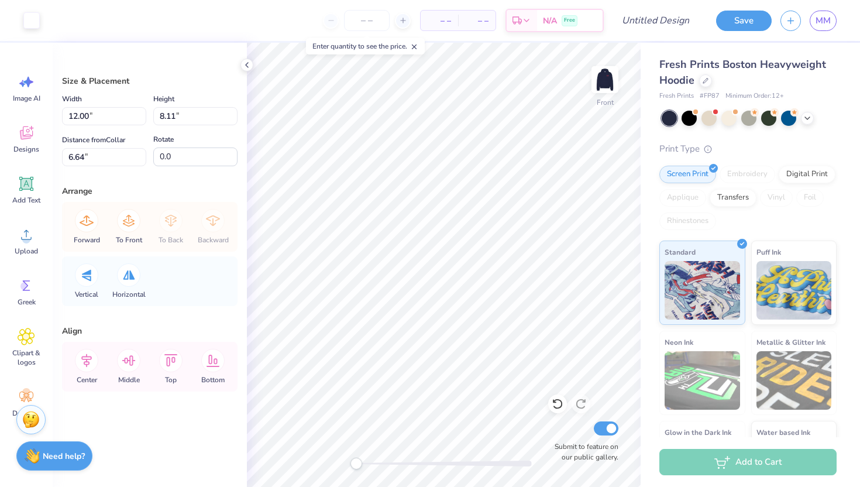
type input "0.99"
type input "1.06"
type input "7.91"
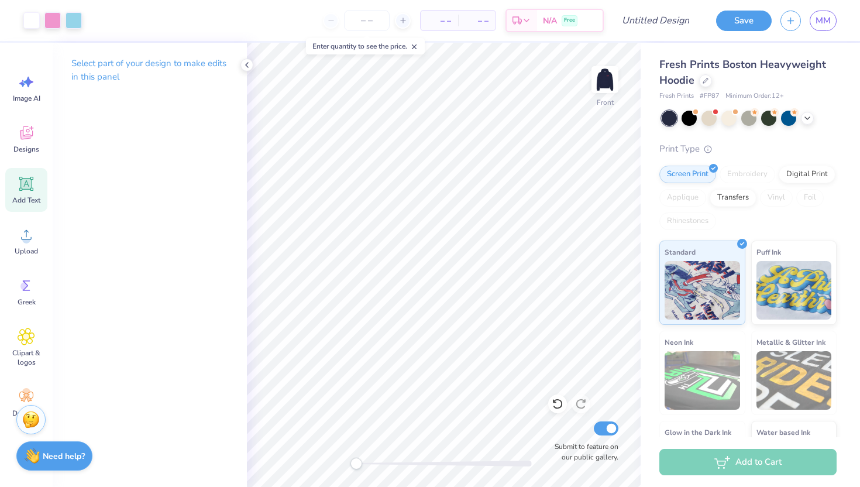
click at [23, 183] on icon at bounding box center [26, 183] width 11 height 11
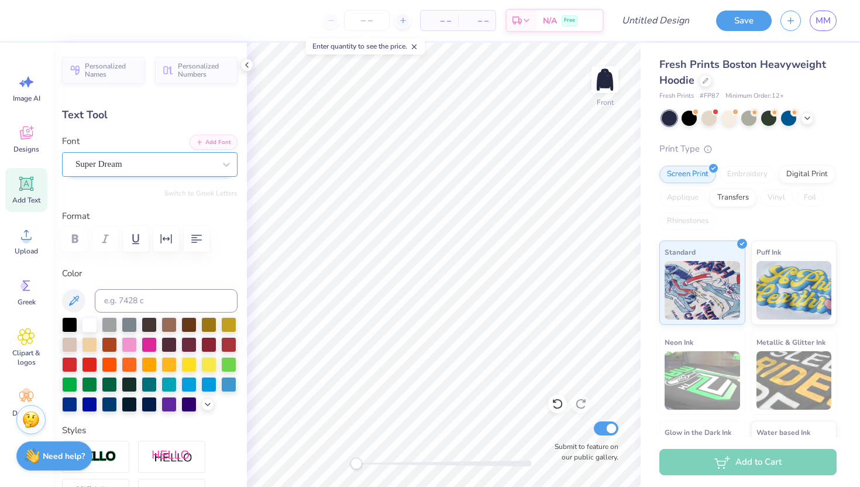
click at [142, 157] on div "Super Dream" at bounding box center [145, 164] width 142 height 18
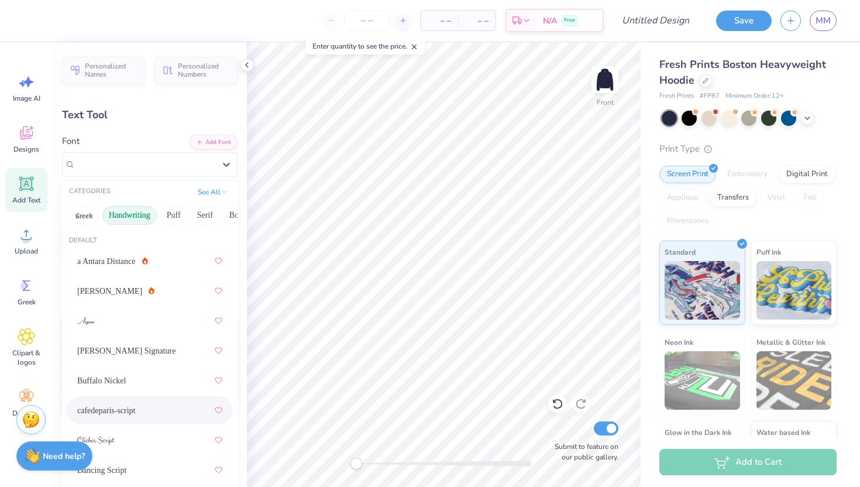
click at [127, 401] on div "cafedeparis-script" at bounding box center [149, 410] width 145 height 21
click at [132, 166] on div "cafedeparis-script" at bounding box center [145, 164] width 142 height 18
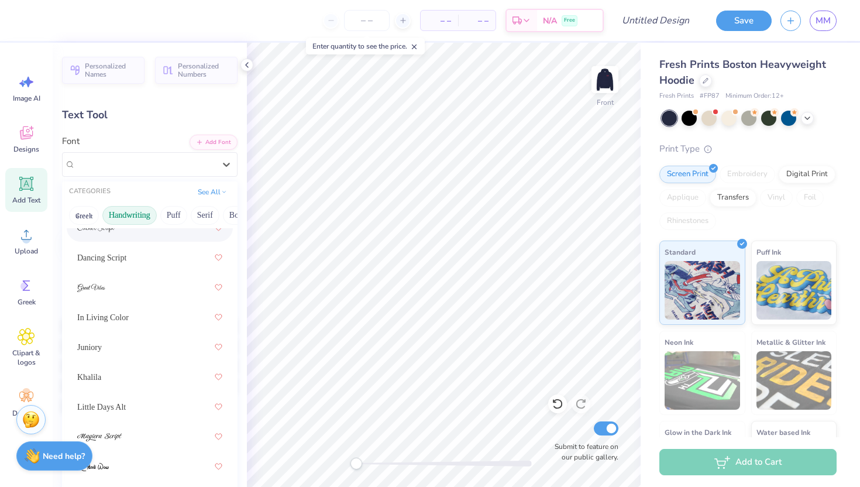
scroll to position [213, 0]
click at [139, 355] on div "Juniory" at bounding box center [149, 346] width 145 height 21
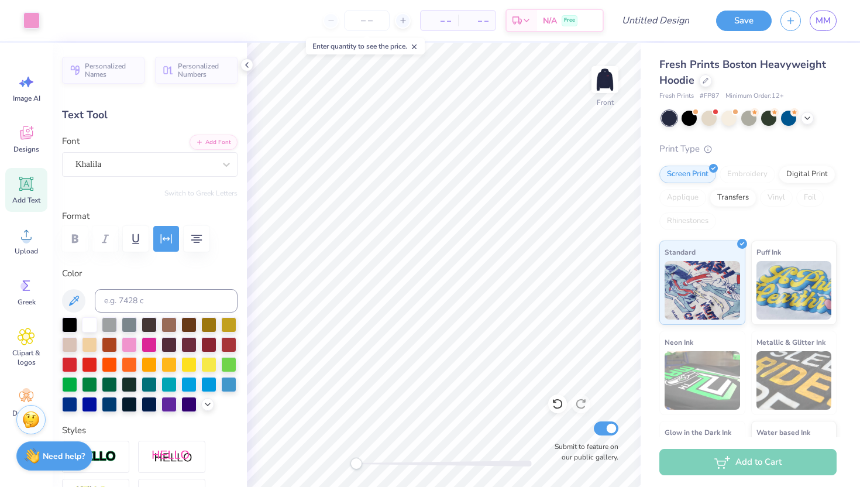
type input "4.96"
type input "4.53"
type input "8.44"
type input "-32.1"
type input "4.28"
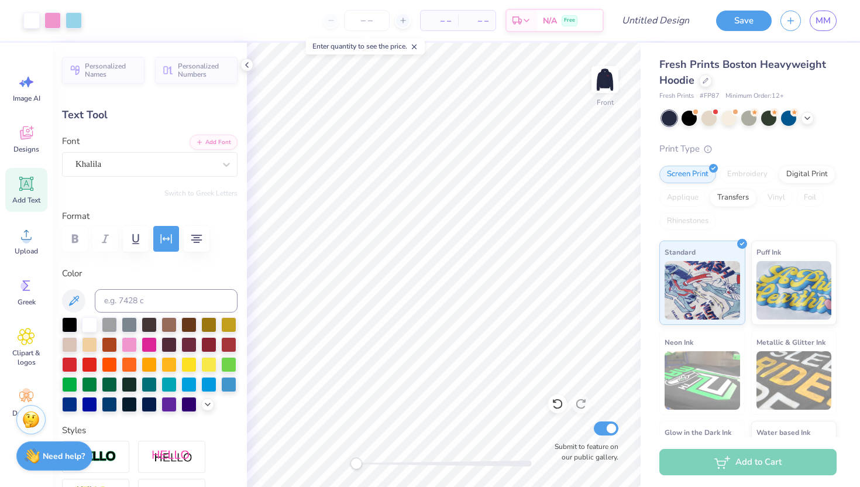
type input "3.90"
type input "9.15"
type input "0.0"
click at [23, 183] on icon at bounding box center [26, 183] width 11 height 11
type input "7.22"
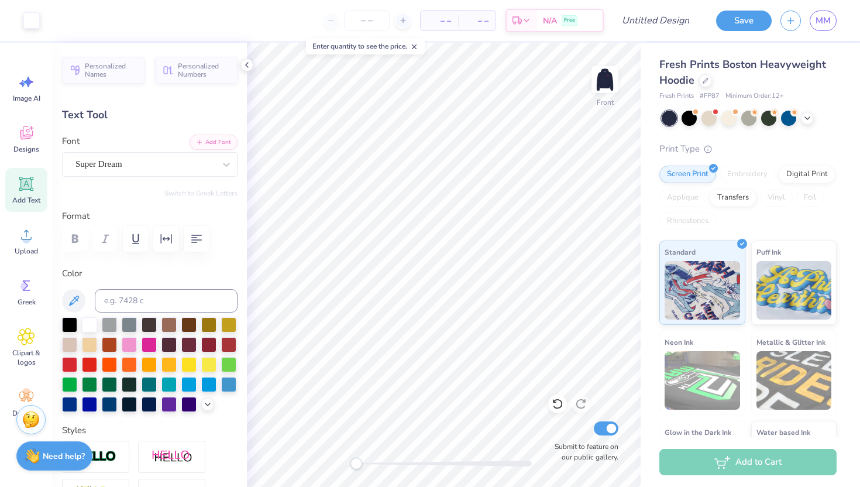
type input "2.09"
type input "13.71"
click at [28, 182] on icon at bounding box center [26, 183] width 11 height 11
type textarea "XOXO"
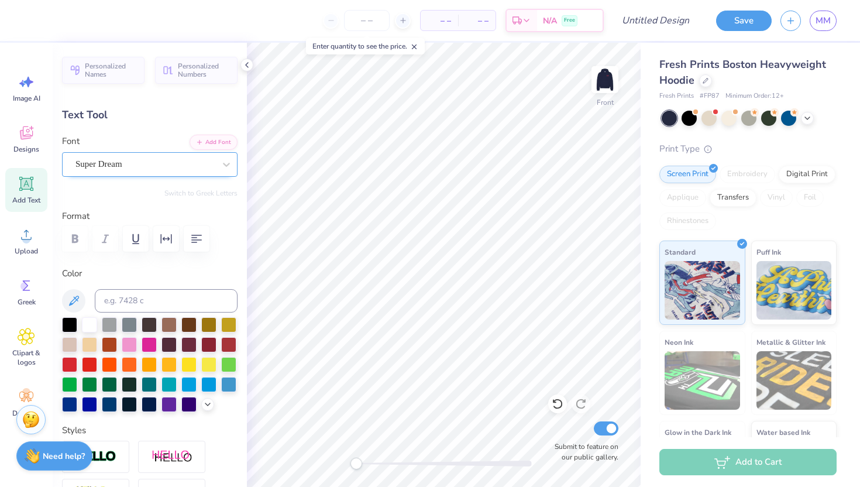
click at [172, 168] on div "Super Dream" at bounding box center [145, 164] width 142 height 18
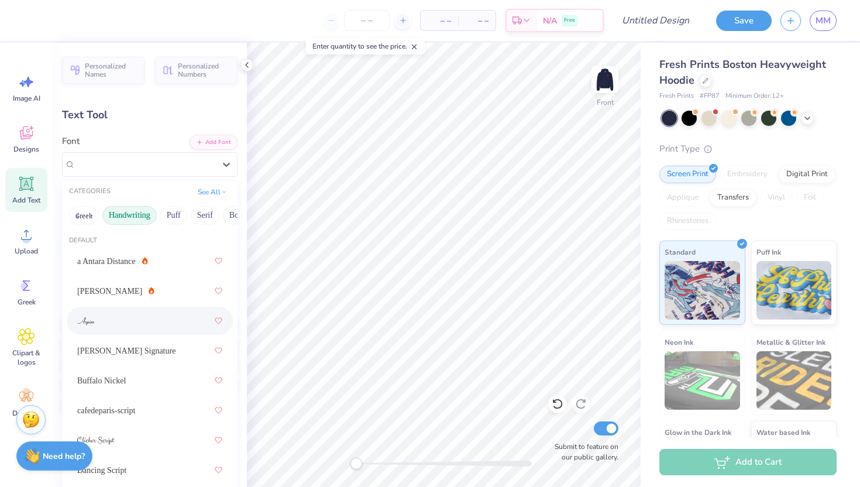
click at [158, 317] on div at bounding box center [149, 320] width 145 height 21
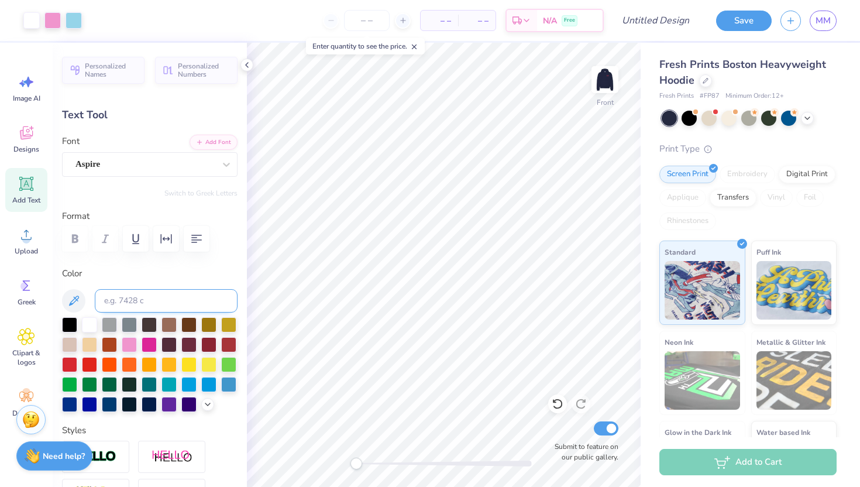
type input "7.27"
type input "2.12"
type input "13.69"
type input "2.79"
type input "0.81"
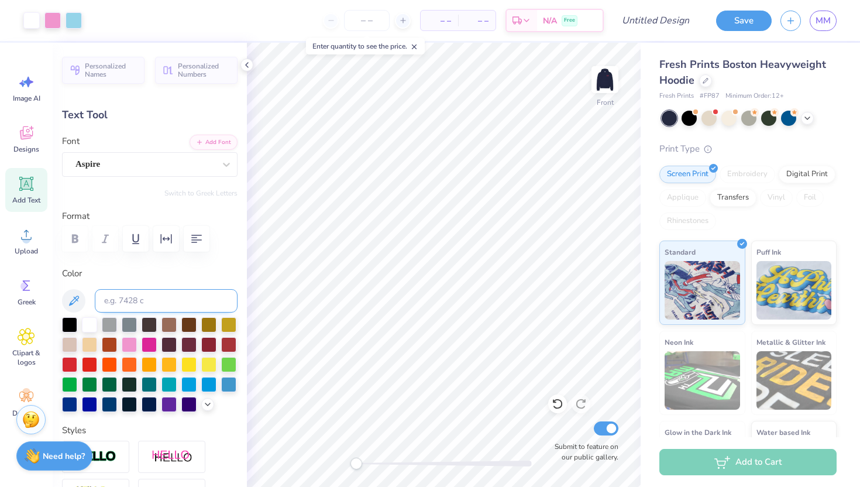
type input "16.05"
type input "1.93"
type input "0.56"
type input "14.75"
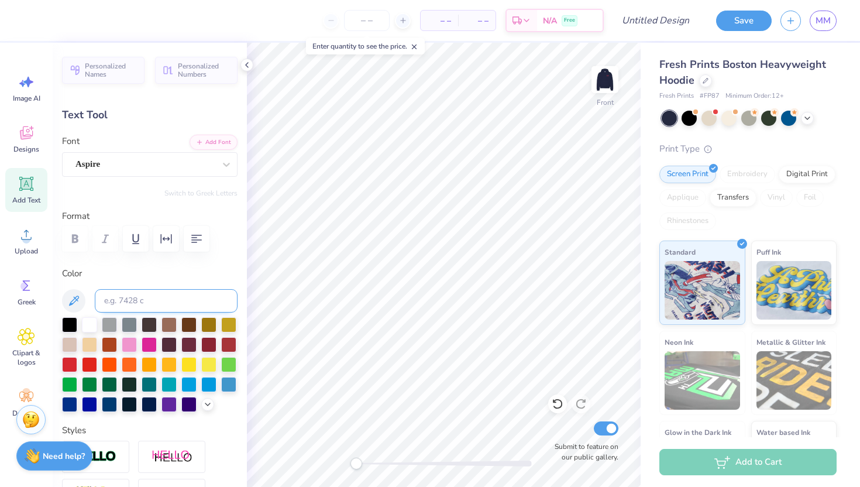
type textarea "XOXO,"
type input "1.99"
type input "0.65"
type input "14.75"
click at [134, 158] on div "Aspire" at bounding box center [145, 164] width 142 height 18
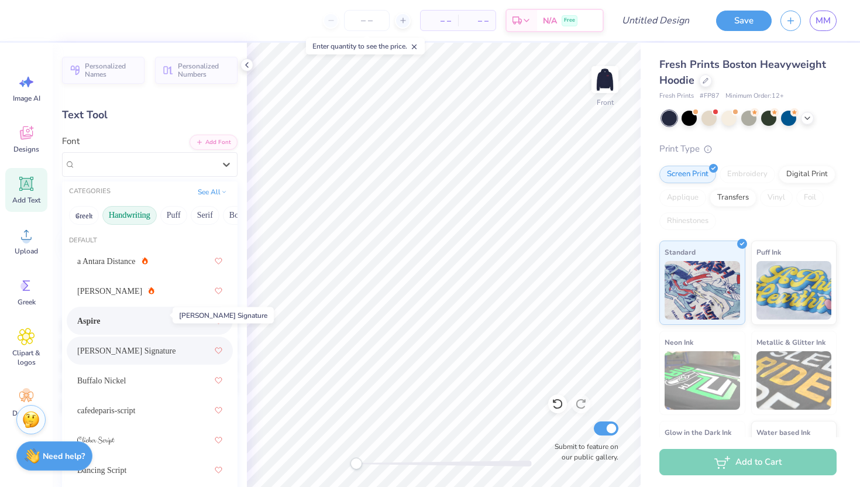
scroll to position [52, 0]
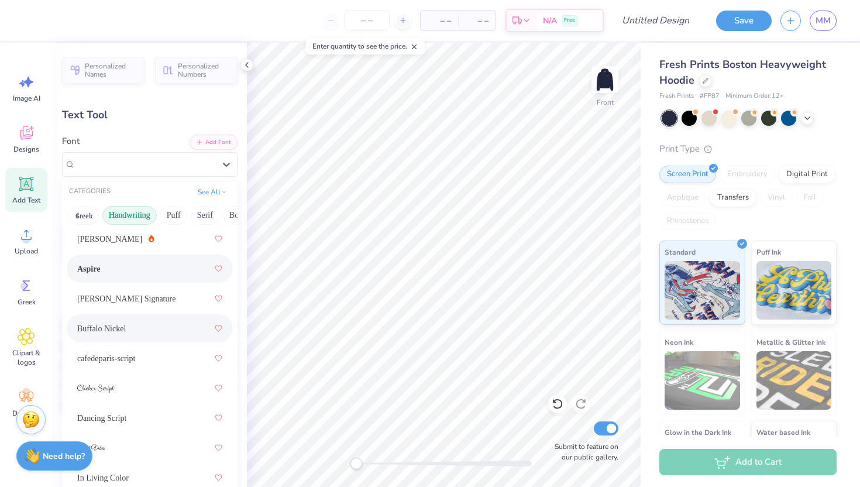
click at [136, 328] on div "Buffalo Nickel" at bounding box center [149, 328] width 145 height 21
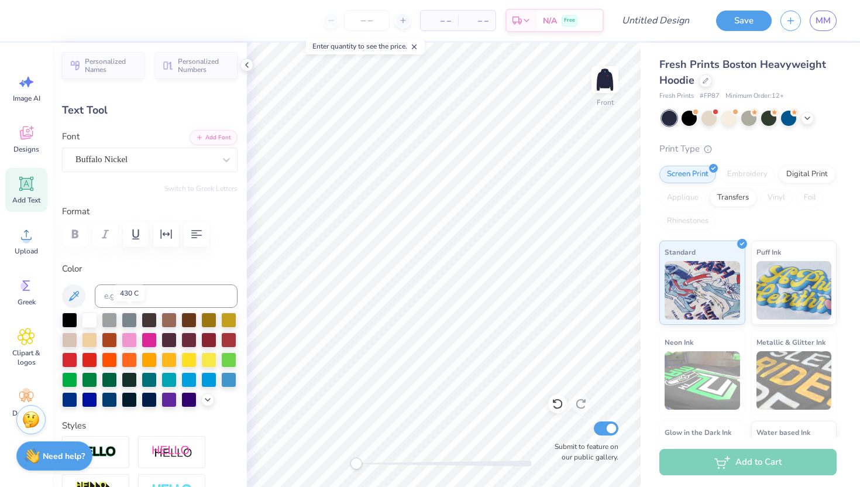
scroll to position [8, 0]
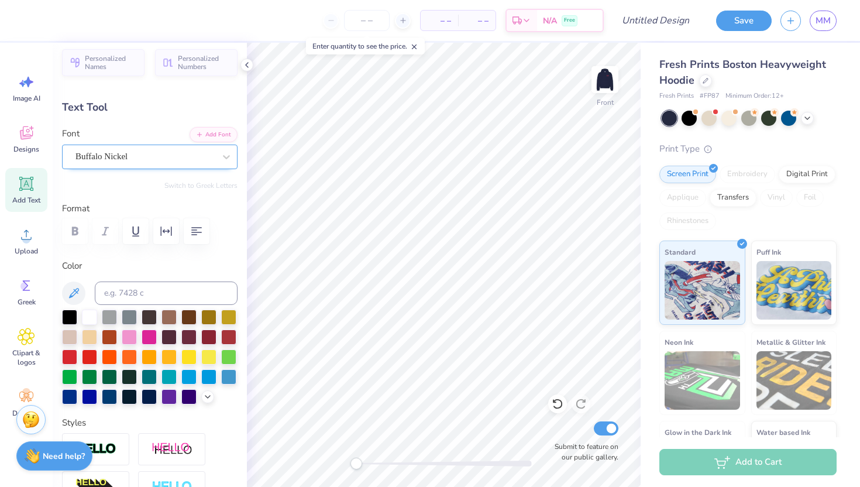
click at [102, 169] on div "Buffalo Nickel" at bounding box center [150, 157] width 176 height 25
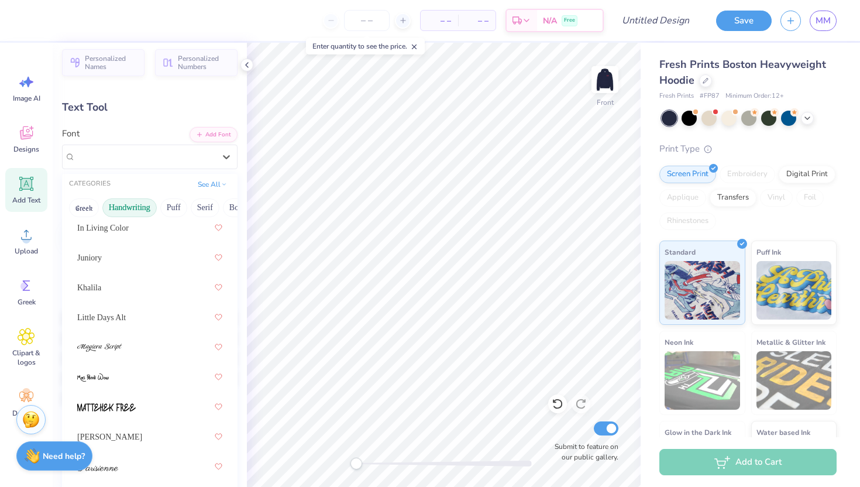
scroll to position [293, 0]
click at [150, 411] on div at bounding box center [149, 407] width 145 height 21
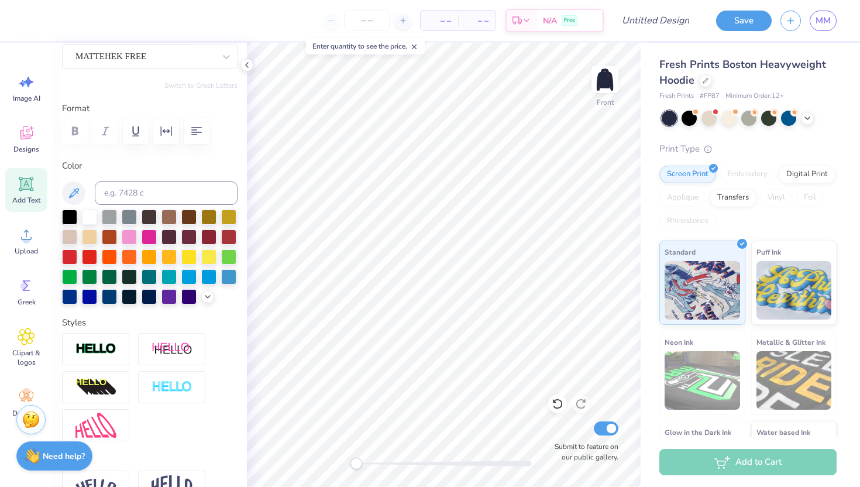
scroll to position [107, 0]
type input "1.95"
type input "0.98"
type input "14.77"
click at [28, 185] on icon at bounding box center [26, 184] width 14 height 14
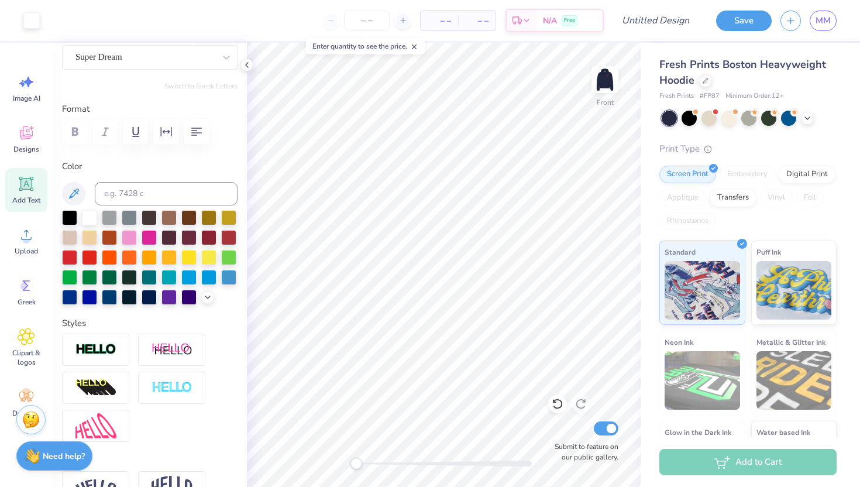
type input "7.22"
type input "2.09"
type input "13.71"
type textarea "Healthy Minddds"
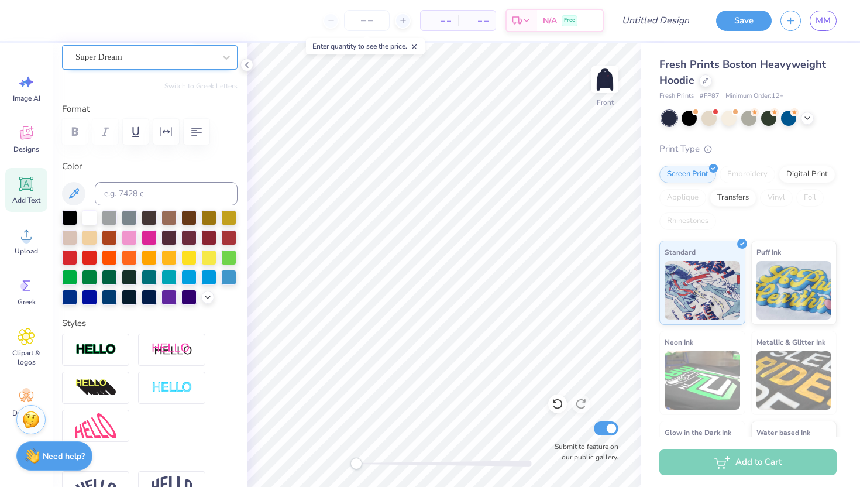
click at [127, 62] on div "Super Dream" at bounding box center [145, 57] width 142 height 18
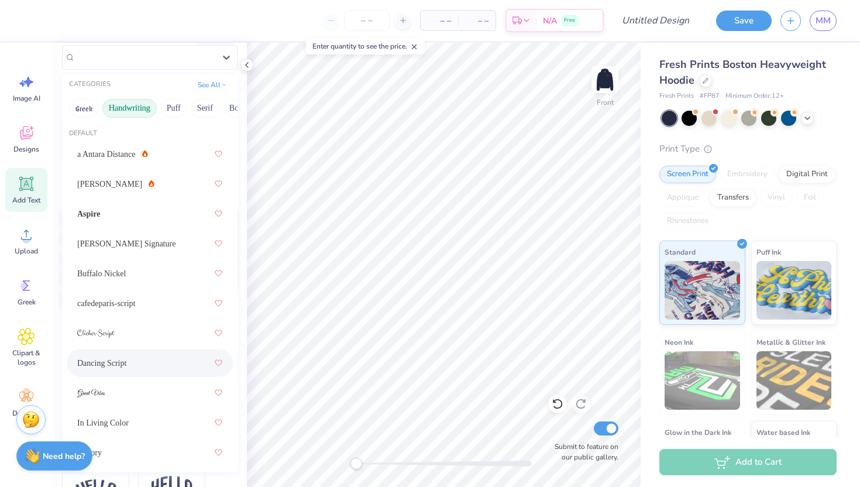
click at [154, 356] on div "Dancing Script" at bounding box center [149, 362] width 145 height 21
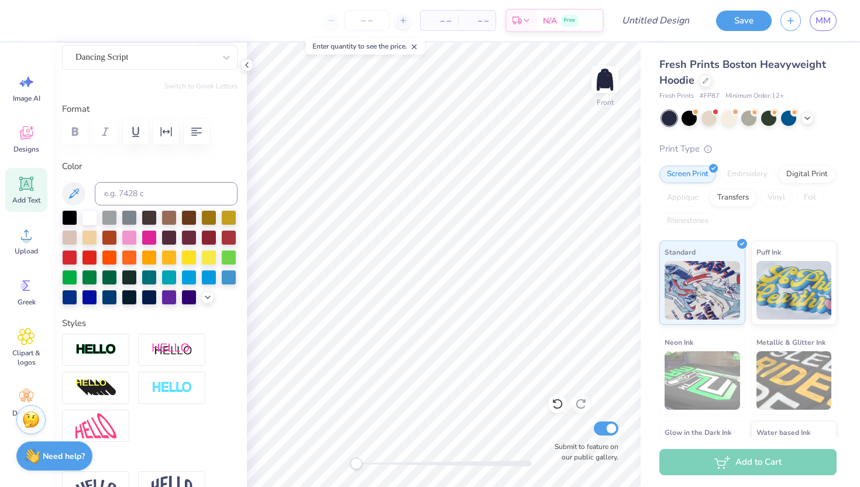
scroll to position [0, 1]
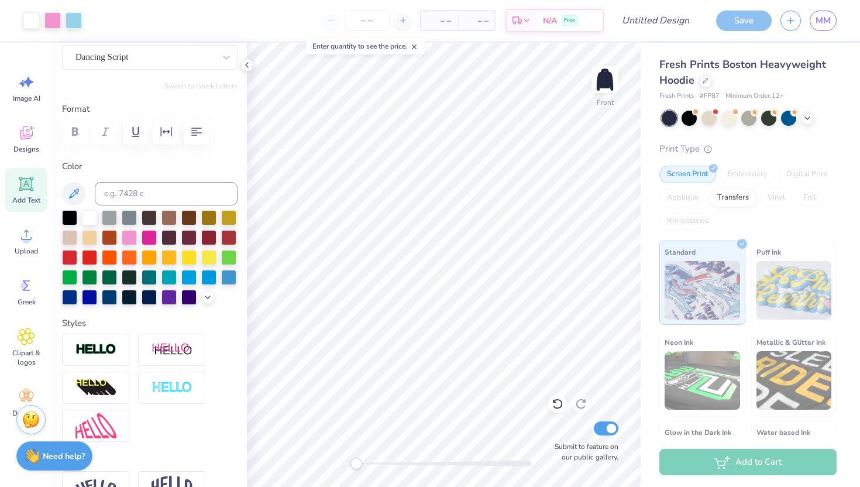
type input "18.36"
type input "2.96"
type input "13.27"
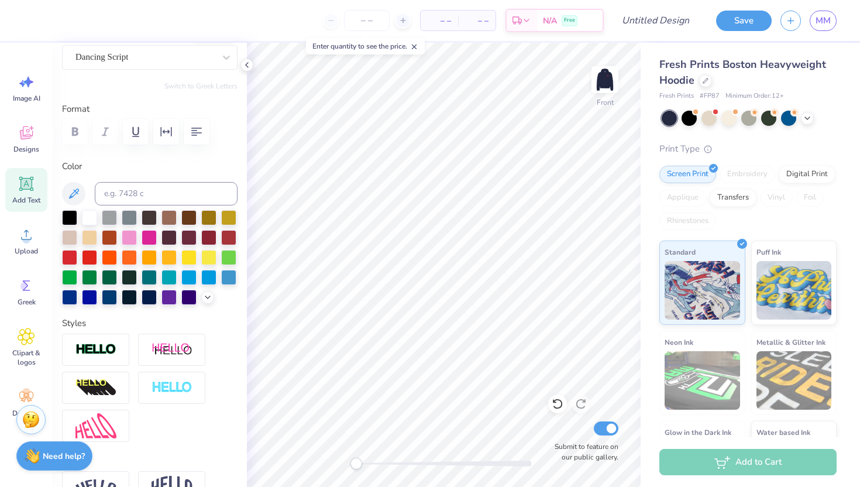
type input "7.91"
type input "1.28"
type input "14.95"
click at [750, 17] on button "Save" at bounding box center [744, 19] width 56 height 20
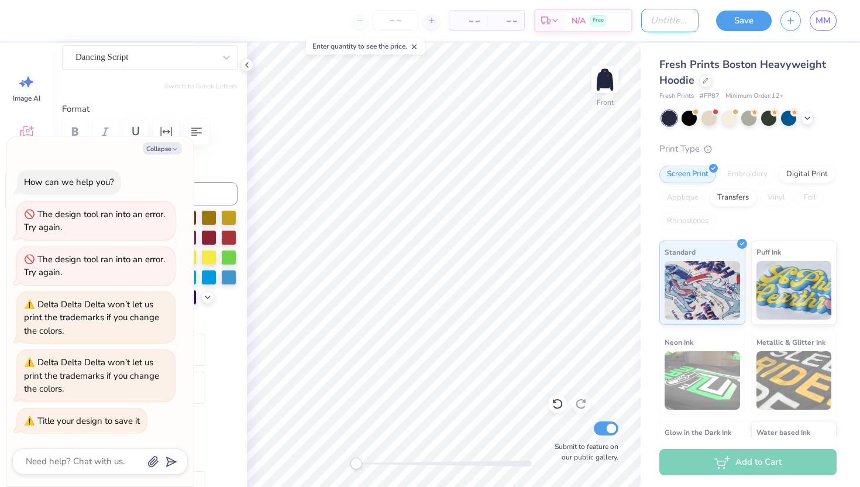
click at [641, 20] on input "Design Title" at bounding box center [669, 20] width 57 height 23
click at [633, 20] on div "– – Per Item – – Total Est. Delivery N/A Free Design Title Save MM" at bounding box center [430, 20] width 860 height 41
click at [641, 27] on input "Design Title" at bounding box center [669, 20] width 57 height 23
click at [638, 27] on div "– – Per Item – – Total Est. Delivery N/A Free Design Title Save MM" at bounding box center [430, 20] width 860 height 41
click at [665, 15] on input "Design Title" at bounding box center [669, 20] width 57 height 23
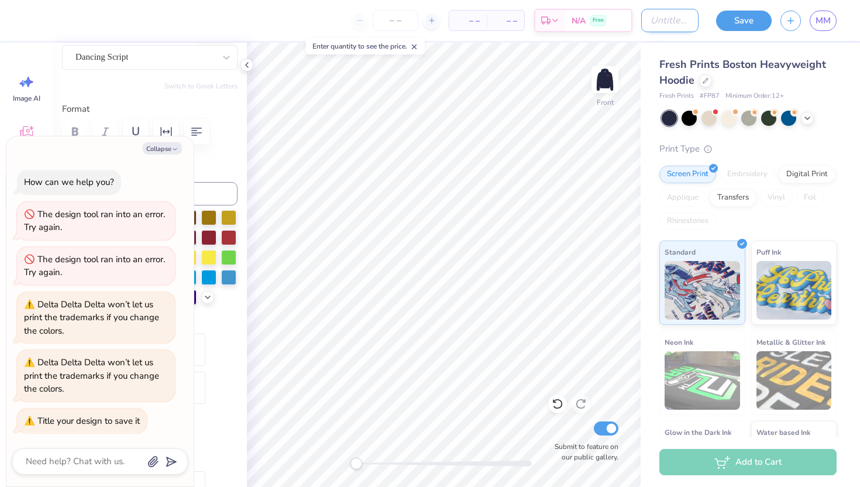
type textarea "x"
type input "M"
type textarea "x"
type input "Mo"
type textarea "x"
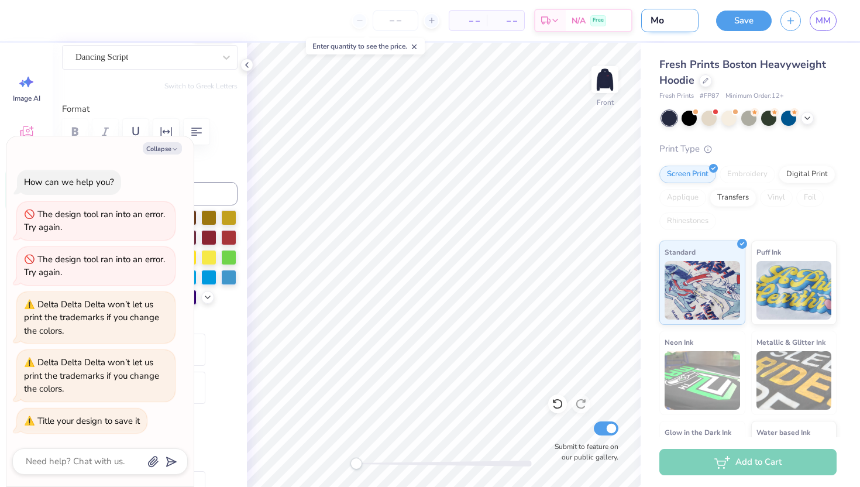
type input "Mox"
type textarea "x"
type input "Moxk"
type textarea "x"
type input "Mox"
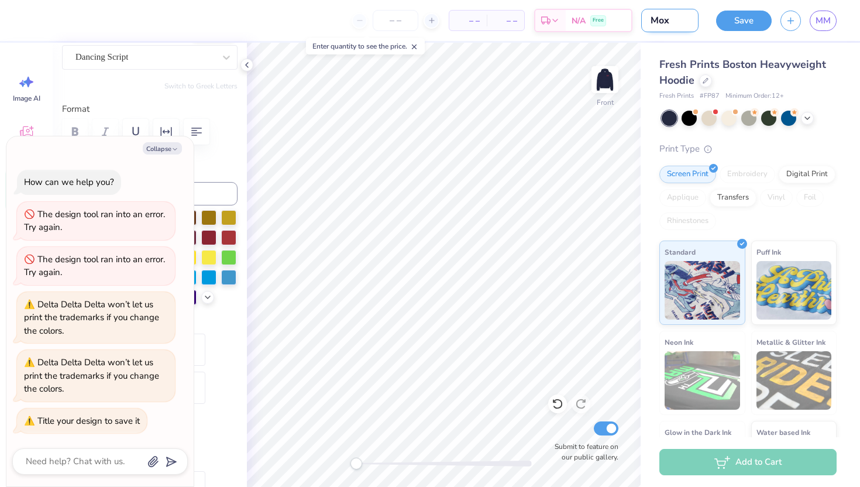
type textarea "x"
type input "Mo"
type textarea "x"
type input "Moc"
type textarea "x"
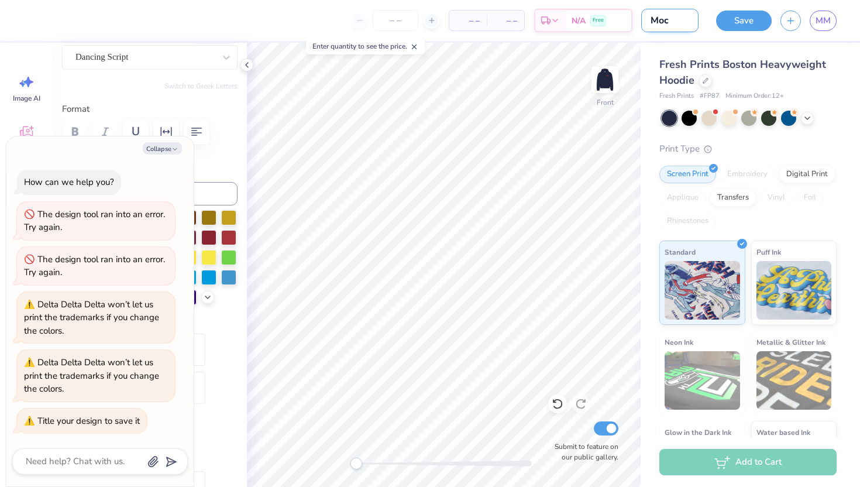
type input "Mock"
type textarea "x"
type input "Mocku"
type textarea "x"
type input "Mockup"
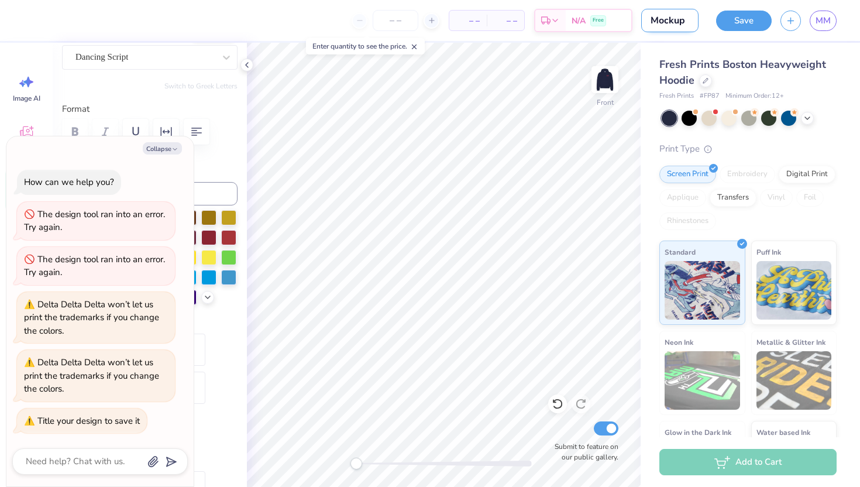
type textarea "x"
type input "Mockup"
type textarea "x"
type input "Mockup 1"
type textarea "x"
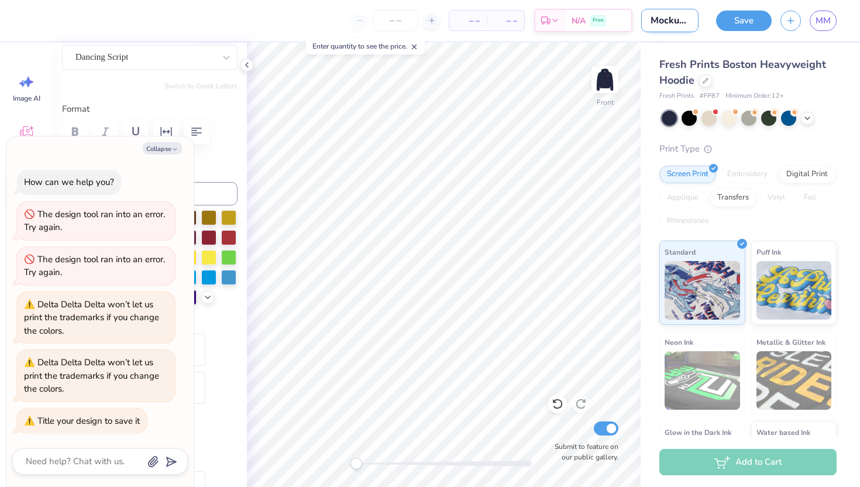
scroll to position [0, 4]
type input "Mockup 1"
click at [746, 23] on button "Save" at bounding box center [744, 19] width 56 height 20
click at [745, 23] on div "Save" at bounding box center [744, 21] width 56 height 20
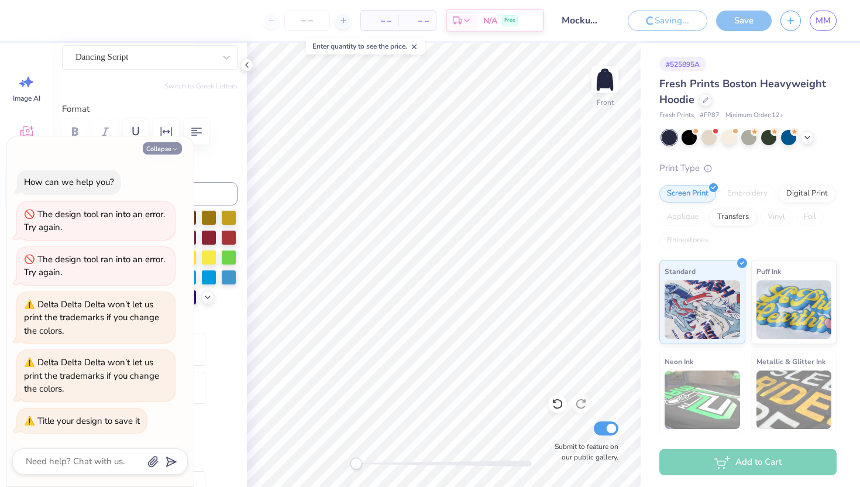
click at [164, 149] on button "Collapse" at bounding box center [162, 148] width 39 height 12
type textarea "x"
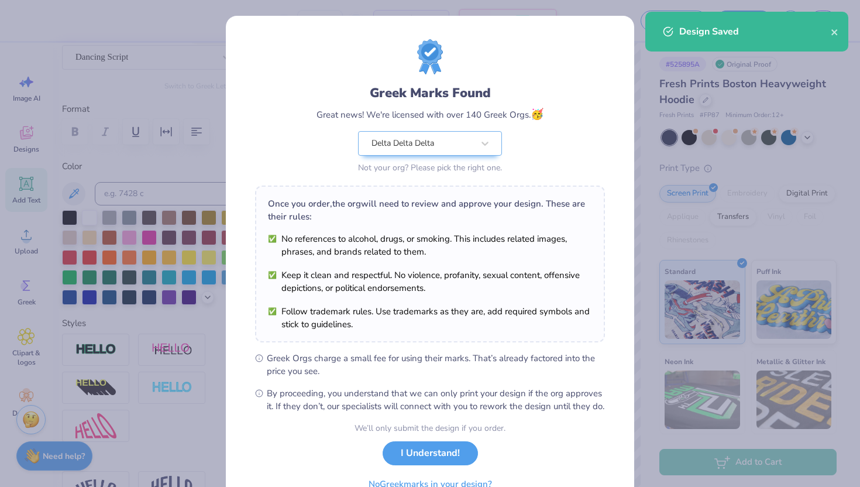
scroll to position [61, 0]
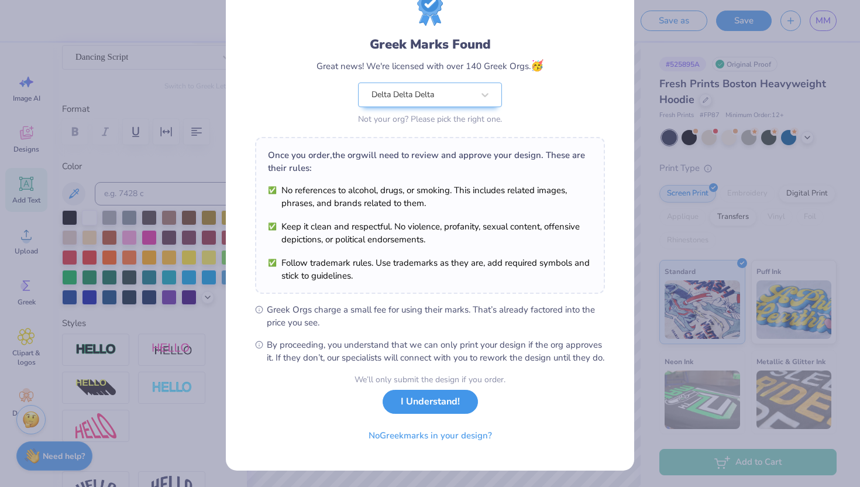
click at [418, 397] on button "I Understand!" at bounding box center [430, 402] width 95 height 24
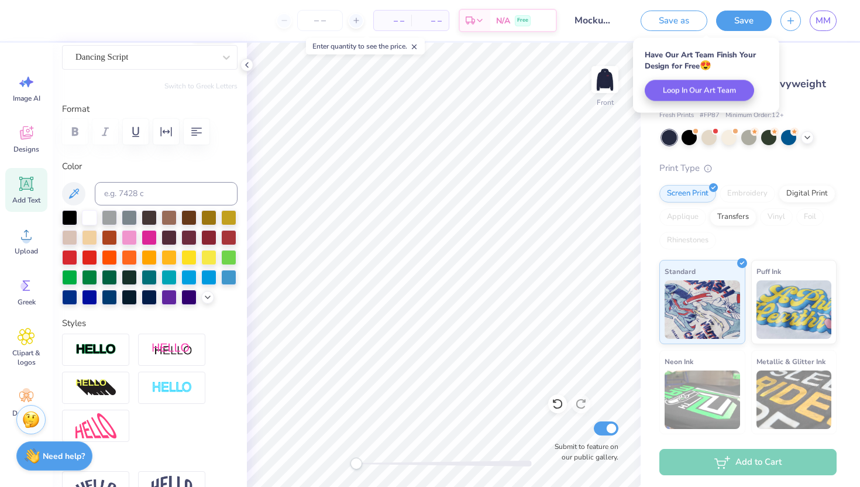
scroll to position [0, 0]
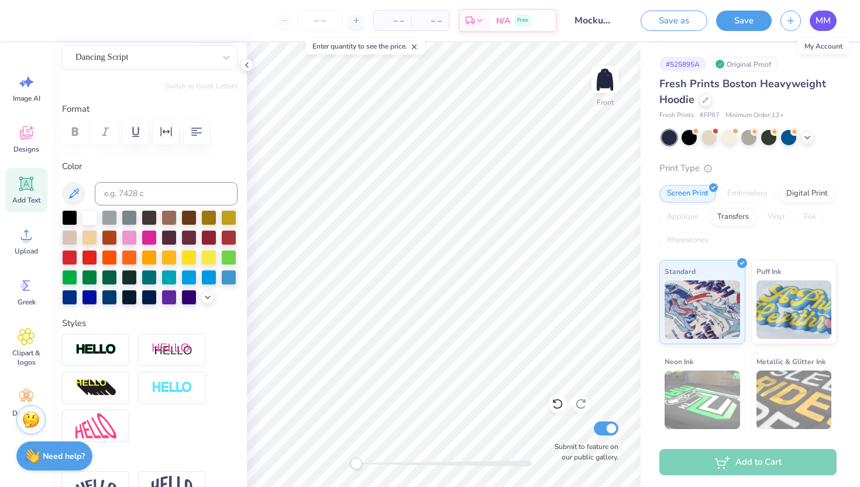
click at [821, 22] on span "MM" at bounding box center [823, 20] width 15 height 13
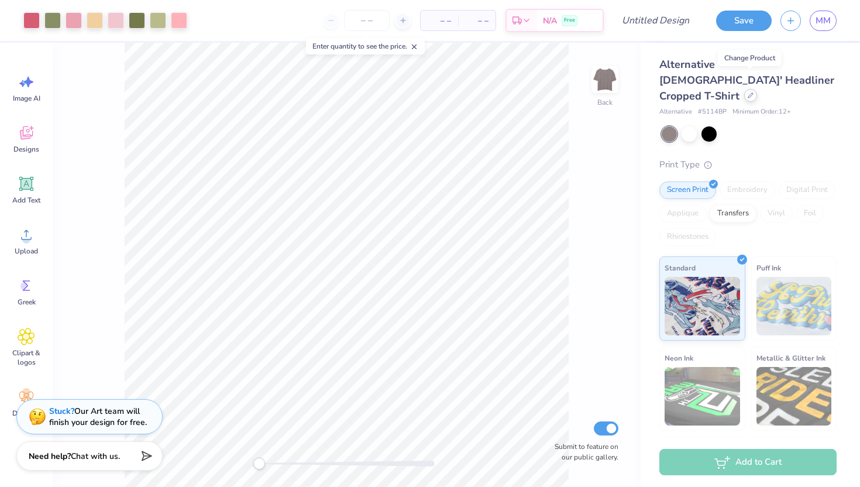
click at [750, 92] on icon at bounding box center [751, 95] width 6 height 6
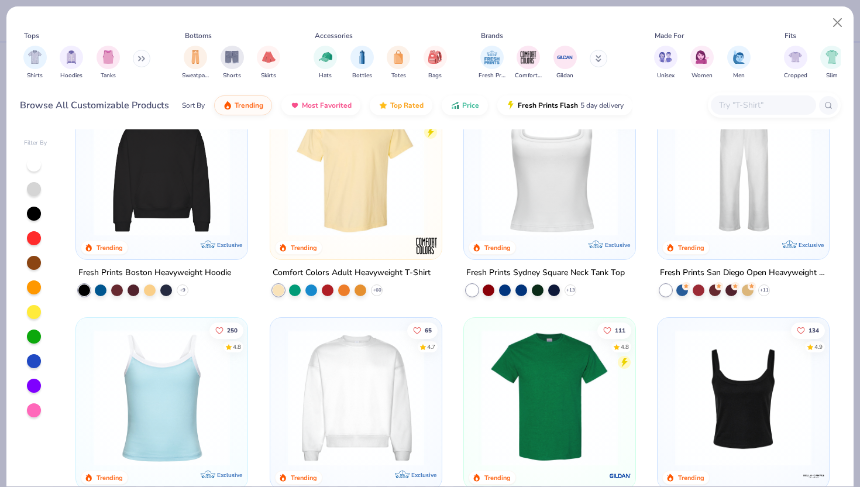
scroll to position [279, 0]
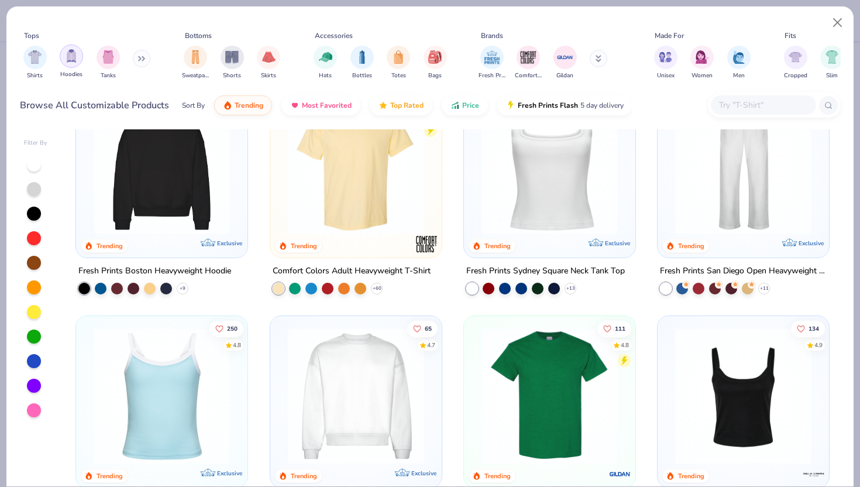
click at [66, 59] on img "filter for Hoodies" at bounding box center [71, 55] width 13 height 13
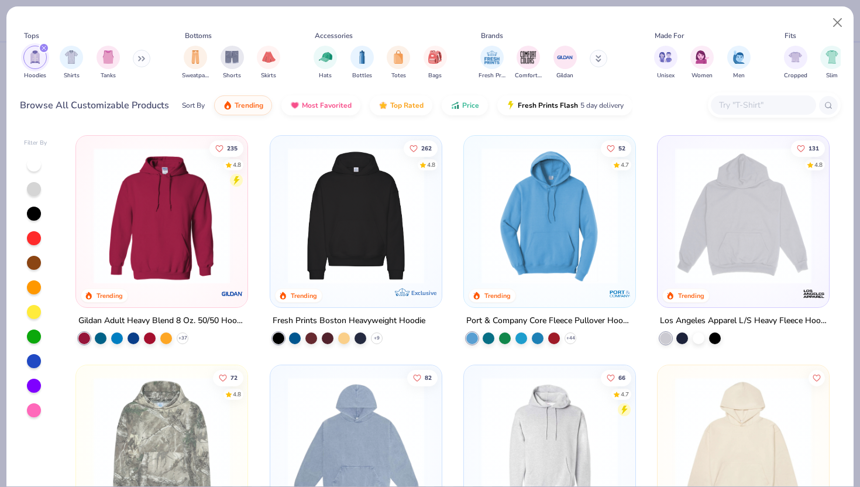
click at [334, 229] on img at bounding box center [356, 215] width 148 height 136
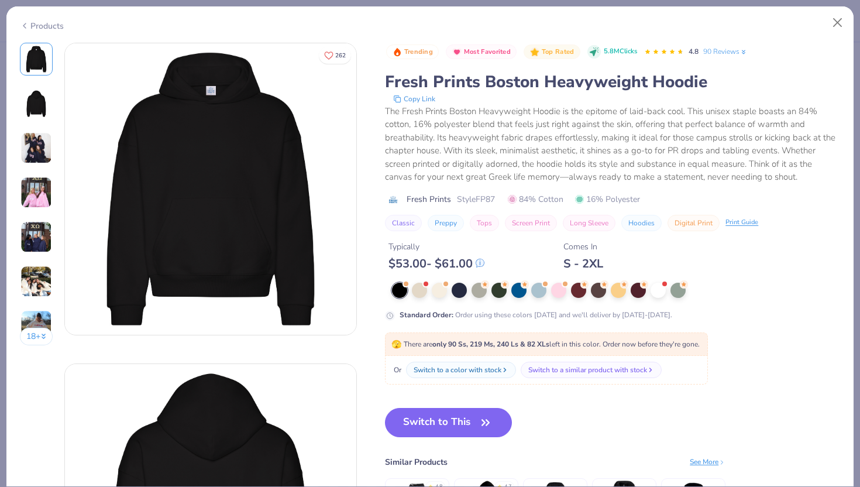
click at [44, 184] on img at bounding box center [36, 193] width 32 height 32
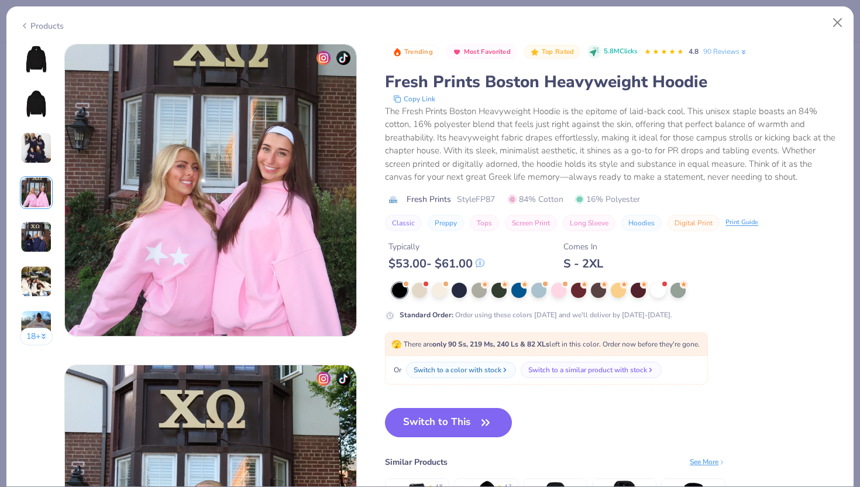
scroll to position [962, 0]
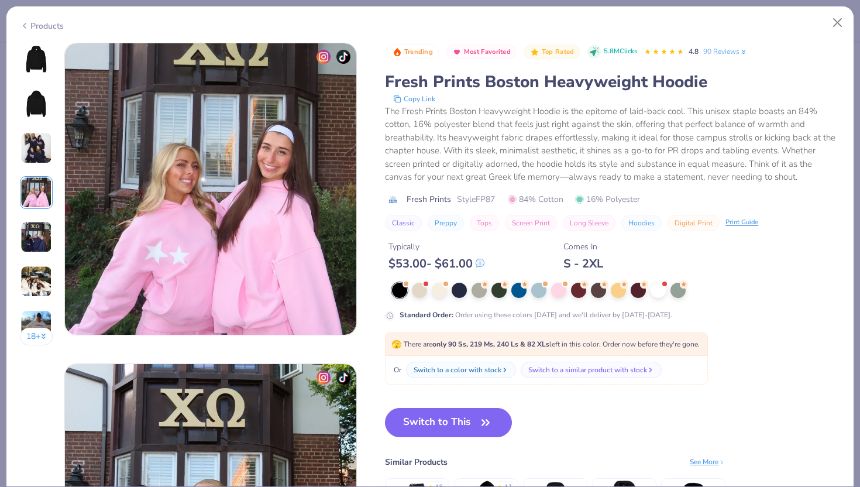
click at [37, 60] on img at bounding box center [36, 59] width 28 height 28
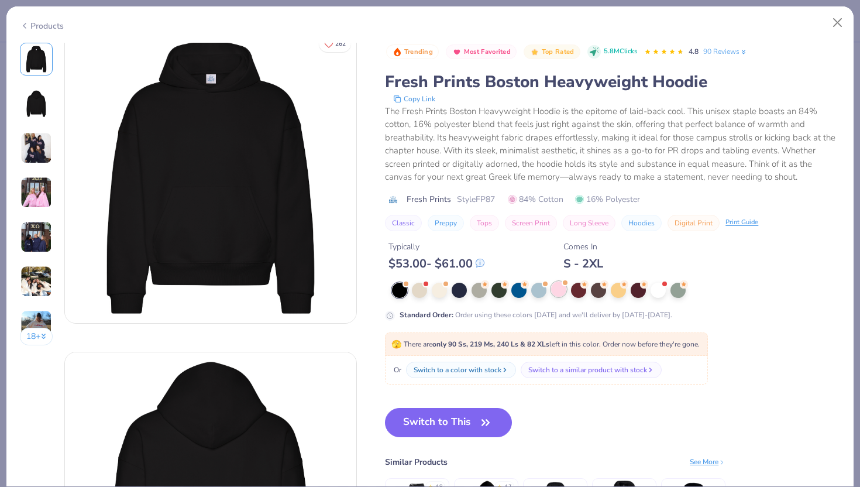
scroll to position [0, 0]
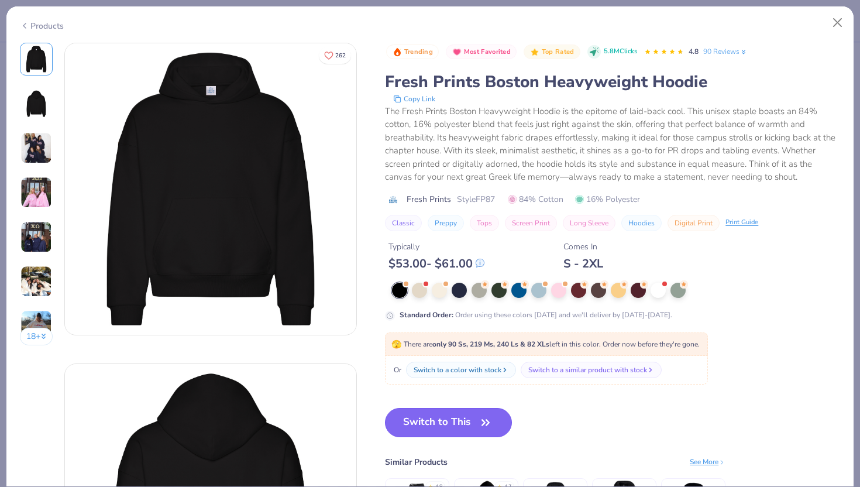
click at [431, 420] on button "Switch to This" at bounding box center [448, 422] width 127 height 29
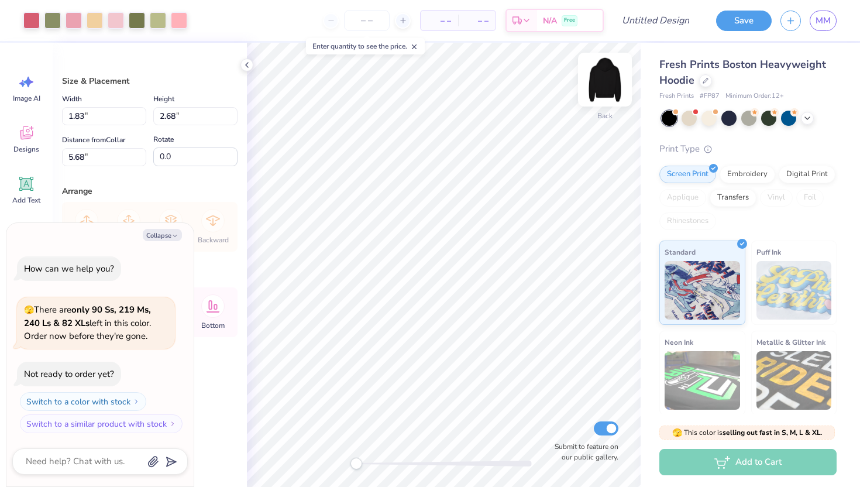
click at [606, 84] on img at bounding box center [605, 79] width 47 height 47
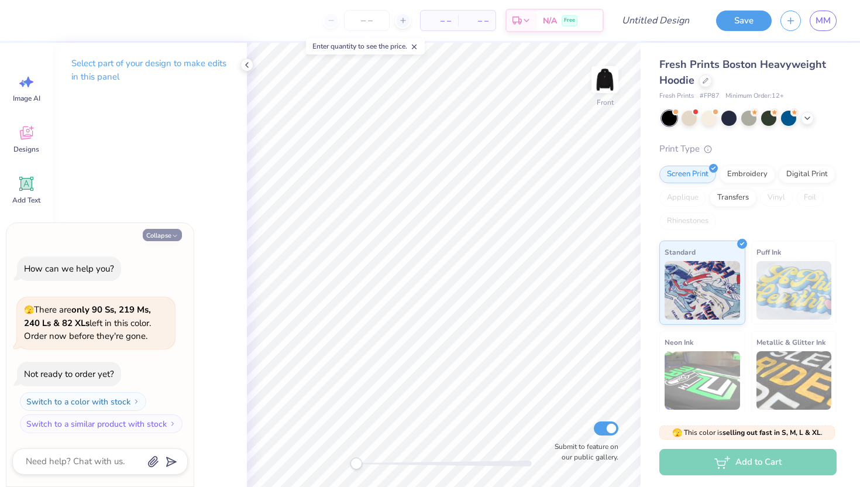
click at [169, 233] on button "Collapse" at bounding box center [162, 235] width 39 height 12
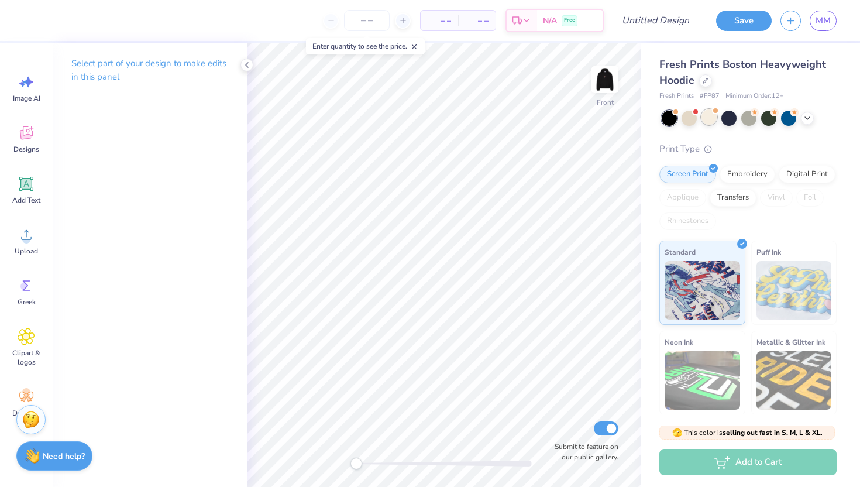
click at [716, 116] on div at bounding box center [709, 116] width 15 height 15
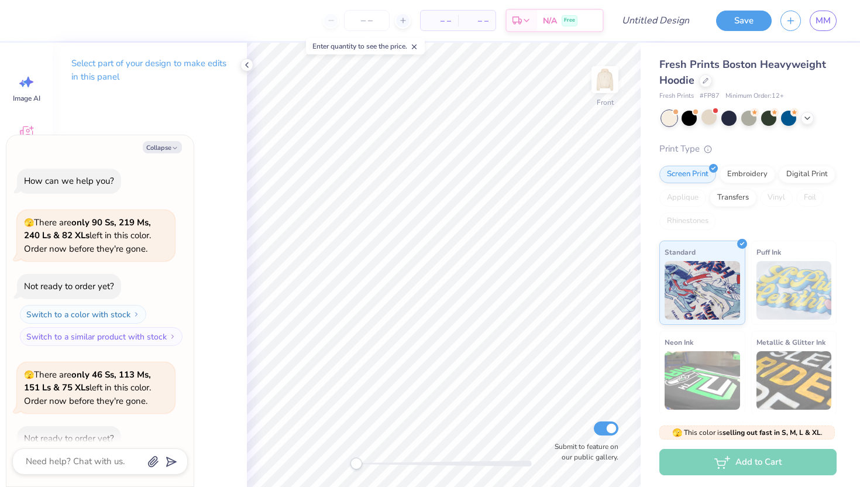
scroll to position [64, 0]
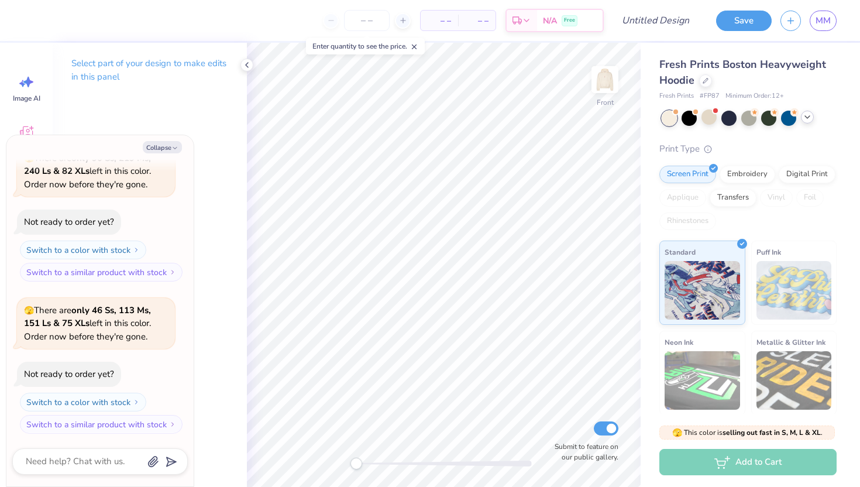
click at [806, 117] on icon at bounding box center [807, 116] width 9 height 9
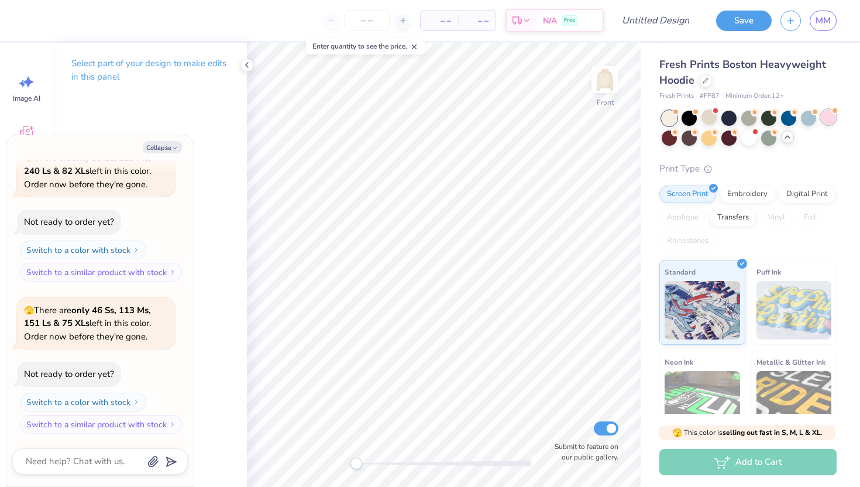
click at [831, 116] on div at bounding box center [828, 116] width 15 height 15
click at [613, 84] on img at bounding box center [605, 79] width 47 height 47
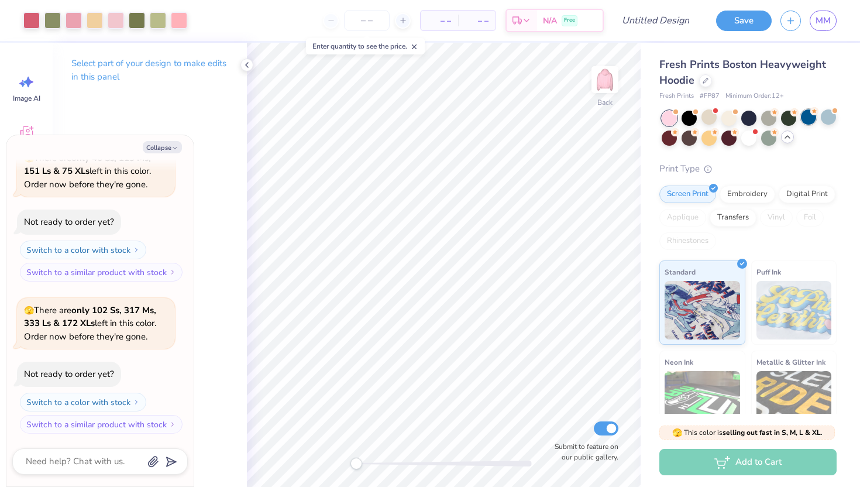
click at [808, 116] on div at bounding box center [808, 116] width 15 height 15
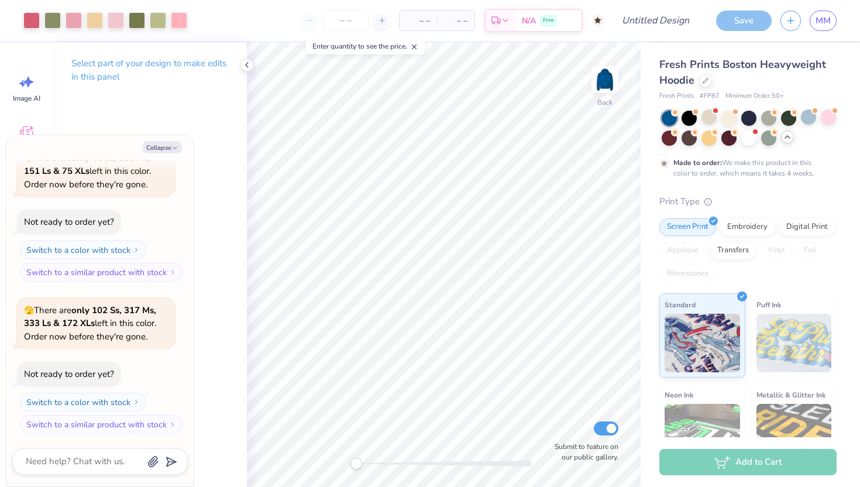
scroll to position [314, 0]
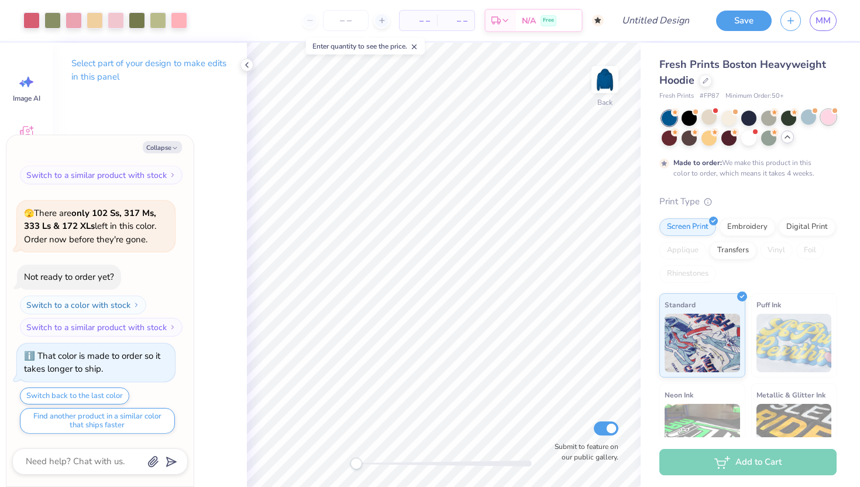
click at [828, 116] on div at bounding box center [828, 116] width 15 height 15
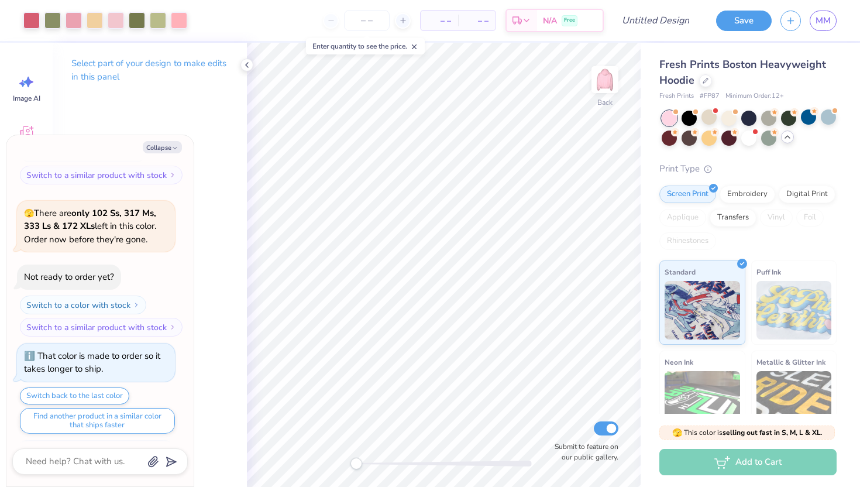
scroll to position [524, 0]
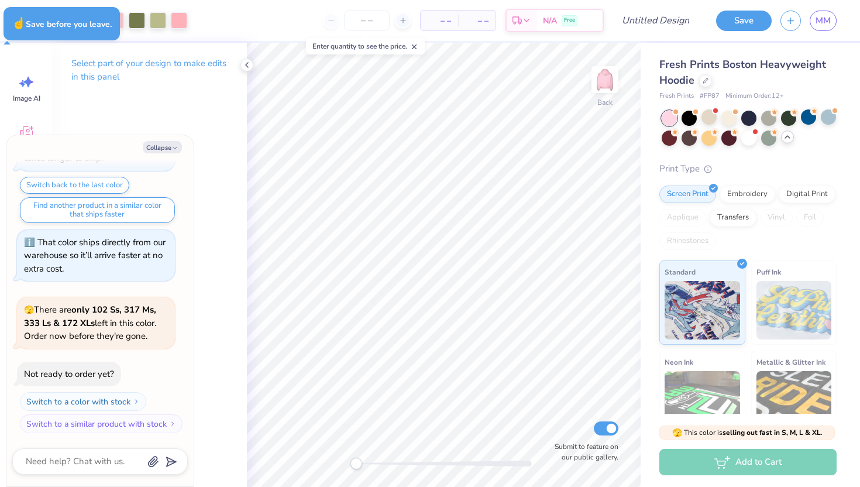
type textarea "x"
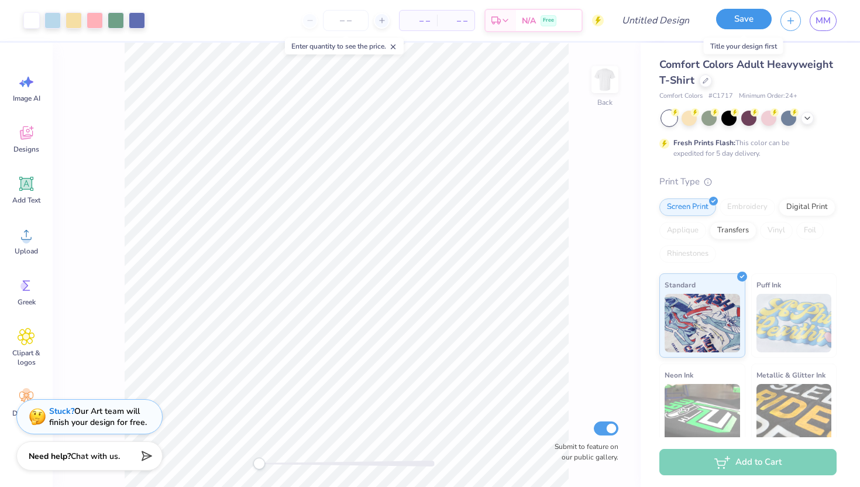
click at [733, 20] on button "Save" at bounding box center [744, 19] width 56 height 20
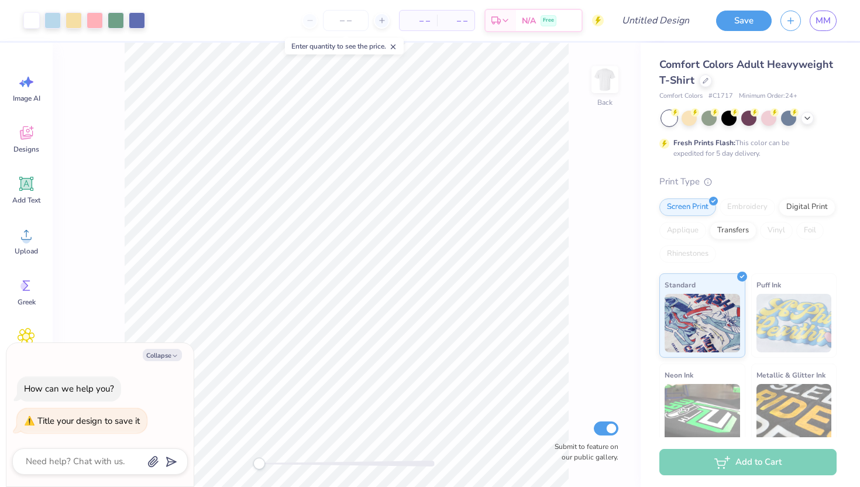
type textarea "x"
